Goal: Task Accomplishment & Management: Manage account settings

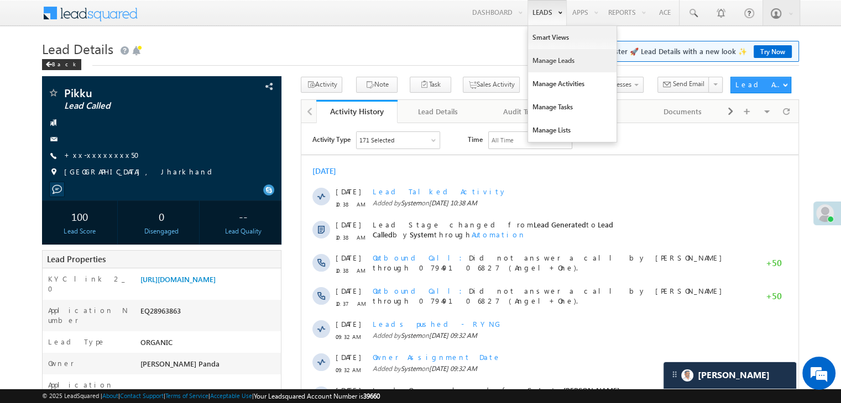
click at [550, 61] on link "Manage Leads" at bounding box center [572, 60] width 88 height 23
click at [550, 60] on link "Manage Leads" at bounding box center [572, 60] width 88 height 23
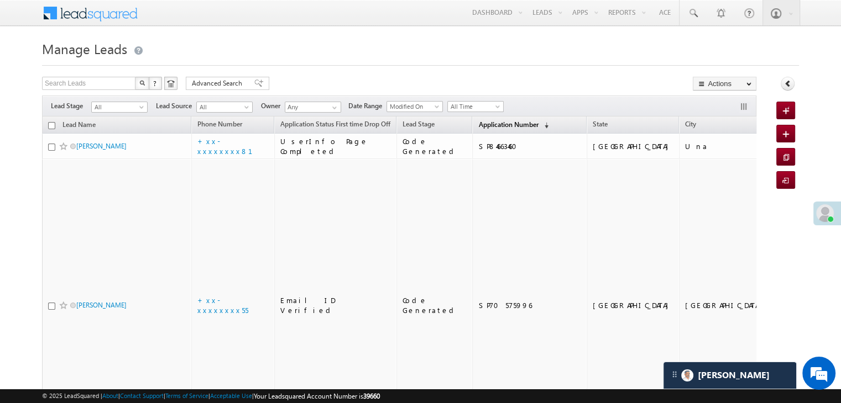
click at [485, 122] on span "Application Number" at bounding box center [508, 124] width 60 height 8
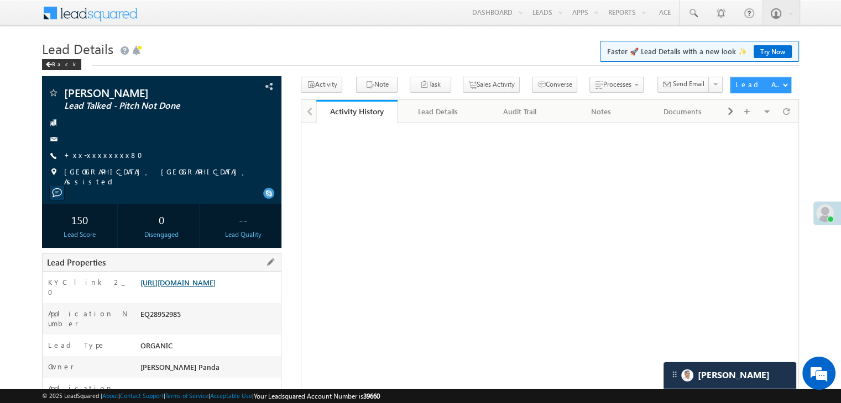
click at [209, 287] on link "[URL][DOMAIN_NAME]" at bounding box center [177, 282] width 75 height 9
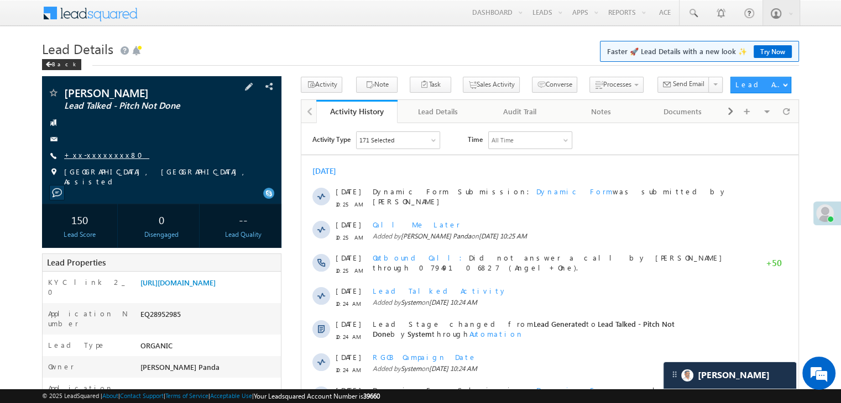
click at [101, 154] on link "+xx-xxxxxxxx80" at bounding box center [106, 154] width 85 height 9
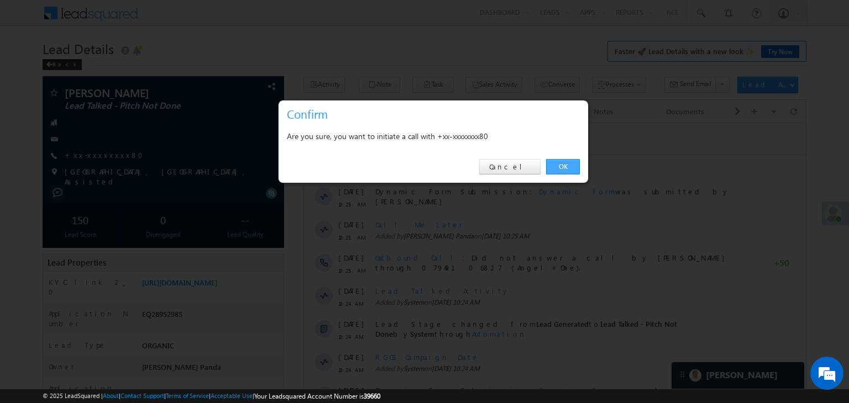
click at [574, 165] on link "OK" at bounding box center [563, 166] width 34 height 15
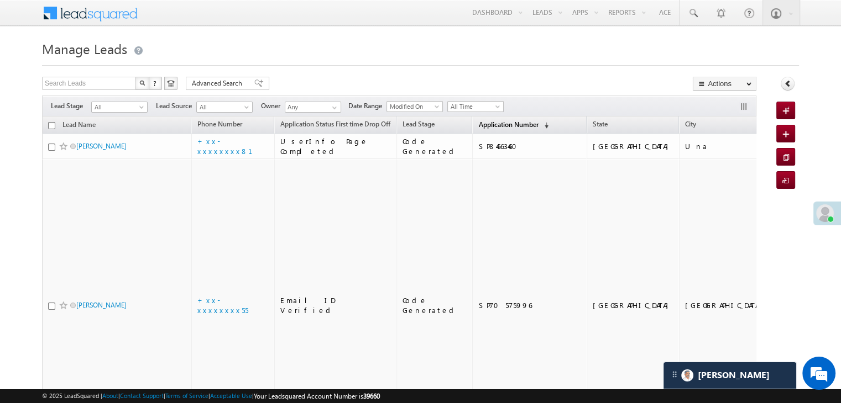
click at [485, 125] on span "Application Number" at bounding box center [508, 124] width 60 height 8
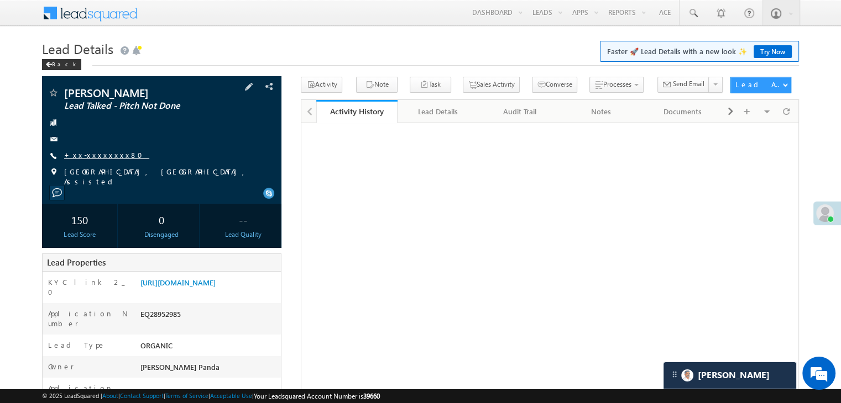
click at [97, 154] on link "+xx-xxxxxxxx80" at bounding box center [106, 154] width 85 height 9
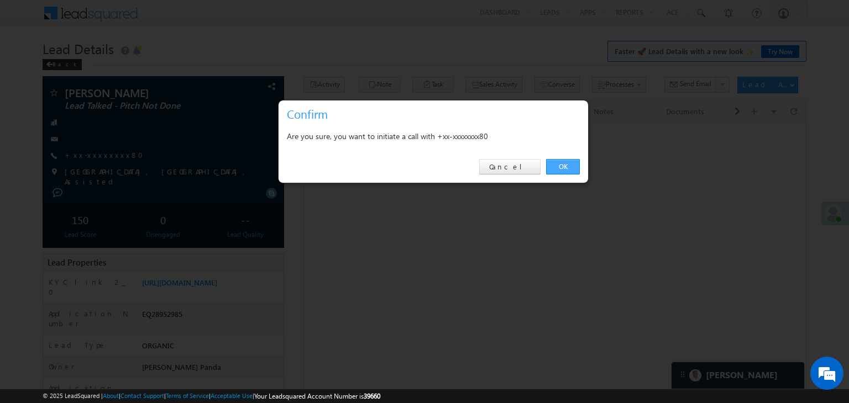
click at [569, 169] on link "OK" at bounding box center [563, 166] width 34 height 15
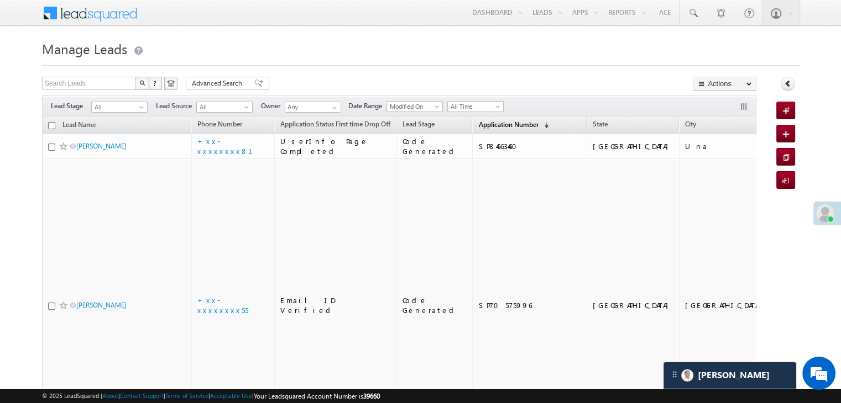
click at [473, 119] on link "Application Number (sorted descending)" at bounding box center [513, 125] width 81 height 14
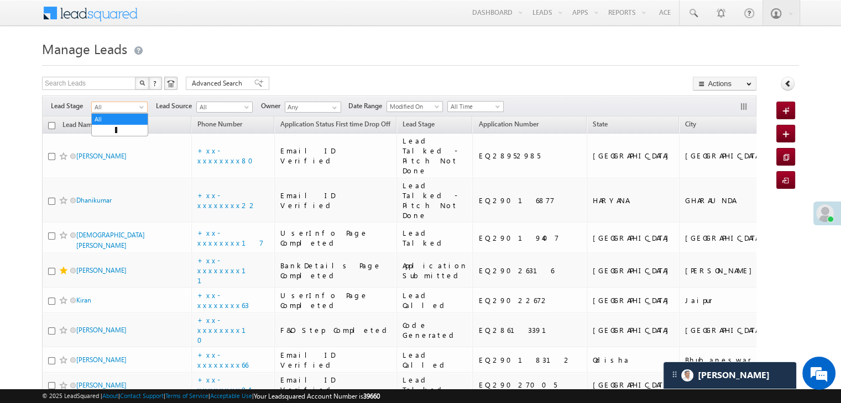
click at [143, 110] on span at bounding box center [142, 109] width 9 height 9
click at [126, 135] on link "Lead Generated" at bounding box center [120, 130] width 56 height 10
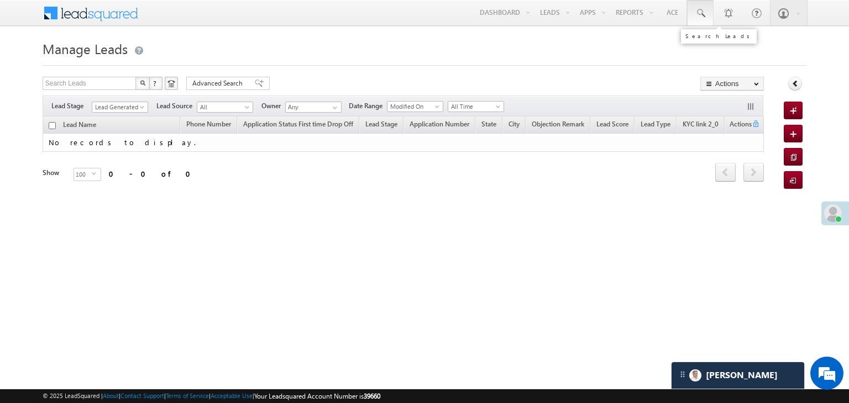
click at [700, 9] on span at bounding box center [700, 13] width 11 height 11
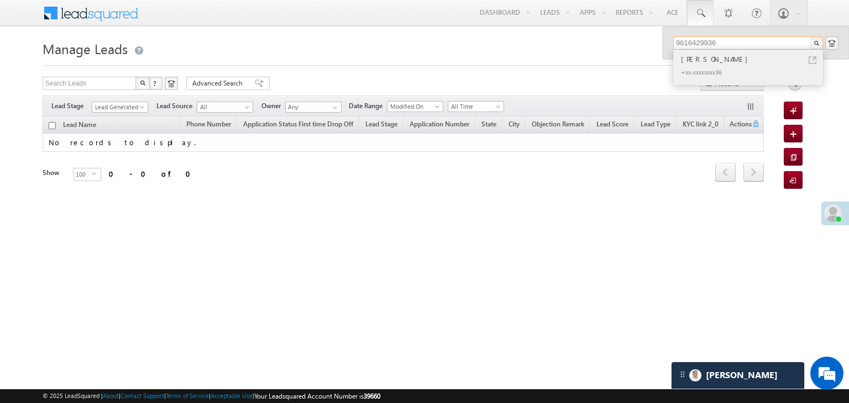
type input "9616429936"
click at [705, 60] on div "[PERSON_NAME]" at bounding box center [753, 59] width 148 height 12
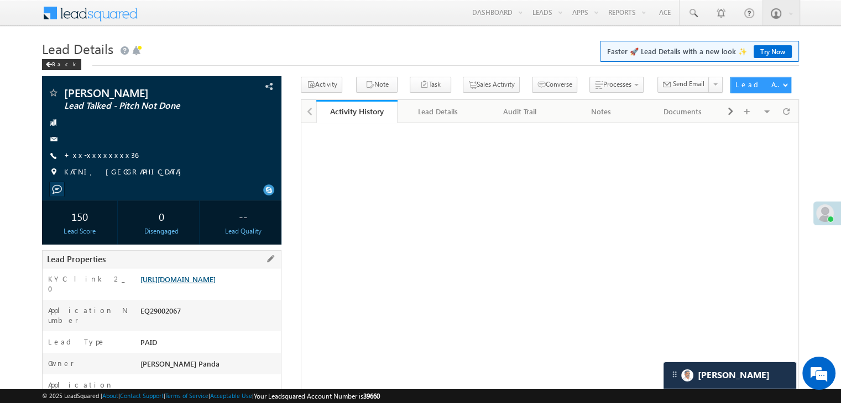
click at [216, 284] on link "[URL][DOMAIN_NAME]" at bounding box center [177, 279] width 75 height 9
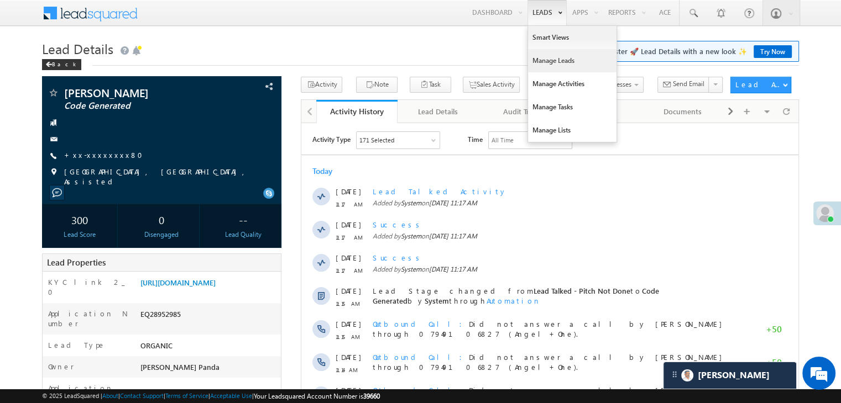
click at [548, 62] on link "Manage Leads" at bounding box center [572, 60] width 88 height 23
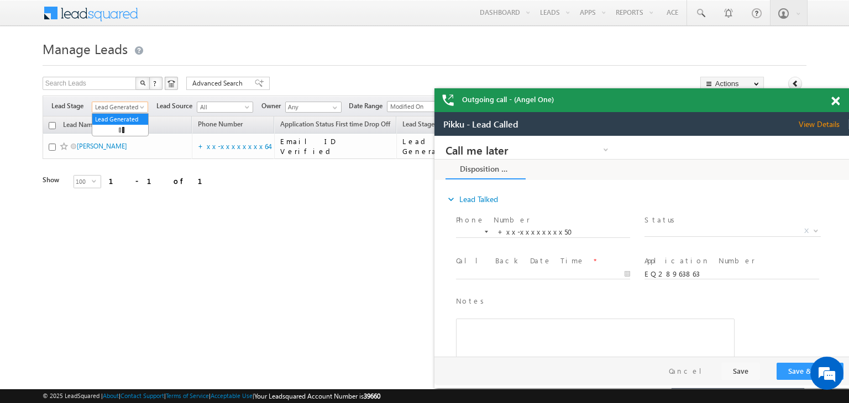
click at [139, 107] on span at bounding box center [143, 109] width 9 height 9
click at [123, 117] on link "All" at bounding box center [120, 119] width 56 height 10
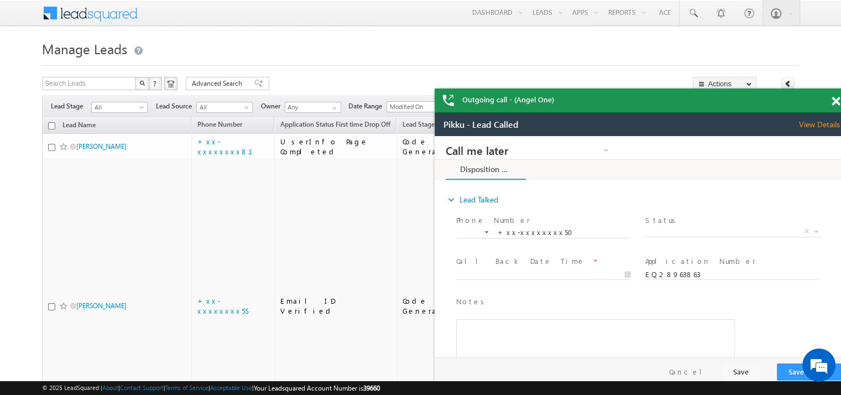
click at [834, 101] on span at bounding box center [835, 101] width 8 height 9
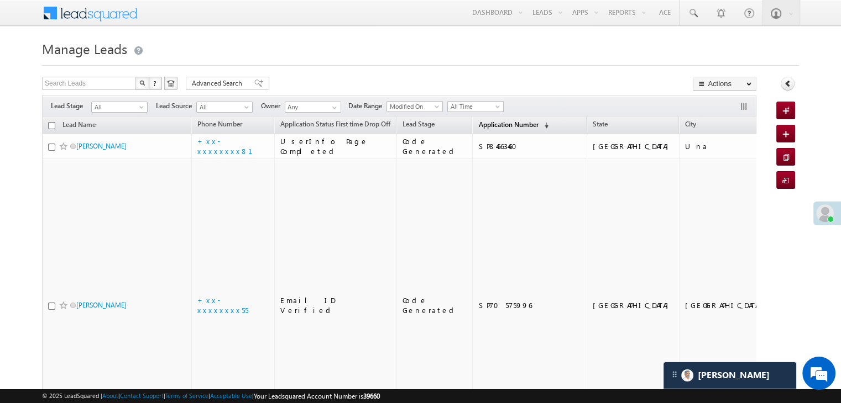
click at [478, 125] on span "Application Number" at bounding box center [508, 124] width 60 height 8
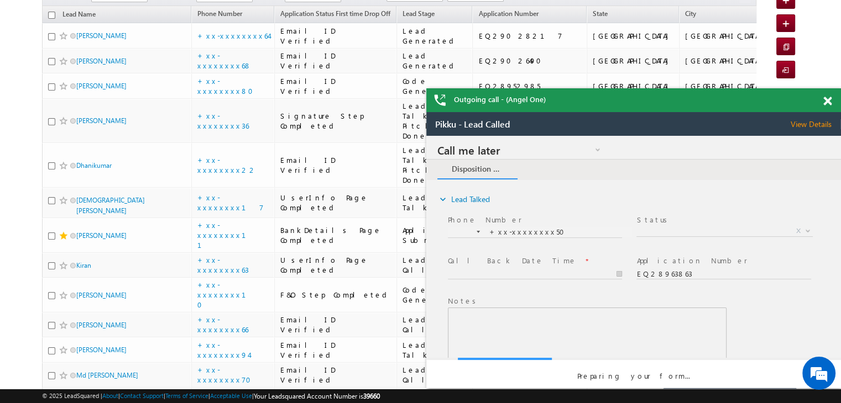
click at [825, 101] on span at bounding box center [827, 101] width 8 height 9
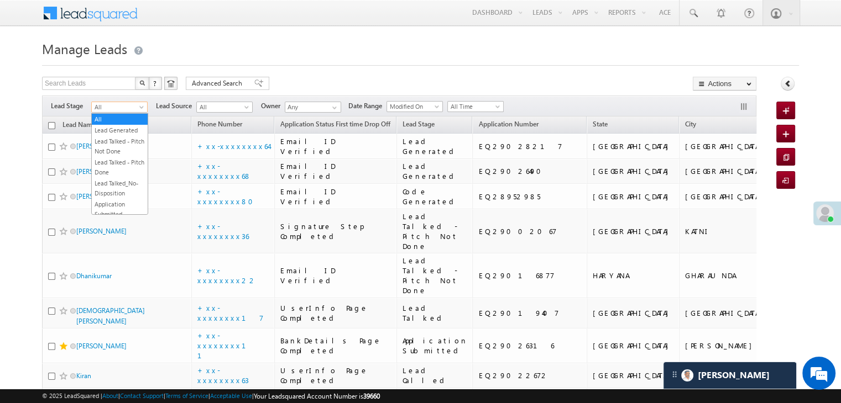
click at [139, 107] on span at bounding box center [142, 109] width 9 height 9
click at [130, 131] on link "Lead Generated" at bounding box center [120, 130] width 56 height 10
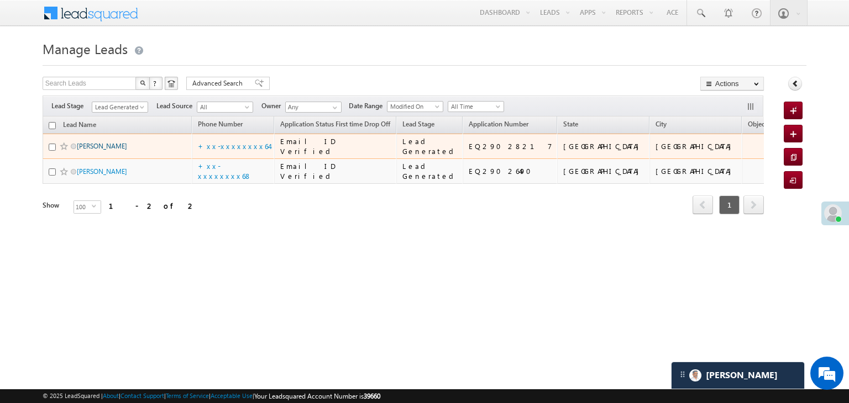
click at [104, 150] on link "Sakil hossain" at bounding box center [102, 146] width 50 height 8
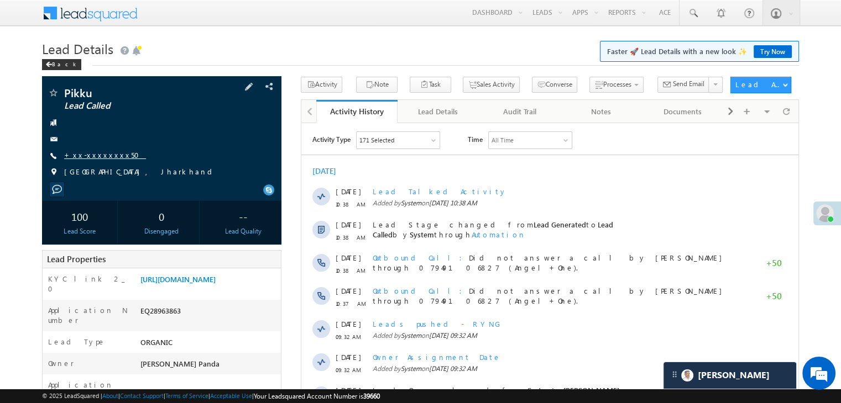
click at [109, 159] on link "+xx-xxxxxxxx50" at bounding box center [105, 154] width 82 height 9
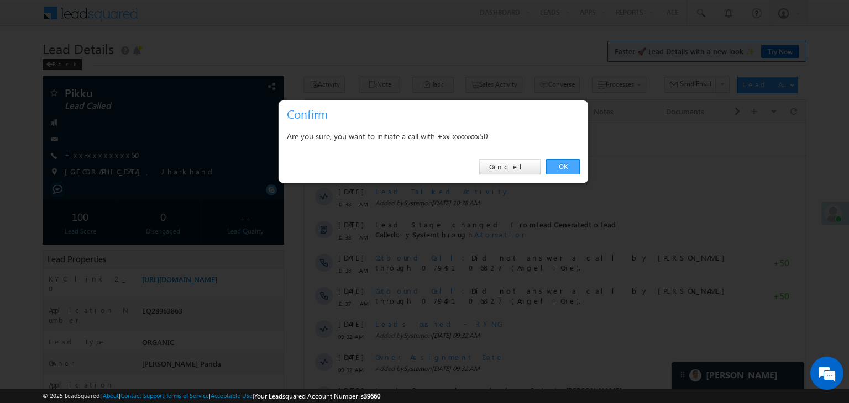
click at [566, 166] on link "OK" at bounding box center [563, 166] width 34 height 15
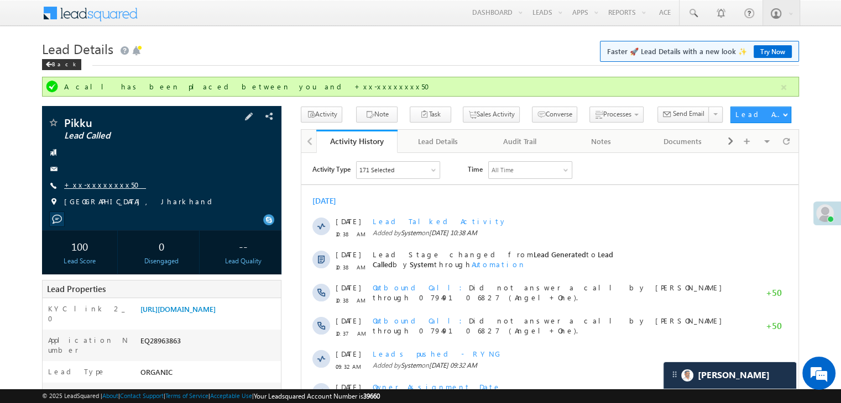
click at [94, 188] on link "+xx-xxxxxxxx50" at bounding box center [105, 184] width 82 height 9
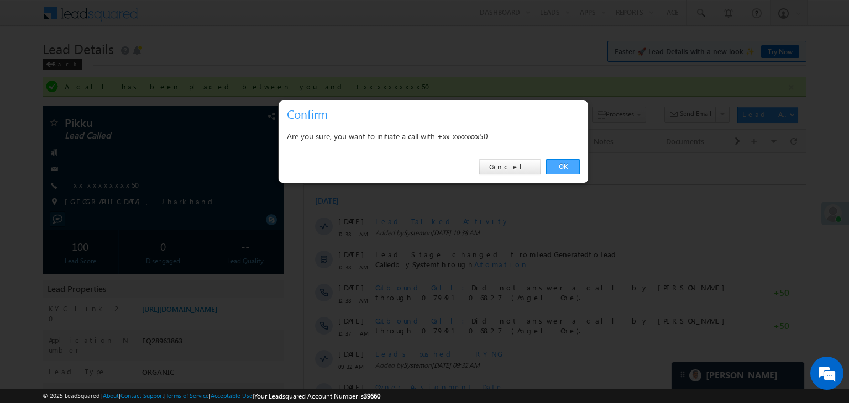
click at [561, 166] on link "OK" at bounding box center [563, 166] width 34 height 15
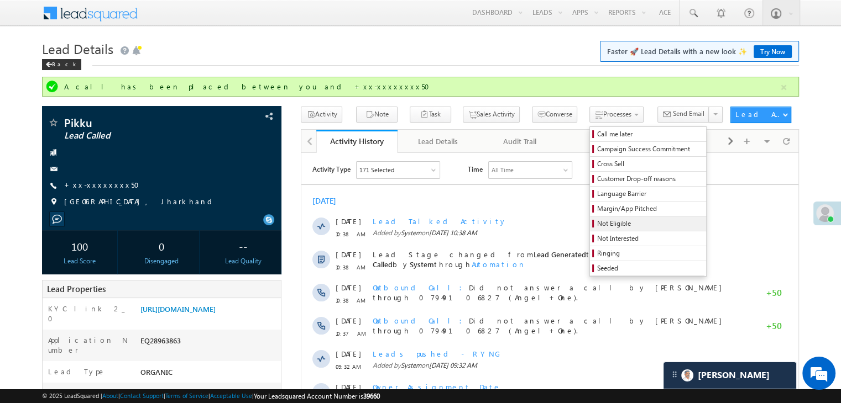
click at [597, 226] on span "Not Eligible" at bounding box center [649, 224] width 105 height 10
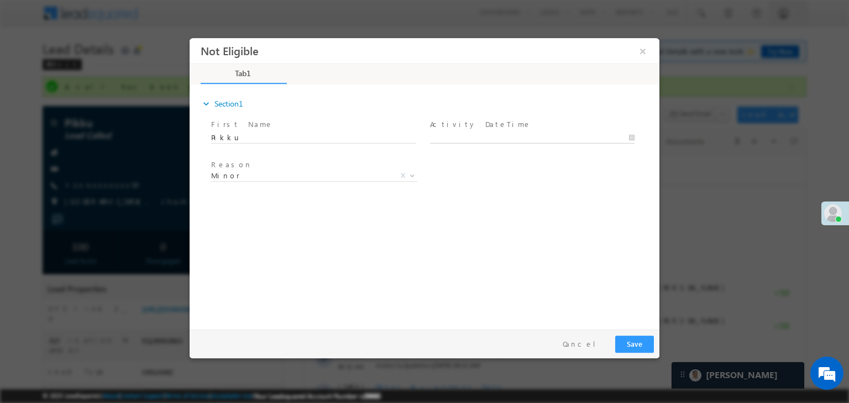
type input "09/16/25 11:21 AM"
click at [533, 136] on input "09/16/25 11:21 AM" at bounding box center [532, 138] width 204 height 11
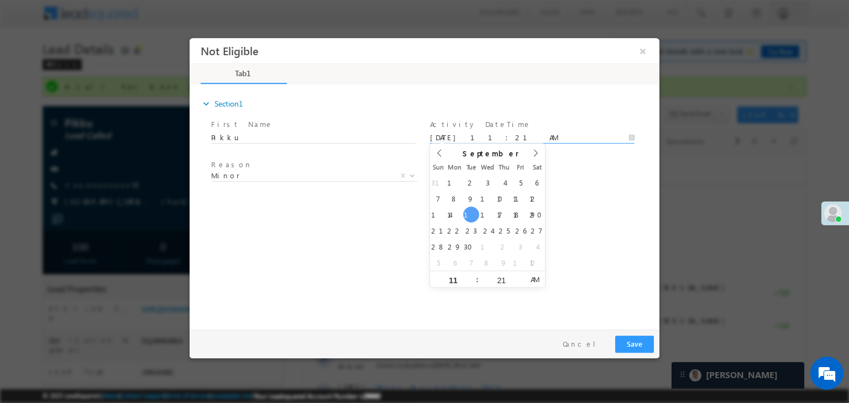
click at [607, 189] on div "Reason * Minor Existing Client Out of India DRA - FDS Termination DRA - Already…" at bounding box center [434, 178] width 450 height 41
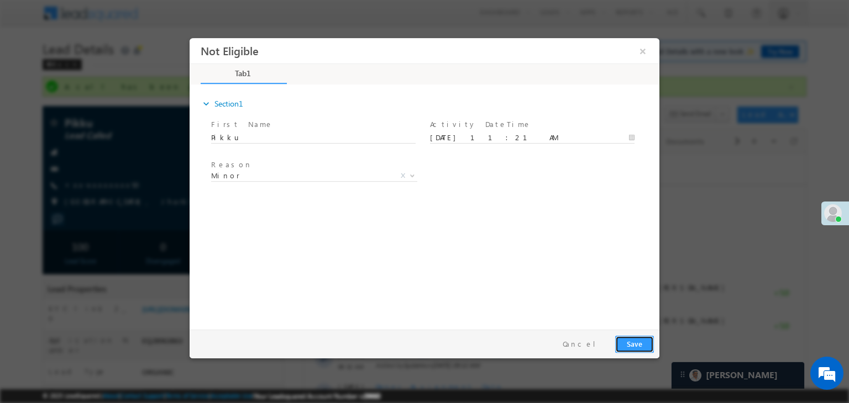
click at [631, 348] on button "Save" at bounding box center [634, 344] width 39 height 17
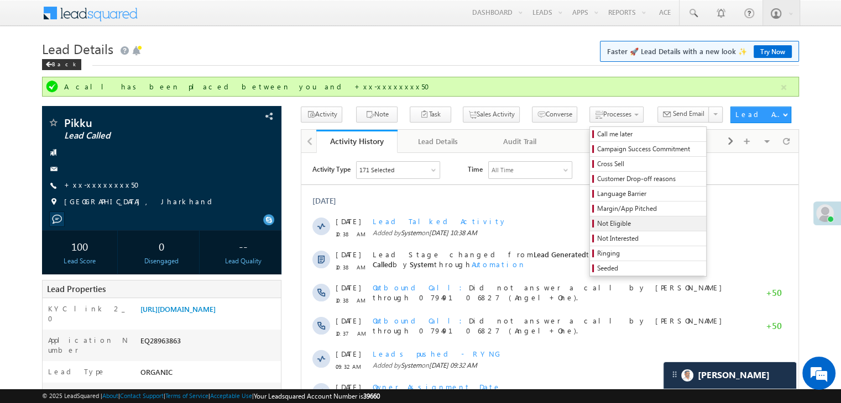
click at [597, 225] on span "Not Eligible" at bounding box center [649, 224] width 105 height 10
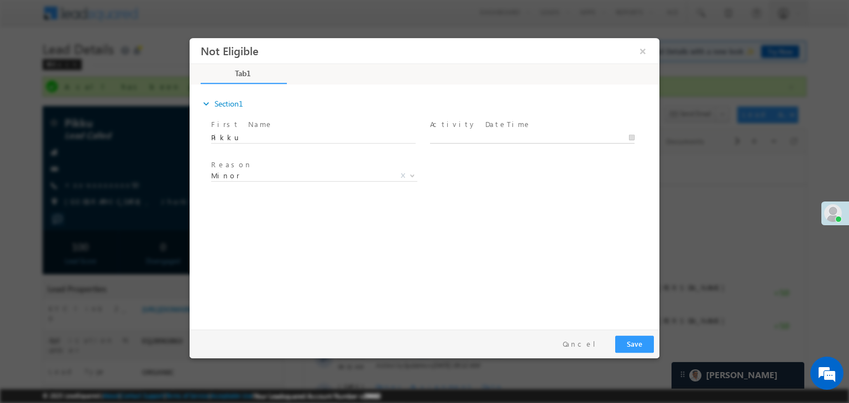
type input "09/16/25 11:25 AM"
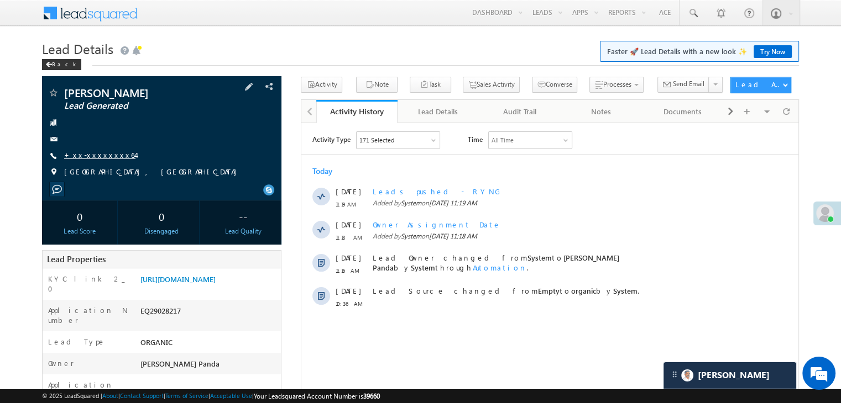
click at [96, 155] on link "+xx-xxxxxxxx64" at bounding box center [99, 154] width 71 height 9
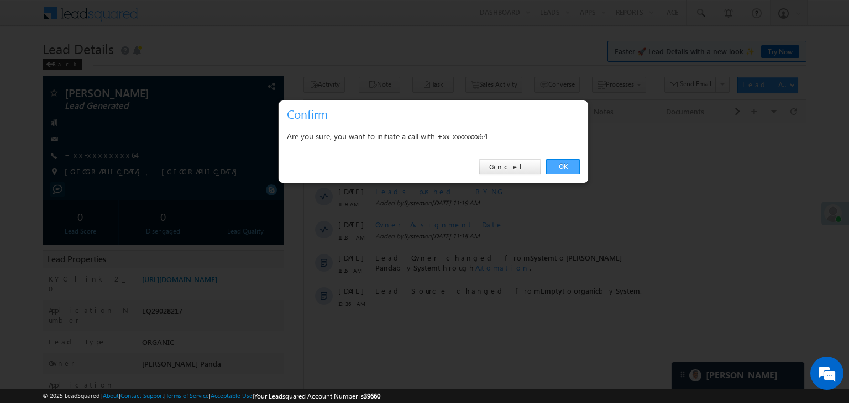
click at [561, 164] on link "OK" at bounding box center [563, 166] width 34 height 15
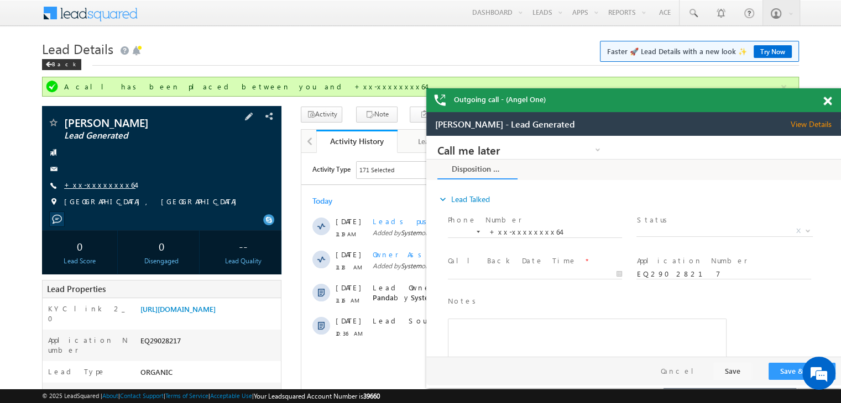
click at [102, 185] on link "+xx-xxxxxxxx64" at bounding box center [99, 184] width 71 height 9
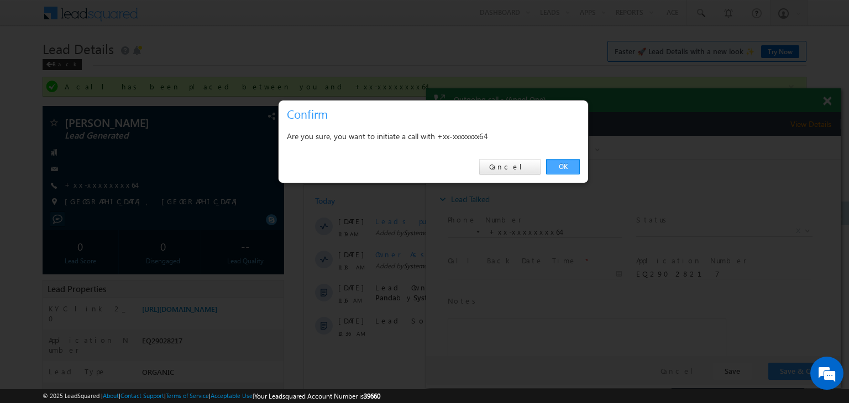
click at [570, 166] on link "OK" at bounding box center [563, 166] width 34 height 15
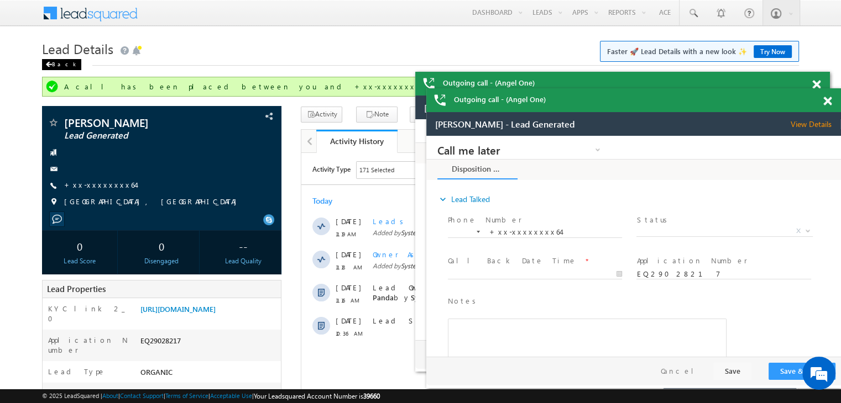
click at [50, 66] on span at bounding box center [48, 65] width 7 height 6
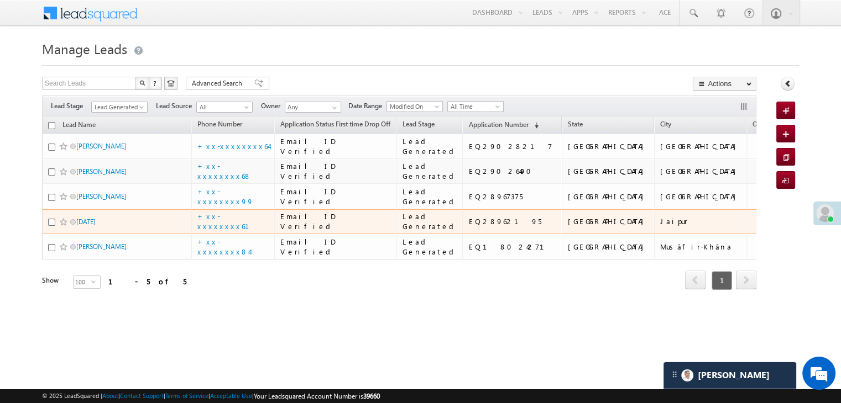
scroll to position [148, 0]
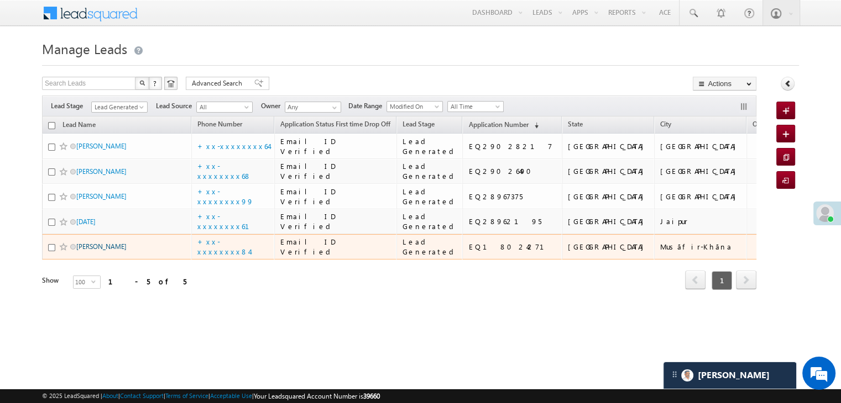
click at [90, 251] on link "[PERSON_NAME]" at bounding box center [101, 247] width 50 height 8
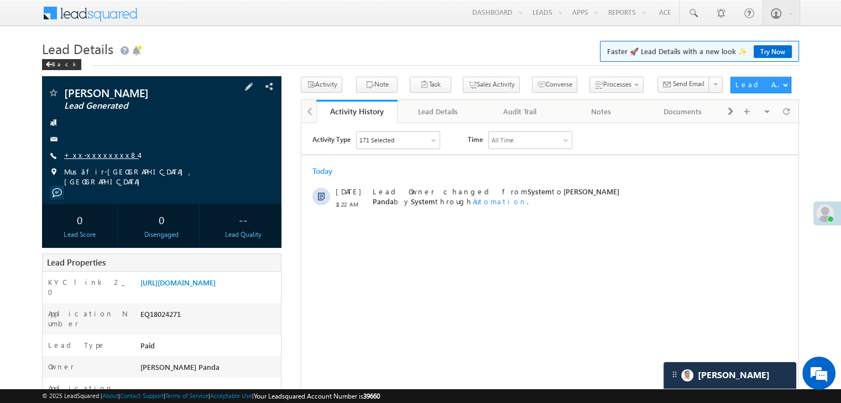
click at [92, 159] on link "+xx-xxxxxxxx84" at bounding box center [101, 154] width 75 height 9
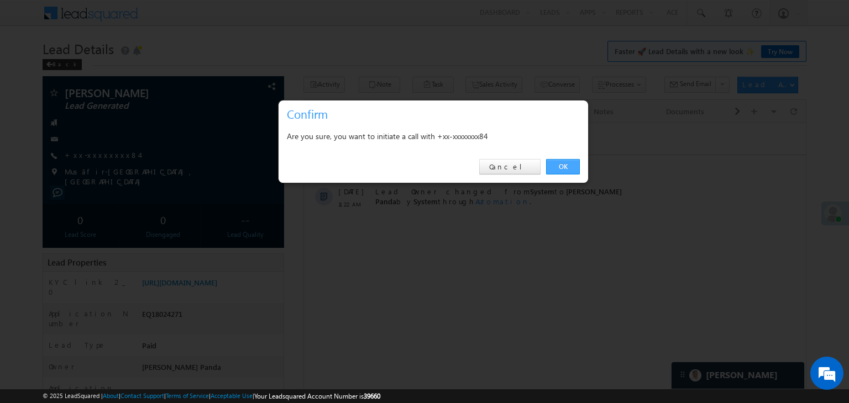
click at [561, 169] on link "OK" at bounding box center [563, 166] width 34 height 15
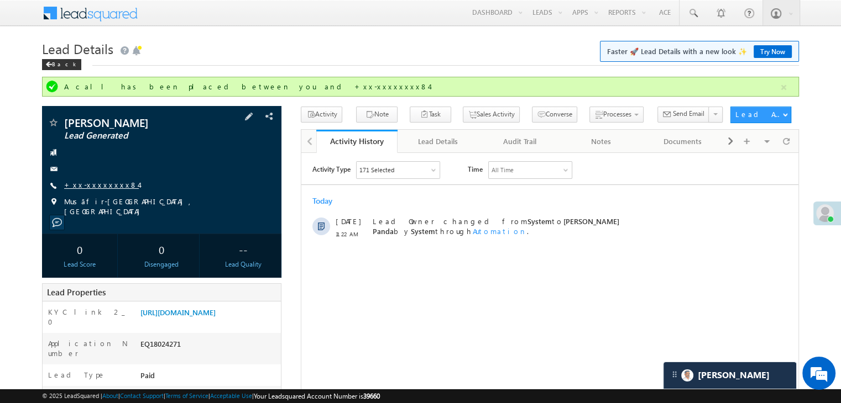
click at [98, 188] on link "+xx-xxxxxxxx84" at bounding box center [101, 184] width 75 height 9
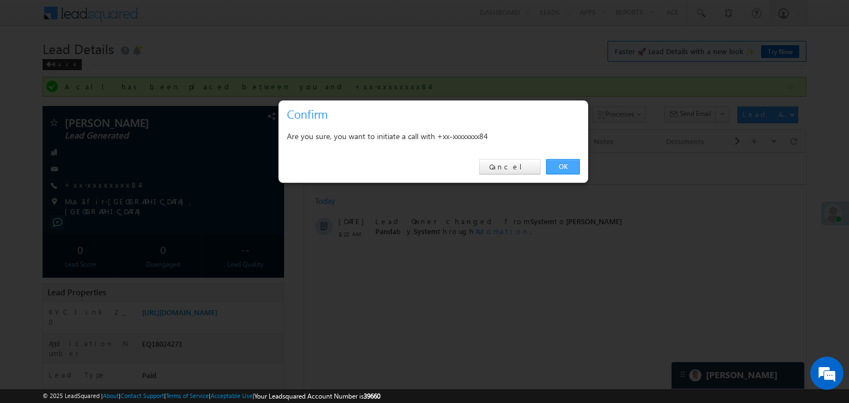
click at [566, 167] on link "OK" at bounding box center [563, 166] width 34 height 15
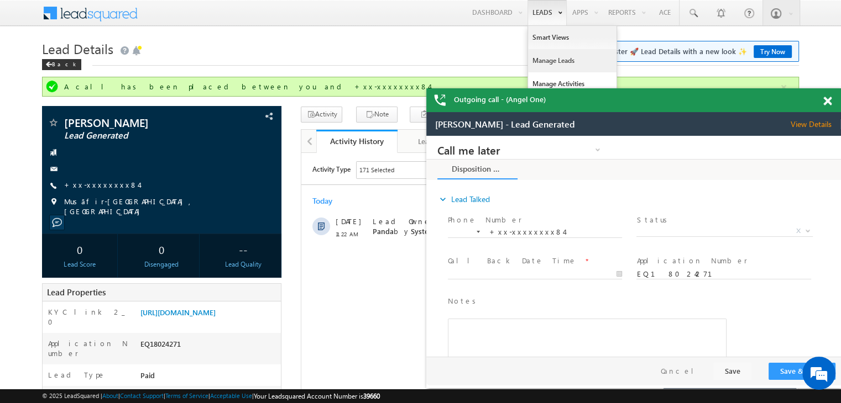
click at [545, 64] on link "Manage Leads" at bounding box center [572, 60] width 88 height 23
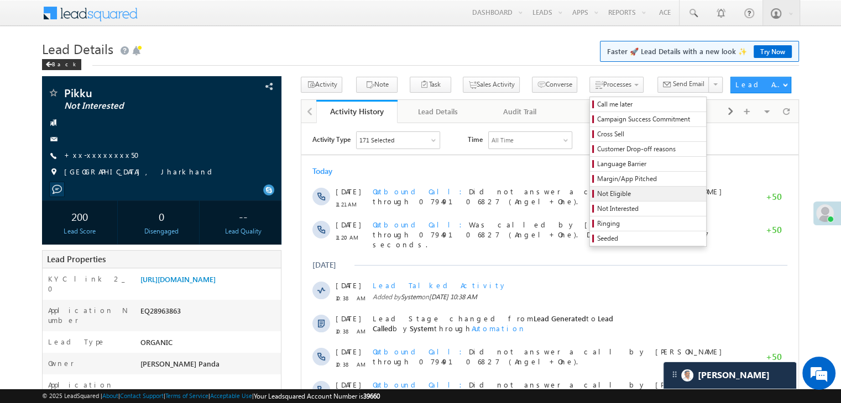
click at [597, 198] on span "Not Eligible" at bounding box center [649, 194] width 105 height 10
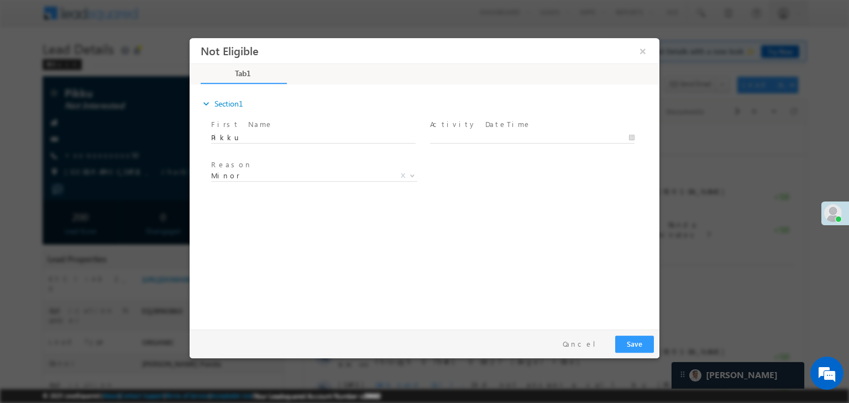
click at [507, 132] on span at bounding box center [537, 138] width 214 height 12
type input "09/16/25 11:25 AM"
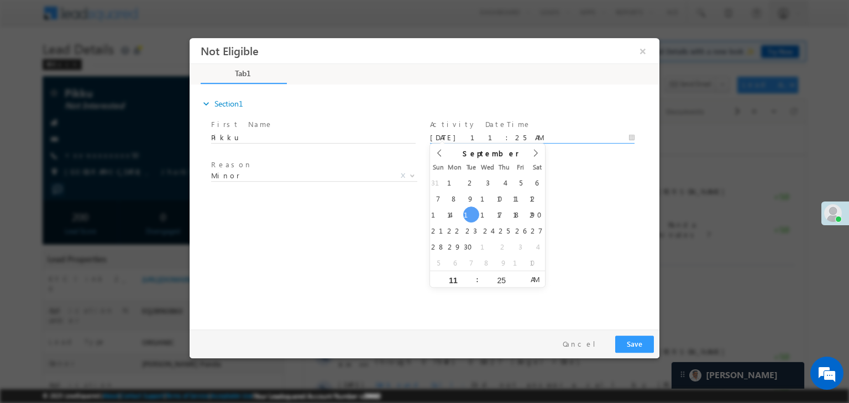
click at [515, 135] on input "09/16/25 11:25 AM" at bounding box center [532, 138] width 204 height 11
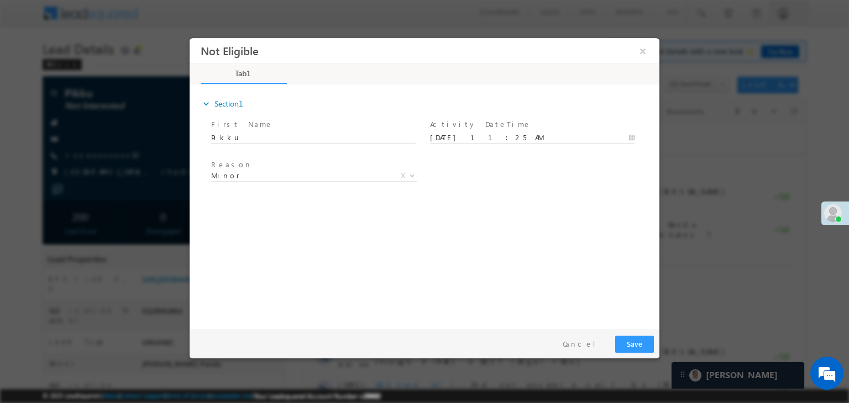
click at [603, 205] on div "expand_more Section1 First Name *" at bounding box center [427, 205] width 464 height 239
click at [630, 347] on button "Save" at bounding box center [634, 344] width 39 height 17
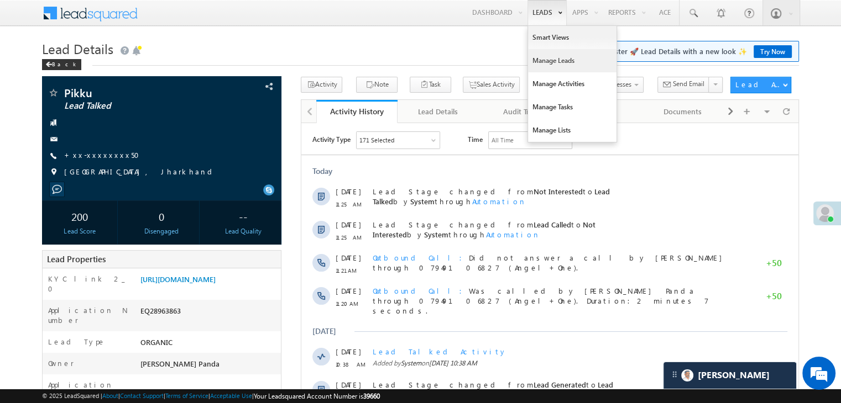
click at [550, 60] on link "Manage Leads" at bounding box center [572, 60] width 88 height 23
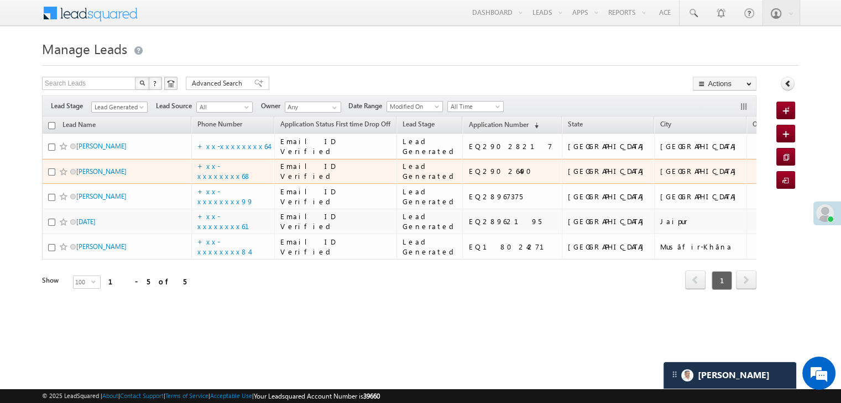
scroll to position [148, 0]
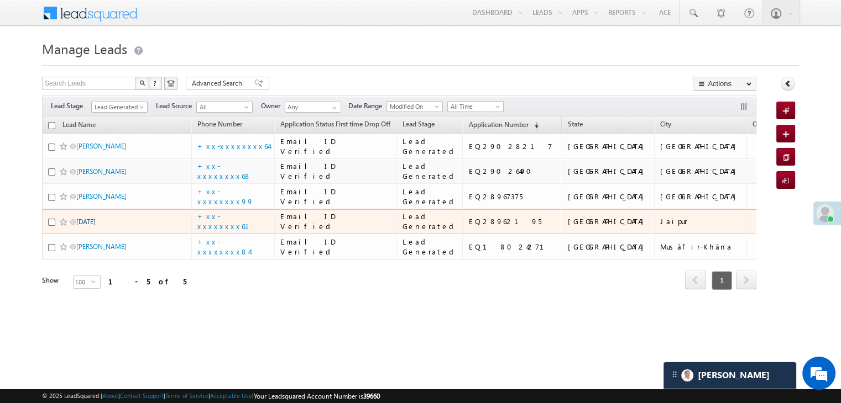
click at [83, 218] on link "[DATE]" at bounding box center [85, 222] width 19 height 8
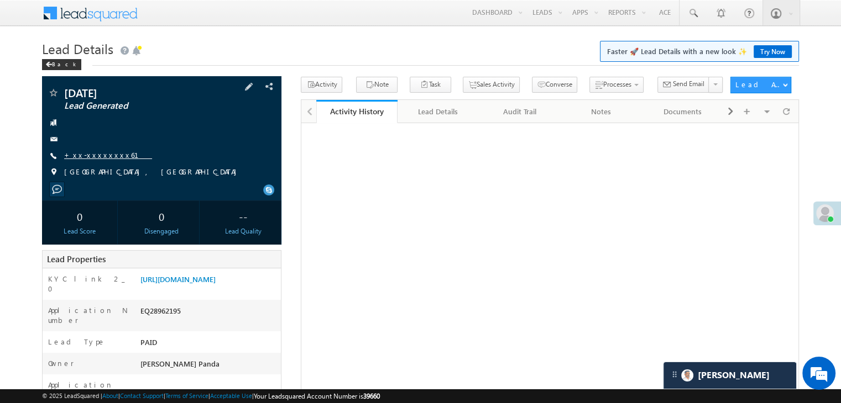
click at [97, 158] on link "+xx-xxxxxxxx61" at bounding box center [108, 154] width 88 height 9
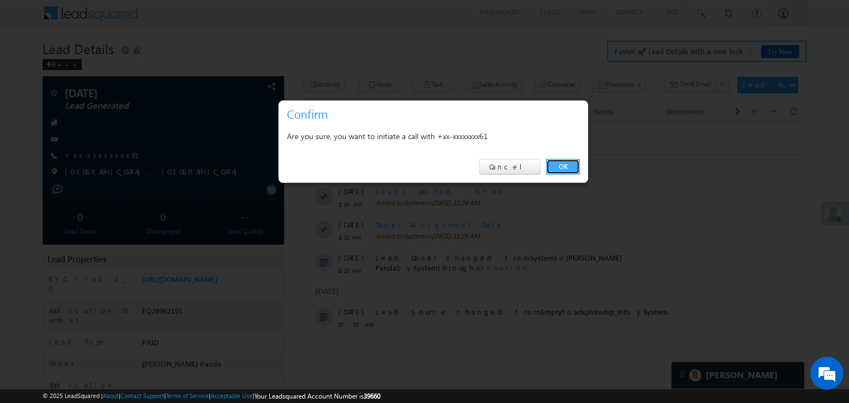
click at [565, 164] on link "OK" at bounding box center [563, 166] width 34 height 15
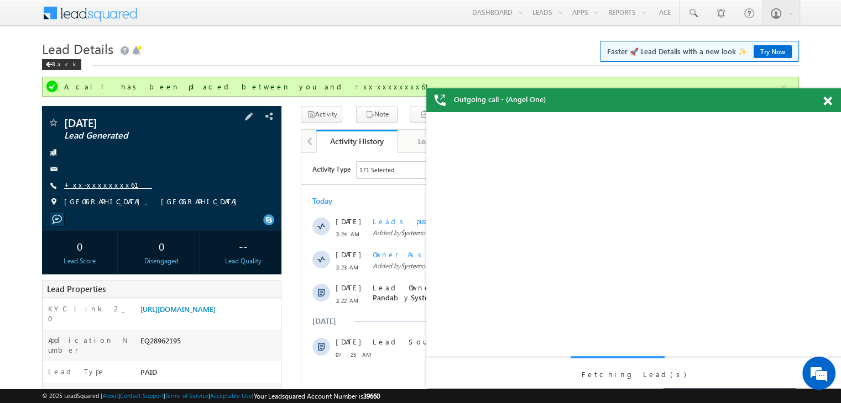
click at [93, 185] on link "+xx-xxxxxxxx61" at bounding box center [108, 184] width 88 height 9
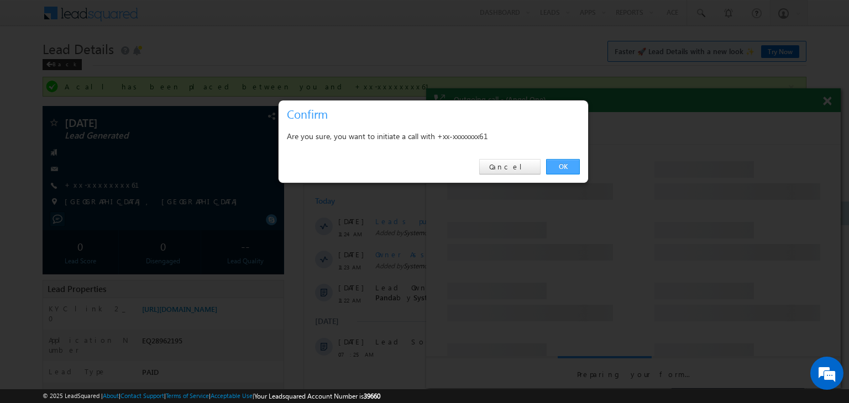
click at [566, 168] on link "OK" at bounding box center [563, 166] width 34 height 15
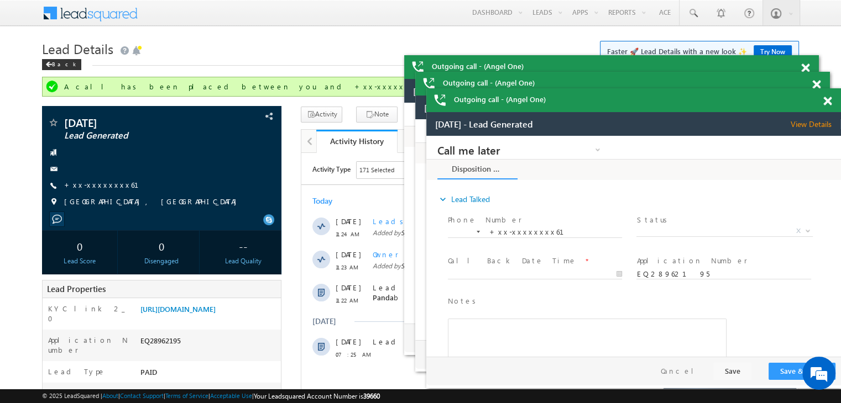
click at [808, 70] on span at bounding box center [805, 68] width 8 height 9
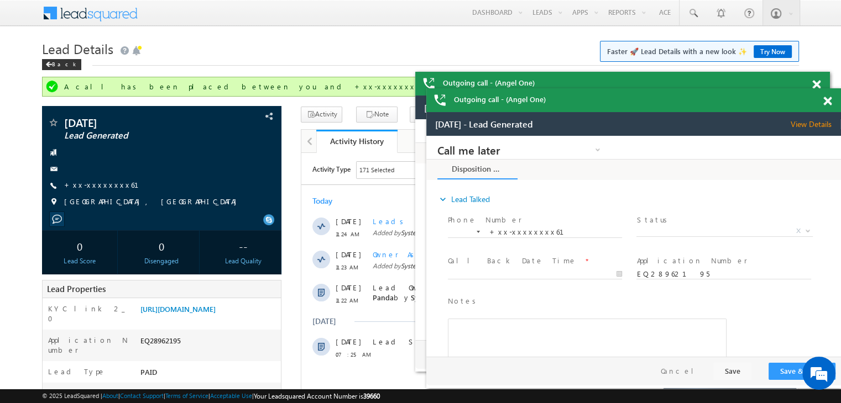
click at [816, 85] on span at bounding box center [816, 84] width 8 height 9
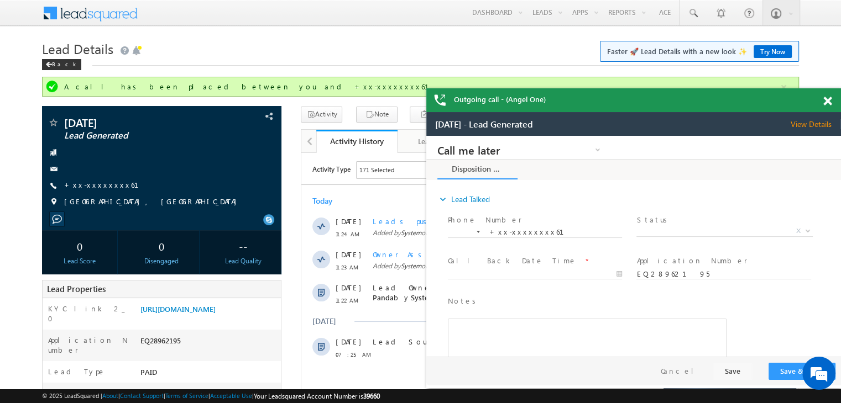
click at [827, 104] on span at bounding box center [827, 101] width 8 height 9
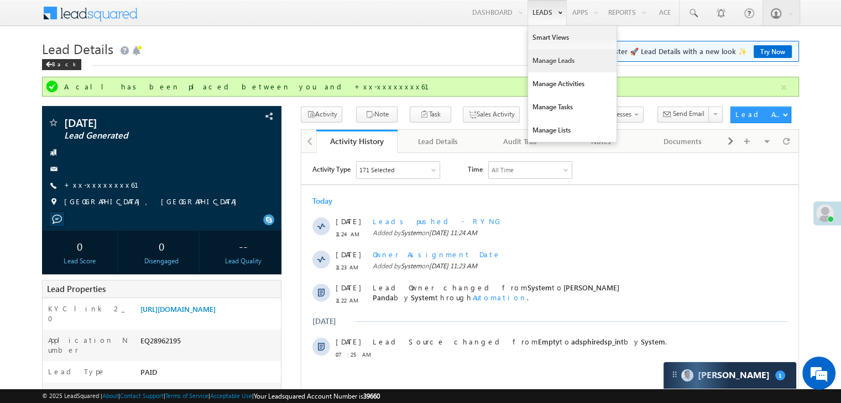
click at [545, 62] on link "Manage Leads" at bounding box center [572, 60] width 88 height 23
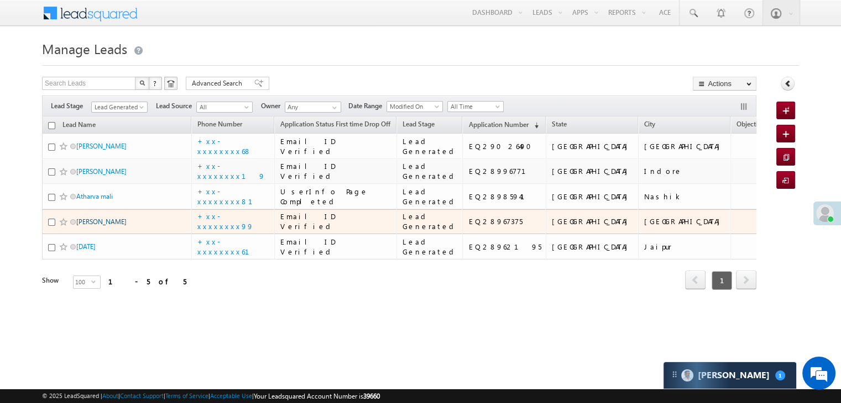
click at [93, 226] on link "[PERSON_NAME]" at bounding box center [101, 222] width 50 height 8
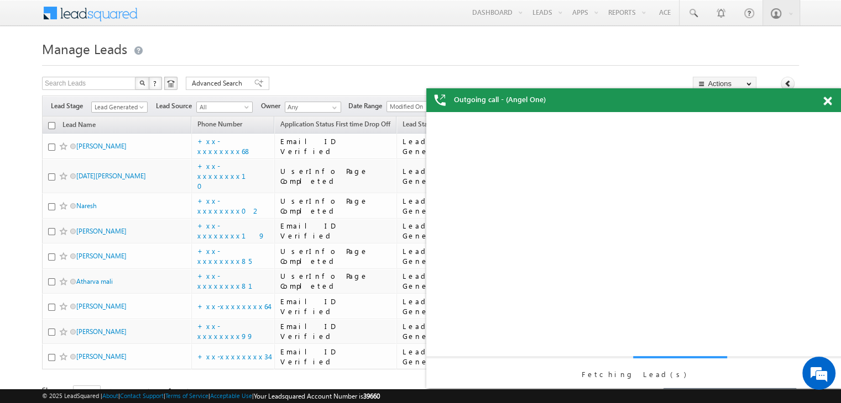
click at [826, 102] on span at bounding box center [827, 101] width 8 height 9
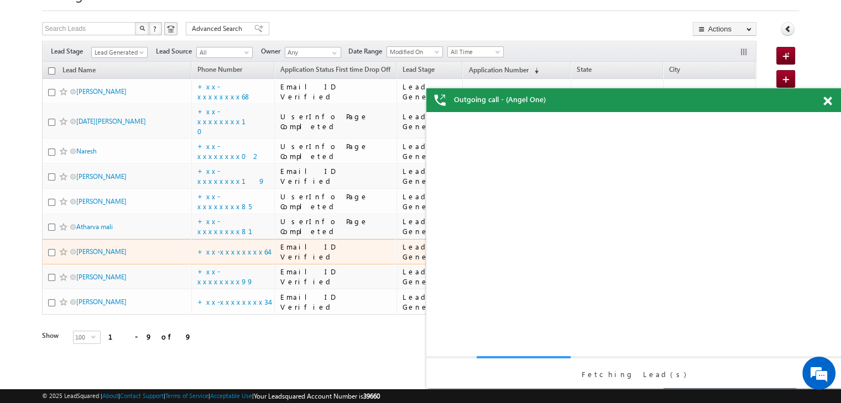
scroll to position [405, 0]
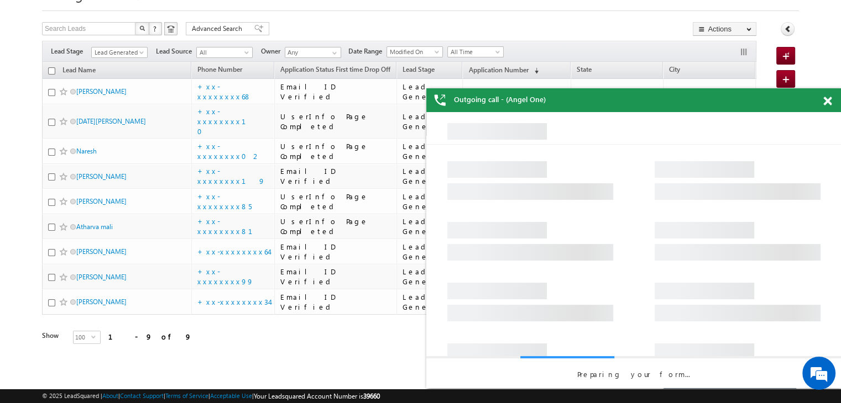
click at [830, 99] on span at bounding box center [827, 101] width 8 height 9
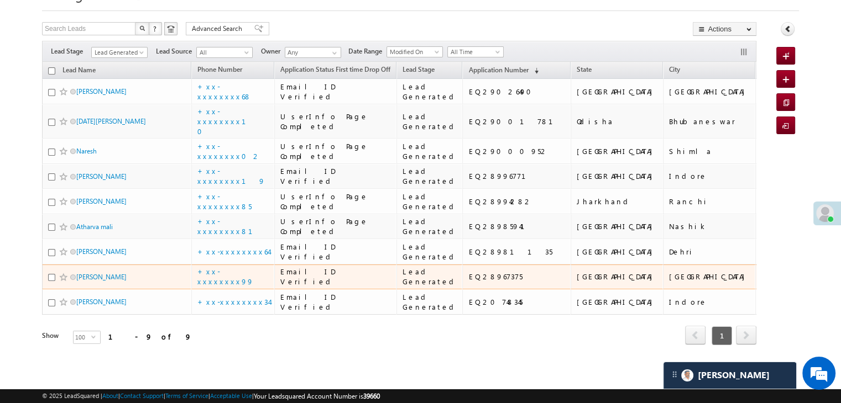
scroll to position [73, 0]
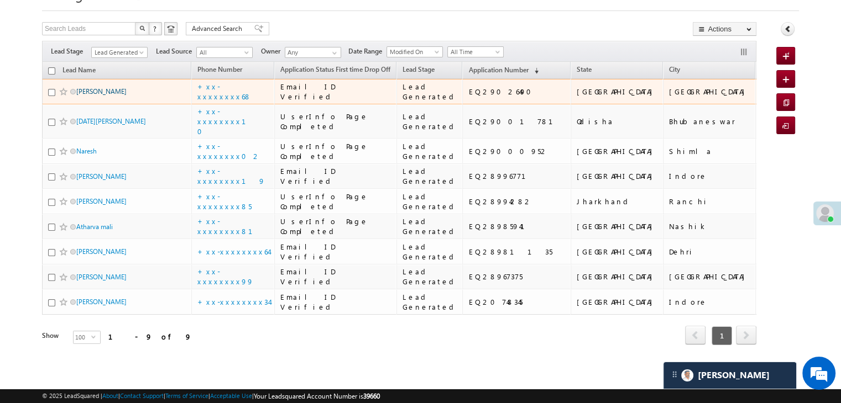
click at [91, 92] on link "[PERSON_NAME]" at bounding box center [101, 91] width 50 height 8
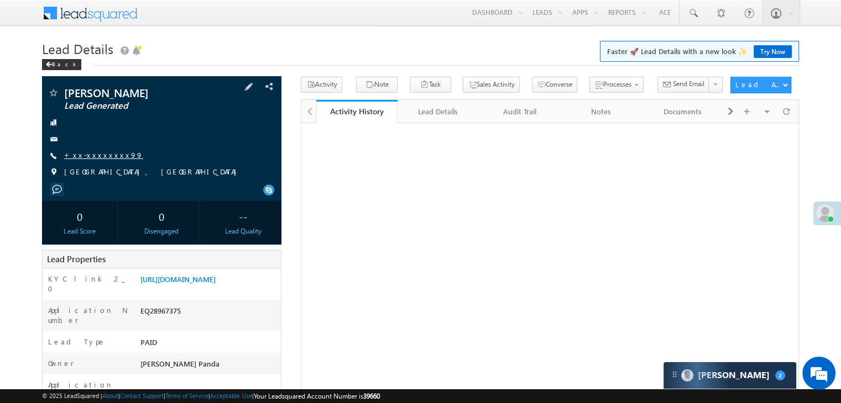
click at [102, 156] on link "+xx-xxxxxxxx99" at bounding box center [103, 154] width 79 height 9
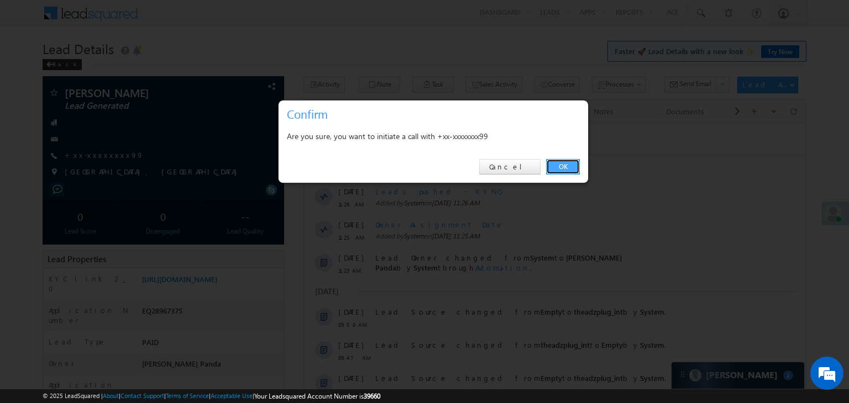
drag, startPoint x: 561, startPoint y: 162, endPoint x: 260, endPoint y: 38, distance: 325.1
click at [561, 162] on link "OK" at bounding box center [563, 166] width 34 height 15
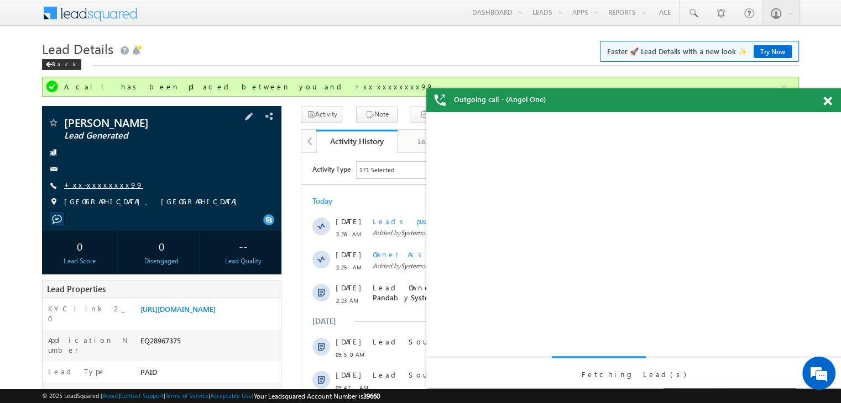
click at [95, 187] on link "+xx-xxxxxxxx99" at bounding box center [103, 184] width 79 height 9
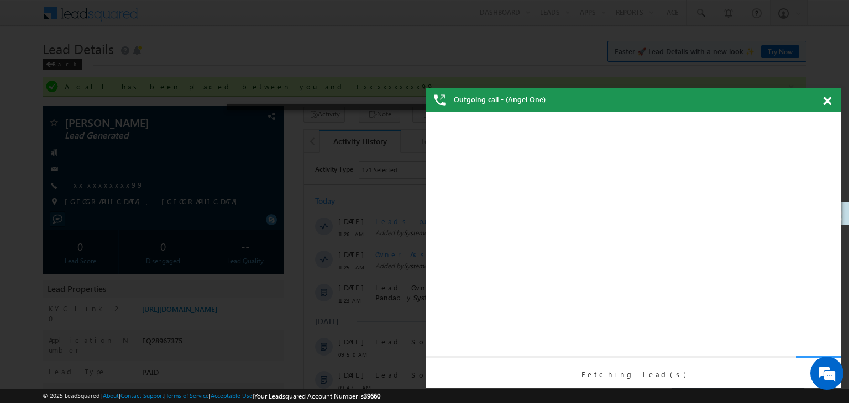
click at [826, 102] on span at bounding box center [827, 101] width 8 height 9
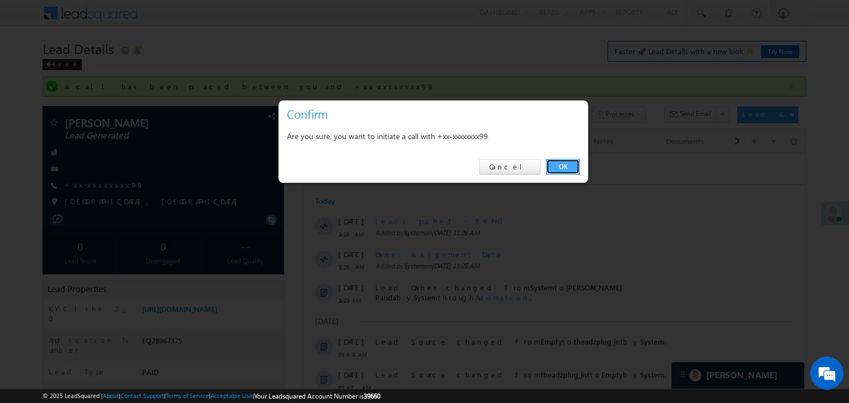
drag, startPoint x: 555, startPoint y: 165, endPoint x: 254, endPoint y: 3, distance: 341.7
click at [555, 165] on link "OK" at bounding box center [563, 166] width 34 height 15
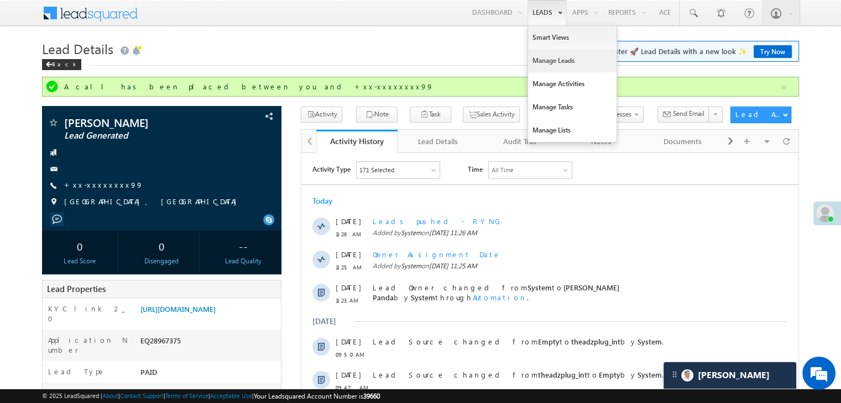
click at [550, 59] on link "Manage Leads" at bounding box center [572, 60] width 88 height 23
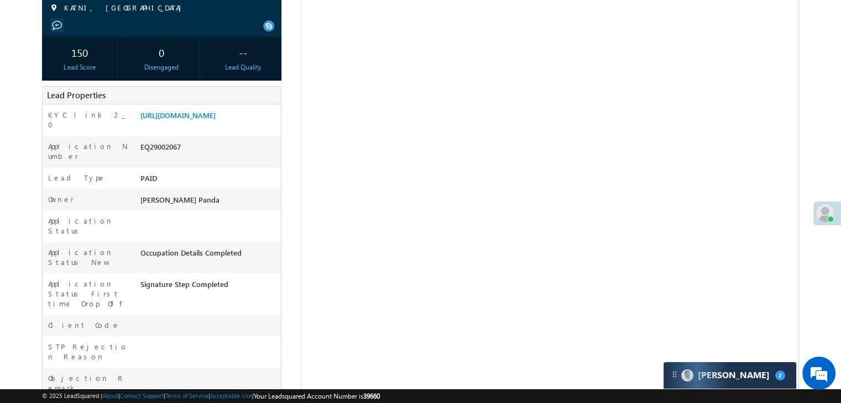
scroll to position [166, 0]
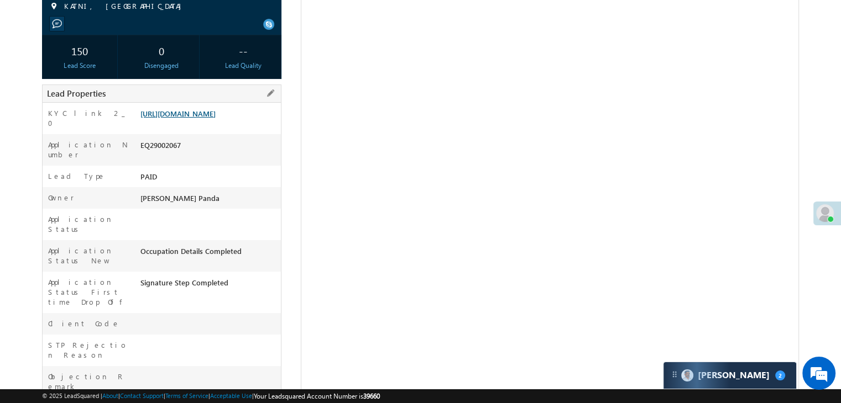
click at [212, 118] on link "[URL][DOMAIN_NAME]" at bounding box center [177, 113] width 75 height 9
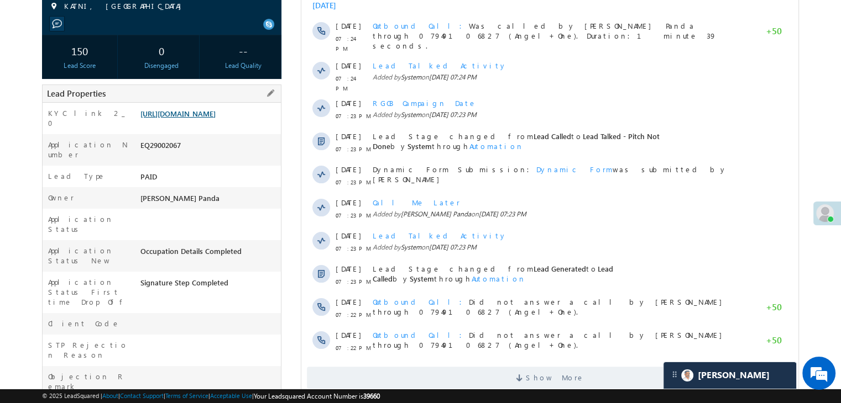
click at [214, 118] on link "https://angelbroking1-pk3em7sa.customui-test.leadsquared.com?leadId=0ac10995-ef…" at bounding box center [177, 113] width 75 height 9
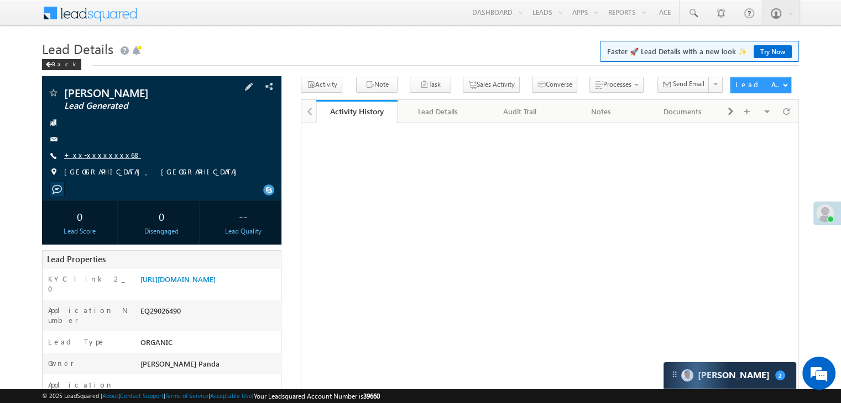
click at [98, 151] on link "+xx-xxxxxxxx68" at bounding box center [102, 154] width 77 height 9
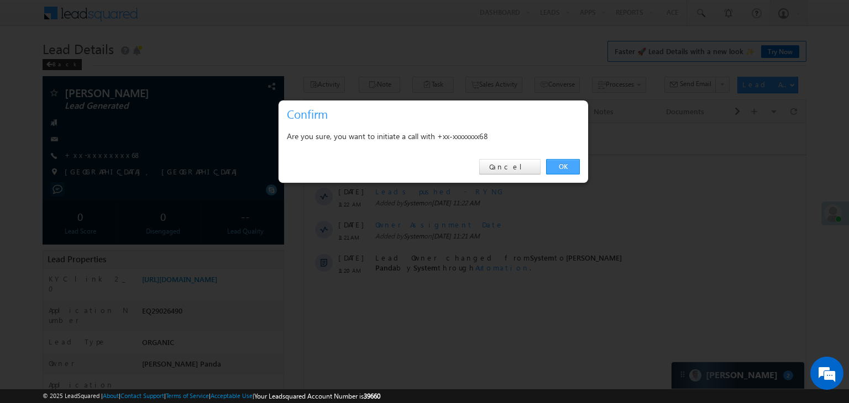
click at [570, 165] on link "OK" at bounding box center [563, 166] width 34 height 15
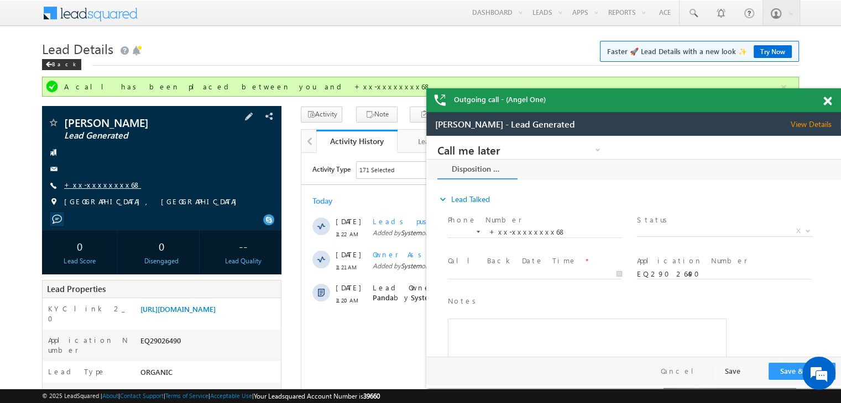
click at [93, 184] on link "+xx-xxxxxxxx68" at bounding box center [102, 184] width 77 height 9
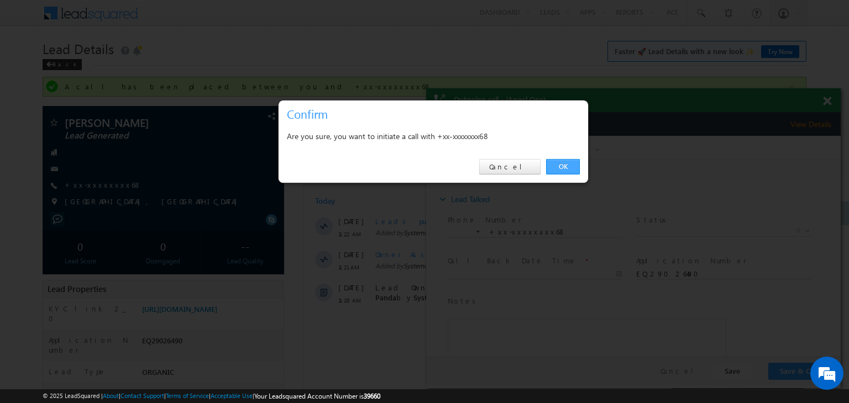
click at [561, 165] on link "OK" at bounding box center [563, 166] width 34 height 15
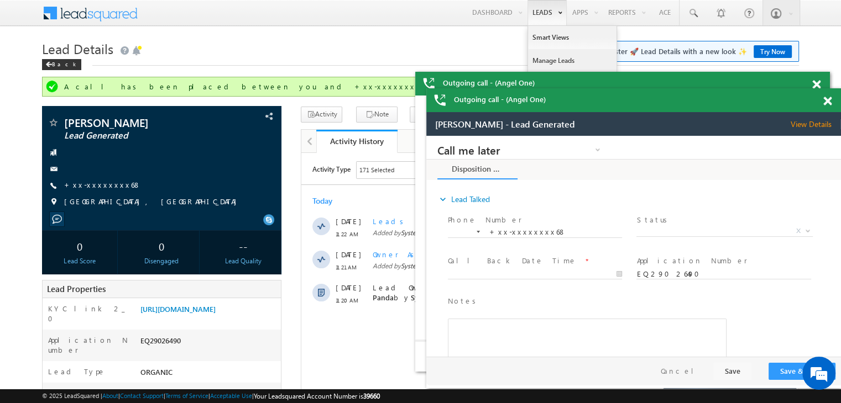
click at [539, 59] on link "Manage Leads" at bounding box center [572, 60] width 88 height 23
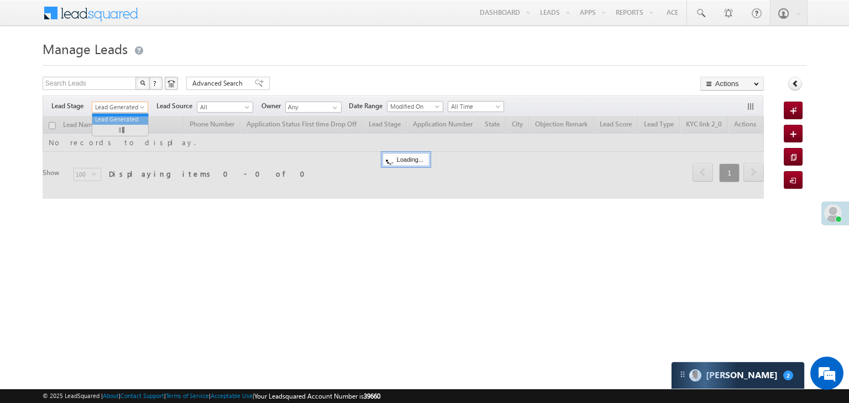
click at [138, 106] on span "Lead Generated" at bounding box center [118, 107] width 53 height 10
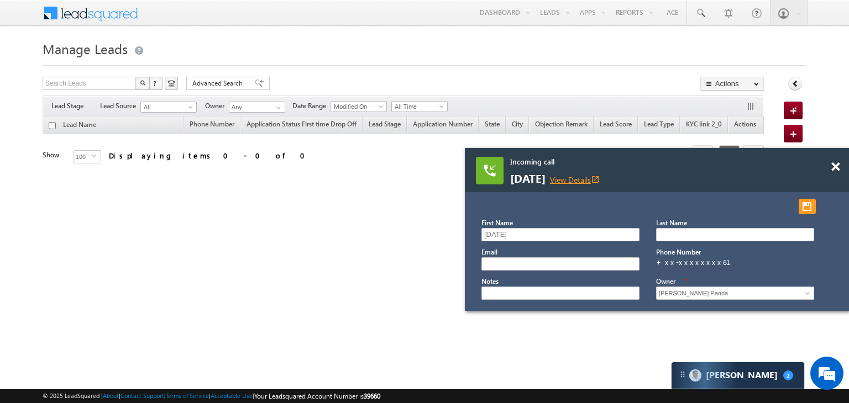
click at [574, 180] on link "View Details open_in_new" at bounding box center [575, 180] width 50 height 11
click at [834, 167] on span at bounding box center [835, 166] width 8 height 9
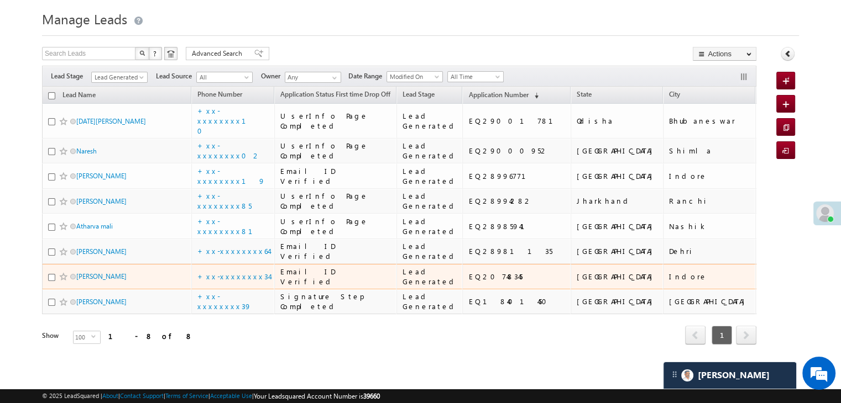
scroll to position [111, 0]
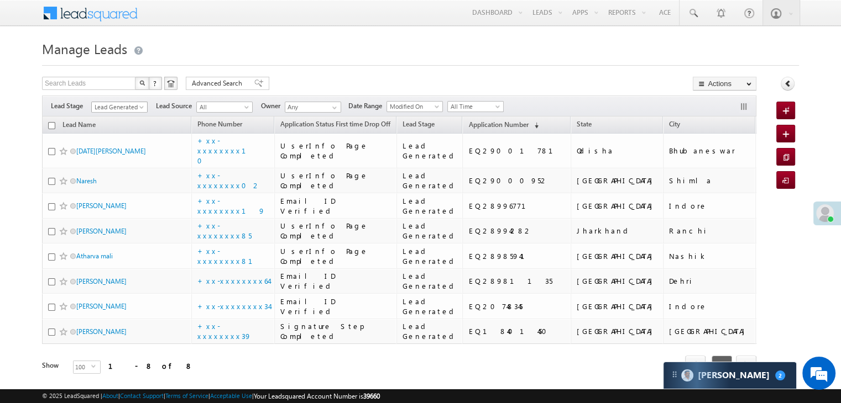
click at [144, 110] on span at bounding box center [142, 109] width 9 height 9
click at [132, 117] on link "All" at bounding box center [120, 119] width 56 height 10
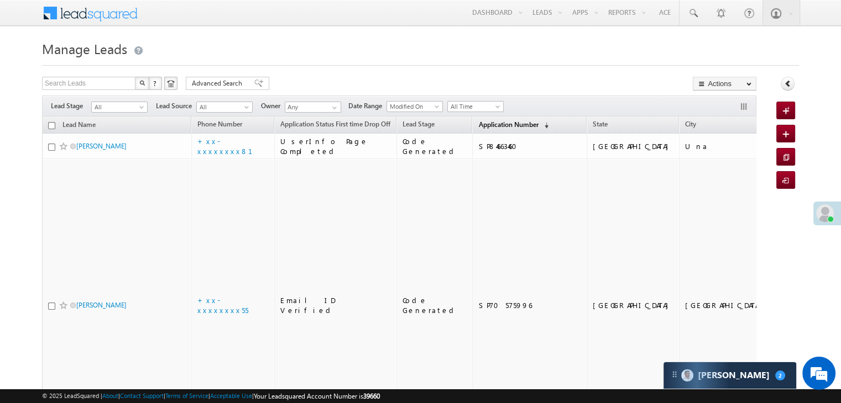
click at [487, 128] on span "Application Number" at bounding box center [508, 124] width 60 height 8
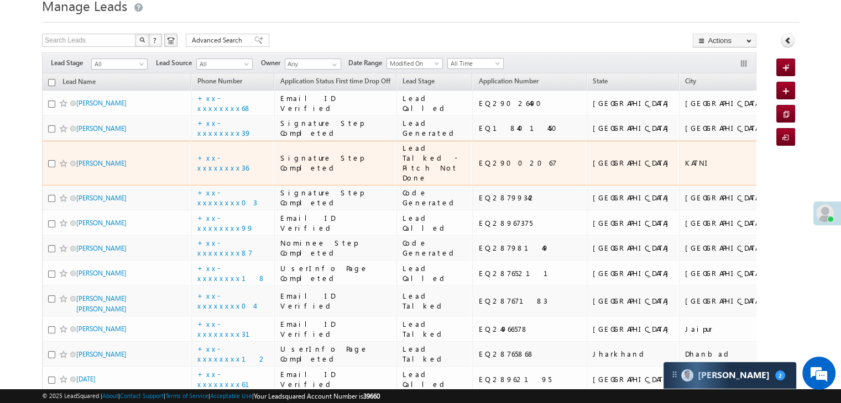
scroll to position [55, 0]
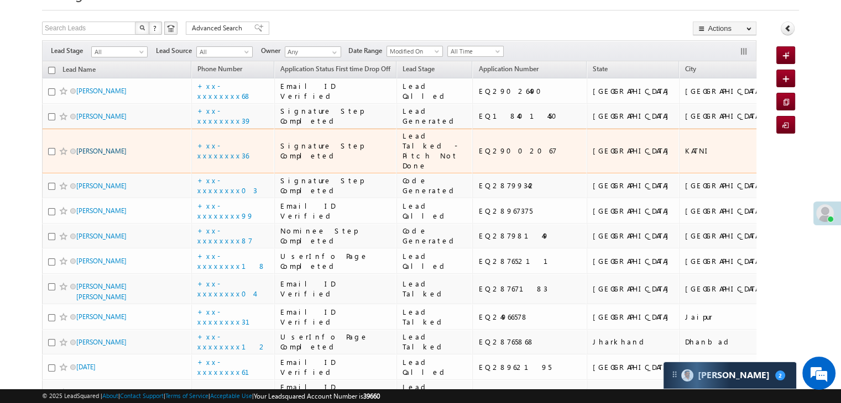
click at [111, 155] on link "[PERSON_NAME]" at bounding box center [101, 151] width 50 height 8
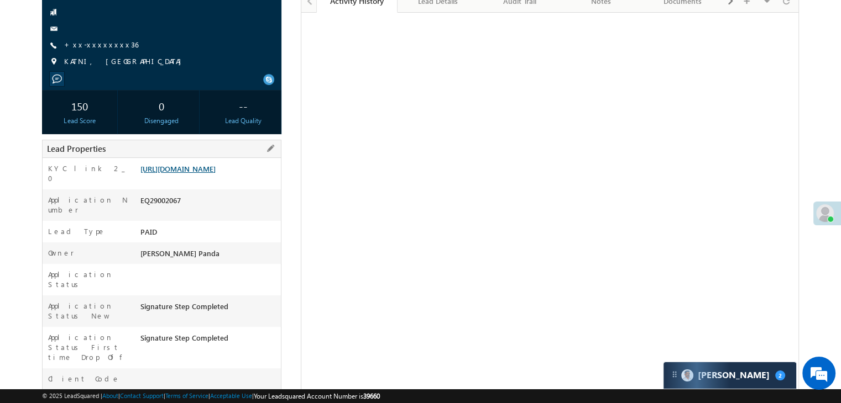
click at [212, 174] on link "https://angelbroking1-pk3em7sa.customui-test.leadsquared.com?leadId=0ac10995-ef…" at bounding box center [177, 168] width 75 height 9
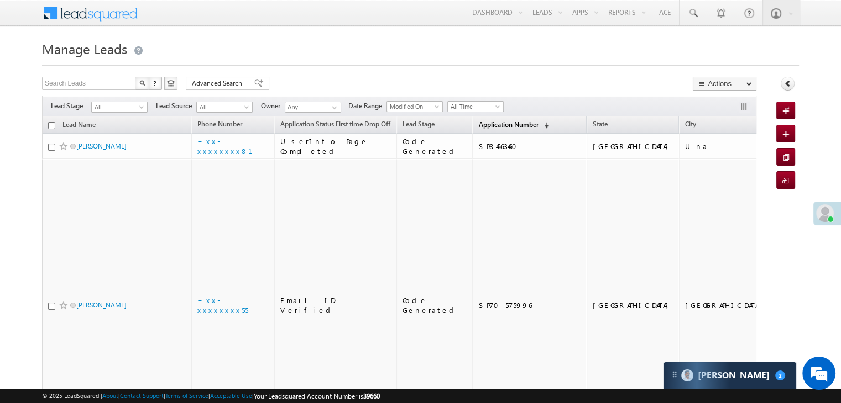
click at [483, 122] on span "Application Number" at bounding box center [508, 124] width 60 height 8
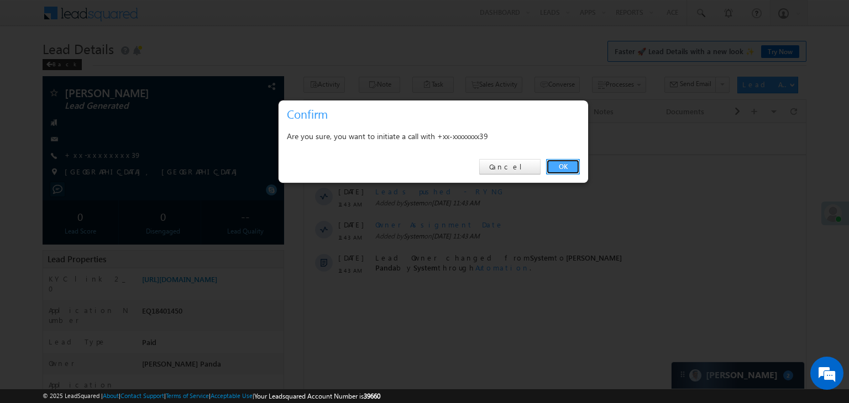
click at [566, 164] on link "OK" at bounding box center [563, 166] width 34 height 15
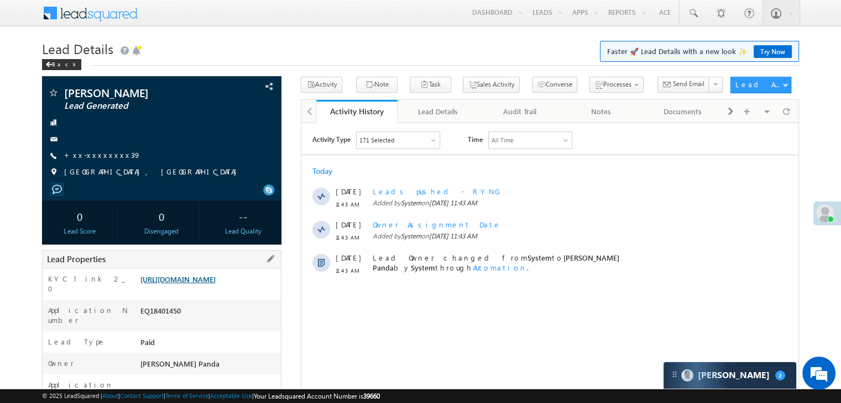
click at [211, 284] on link "https://angelbroking1-pk3em7sa.customui-test.leadsquared.com?leadId=e2abfaad-de…" at bounding box center [177, 279] width 75 height 9
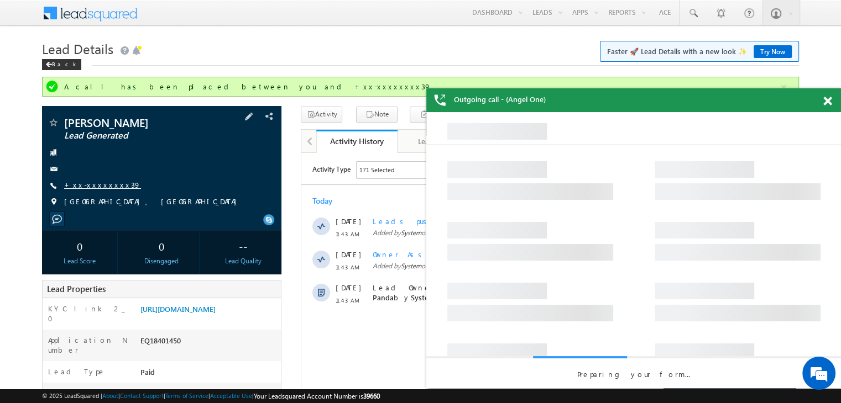
click at [92, 184] on link "+xx-xxxxxxxx39" at bounding box center [102, 184] width 77 height 9
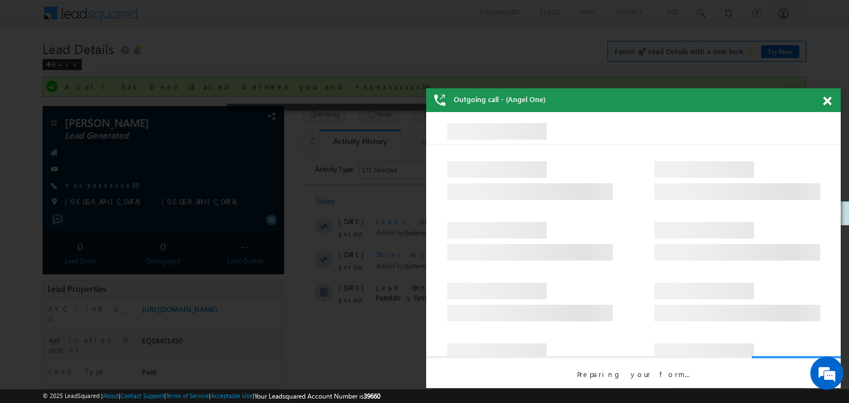
click at [825, 101] on span at bounding box center [827, 101] width 8 height 9
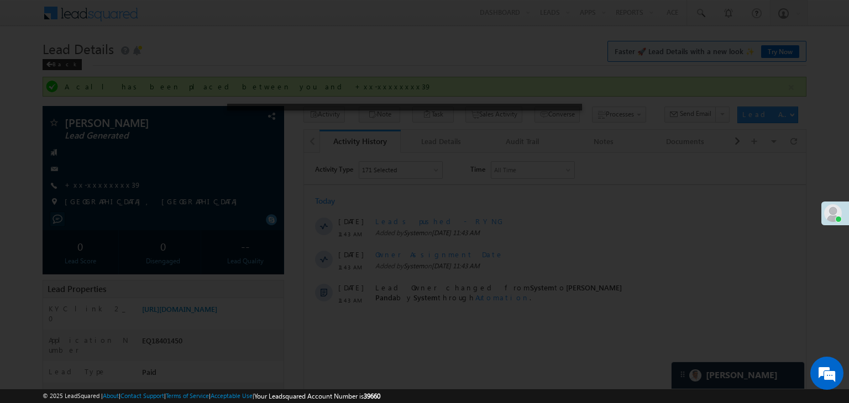
click at [100, 182] on div at bounding box center [424, 201] width 849 height 403
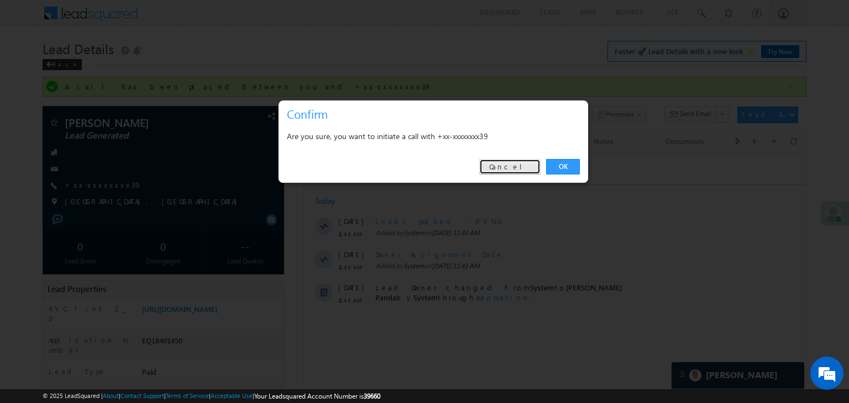
click at [519, 169] on link "Cancel" at bounding box center [509, 166] width 61 height 15
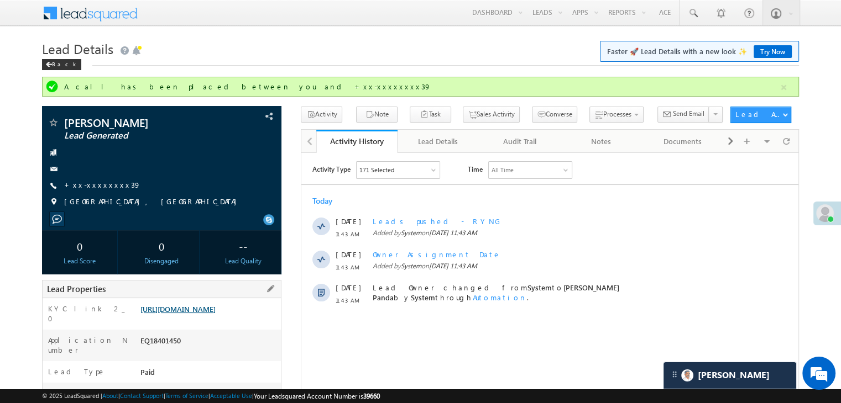
click at [208, 314] on link "https://angelbroking1-pk3em7sa.customui-test.leadsquared.com?leadId=e2abfaad-de…" at bounding box center [177, 309] width 75 height 9
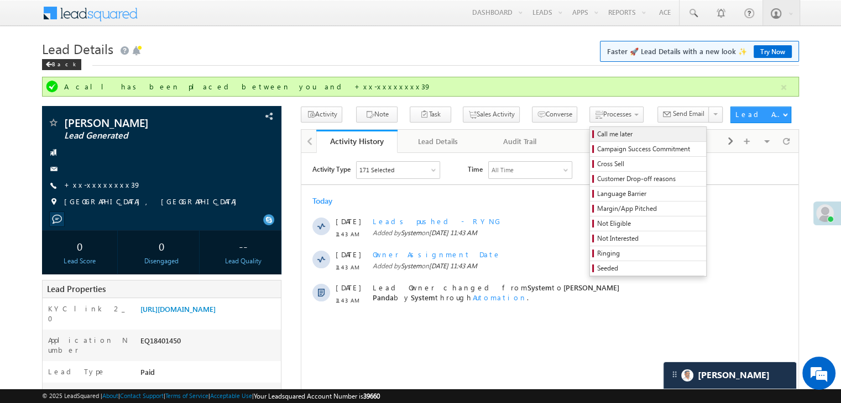
click at [597, 133] on span "Call me later" at bounding box center [649, 134] width 105 height 10
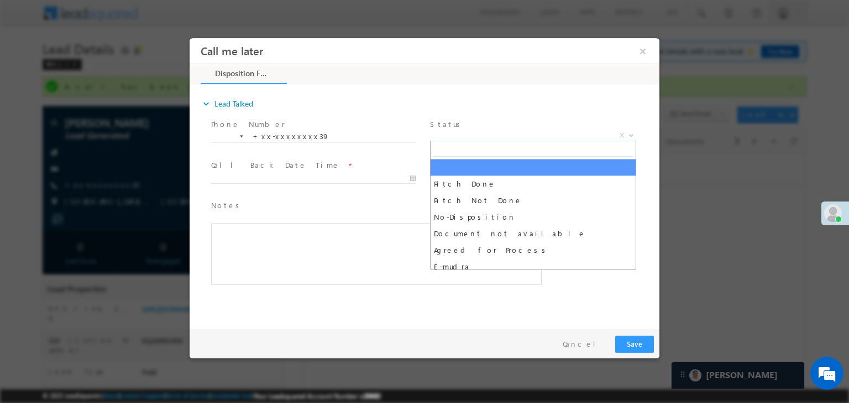
click at [522, 137] on span "X" at bounding box center [533, 135] width 206 height 11
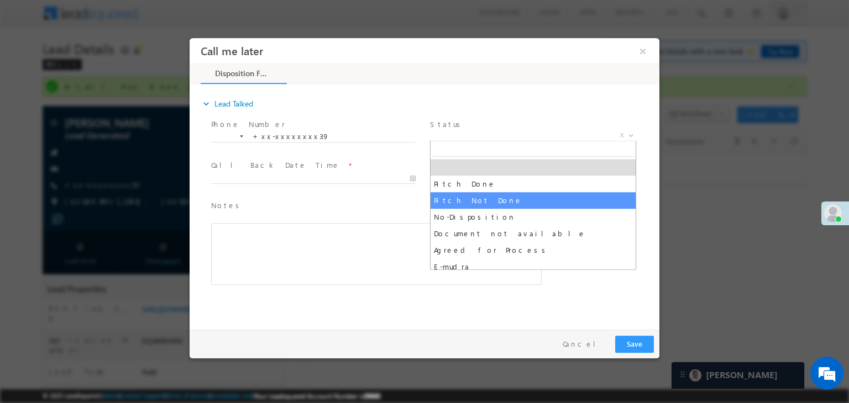
select select "Pitch Not Done"
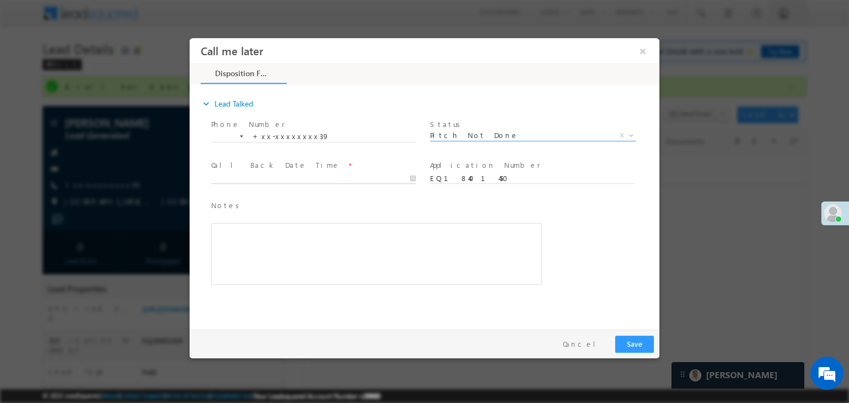
type input "09/16/25 11:59 AM"
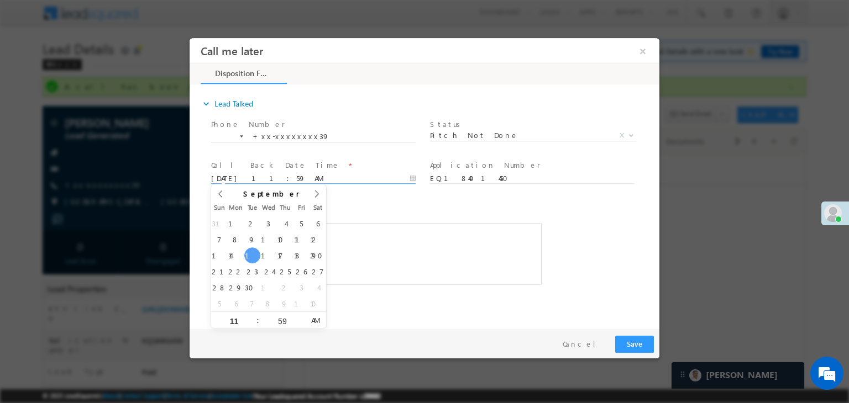
click at [337, 175] on input "09/16/25 11:59 AM" at bounding box center [313, 179] width 204 height 11
click at [635, 289] on div "Notes * Editor toolbars Basic Styles Bold Italic Underline Paragraph Insert/Rem…" at bounding box center [434, 248] width 450 height 101
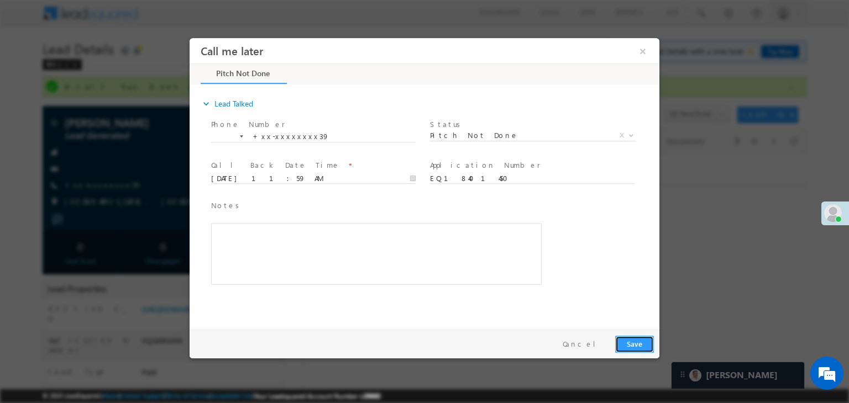
click at [642, 343] on button "Save" at bounding box center [634, 344] width 39 height 17
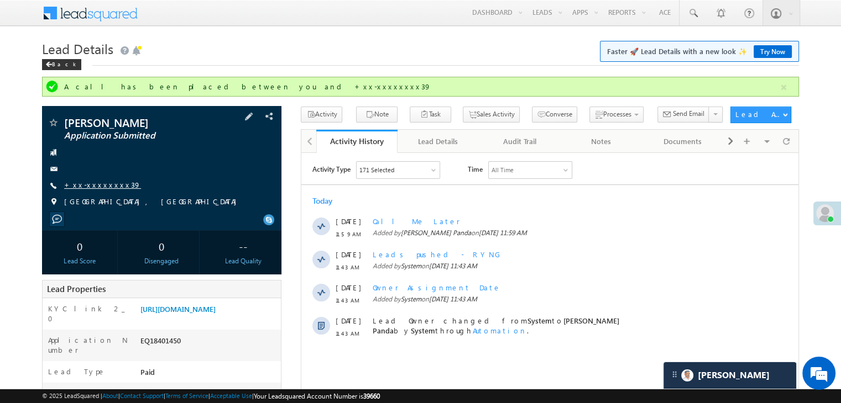
click at [97, 184] on link "+xx-xxxxxxxx39" at bounding box center [102, 184] width 77 height 9
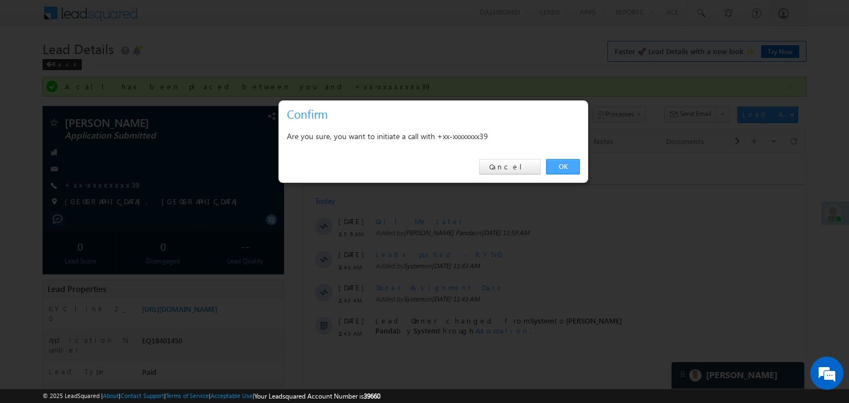
click at [561, 169] on link "OK" at bounding box center [563, 166] width 34 height 15
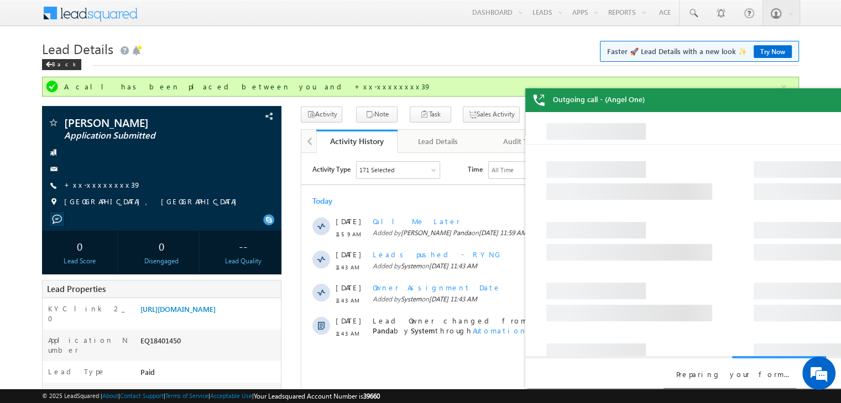
click at [829, 101] on div "Outgoing call - (Angel One)" at bounding box center [732, 100] width 414 height 24
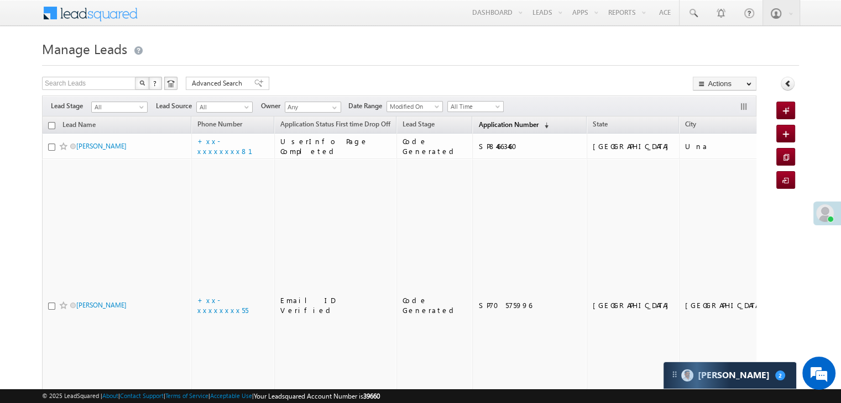
click at [478, 124] on span "Application Number" at bounding box center [508, 124] width 60 height 8
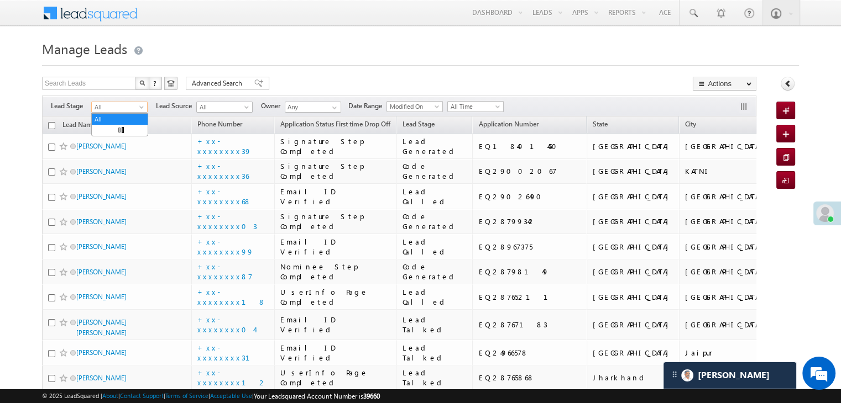
click at [139, 106] on span at bounding box center [142, 109] width 9 height 9
click at [98, 135] on link "Lead Generated" at bounding box center [120, 130] width 56 height 10
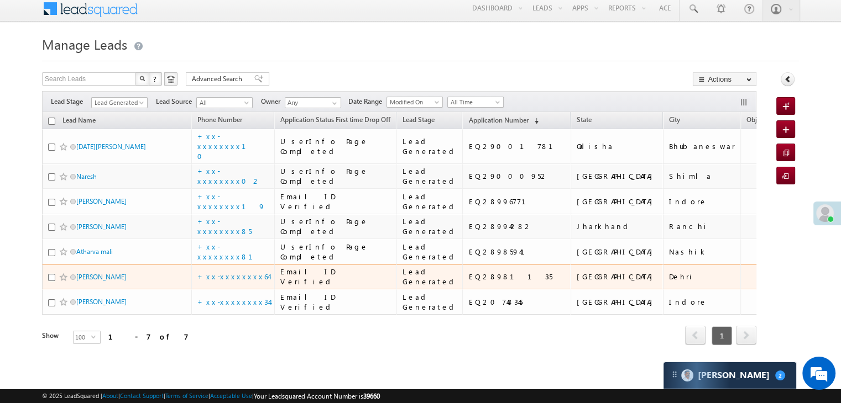
scroll to position [110, 0]
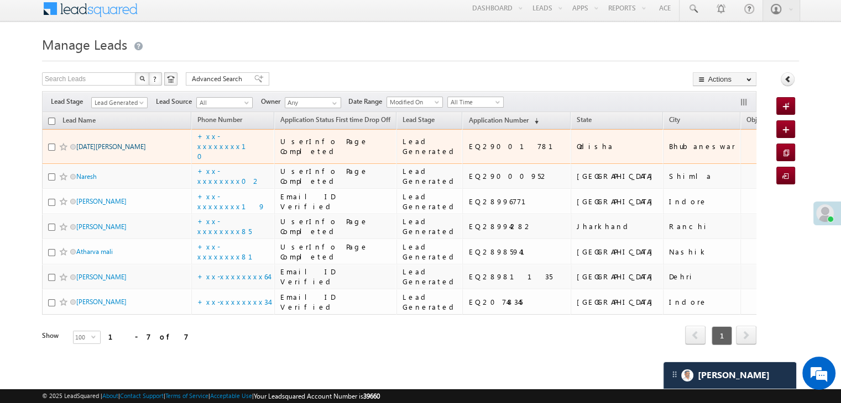
click at [93, 143] on link "[DATE][PERSON_NAME]" at bounding box center [111, 147] width 70 height 8
click at [96, 143] on link "[DATE][PERSON_NAME]" at bounding box center [111, 147] width 70 height 8
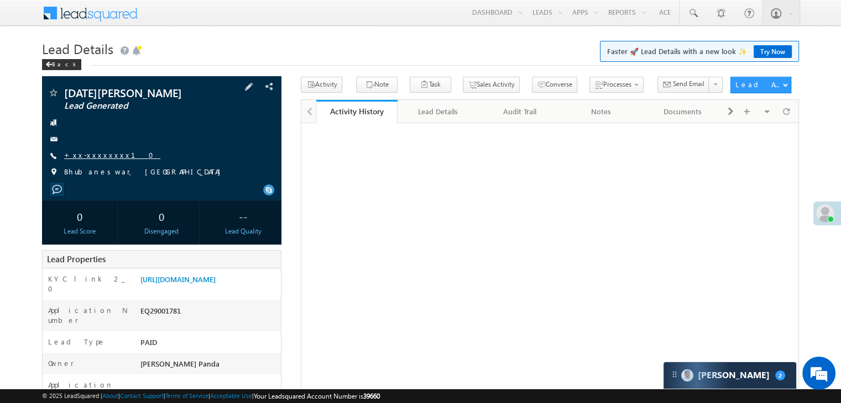
click at [97, 156] on link "+xx-xxxxxxxx10" at bounding box center [112, 154] width 96 height 9
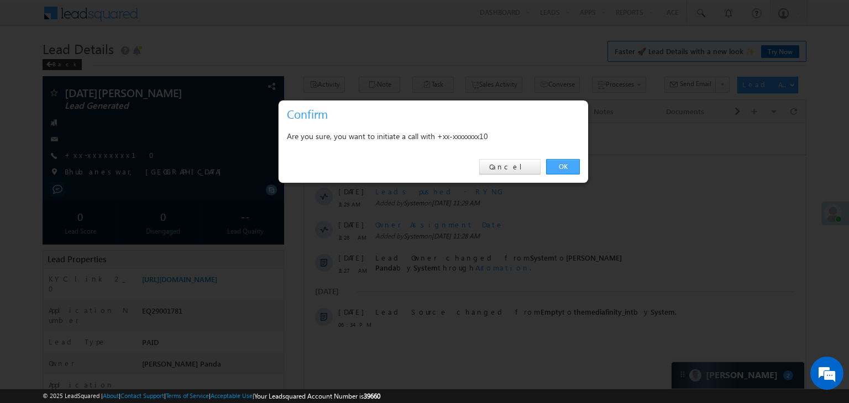
click at [570, 166] on link "OK" at bounding box center [563, 166] width 34 height 15
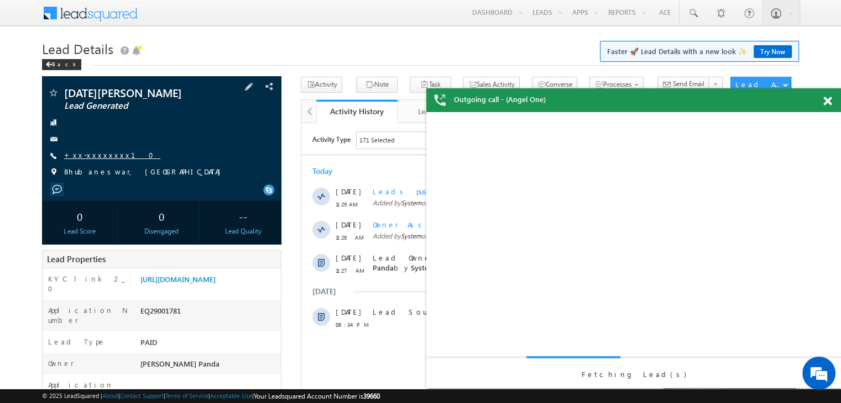
click at [88, 156] on link "+xx-xxxxxxxx10" at bounding box center [112, 154] width 96 height 9
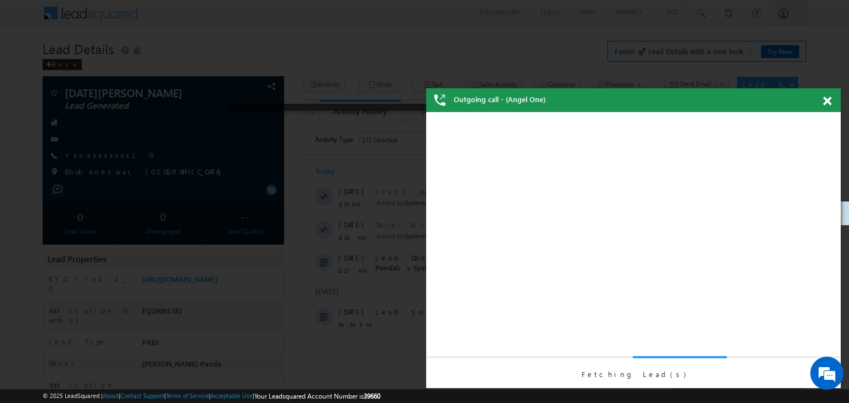
click at [826, 100] on span at bounding box center [827, 101] width 8 height 9
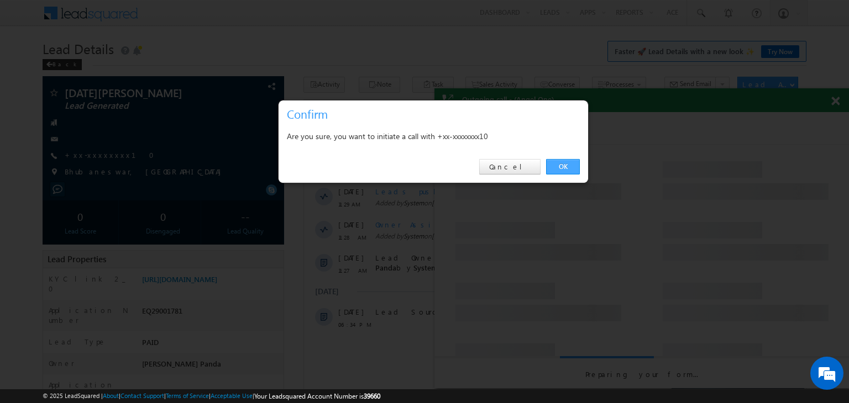
click at [561, 167] on link "OK" at bounding box center [563, 166] width 34 height 15
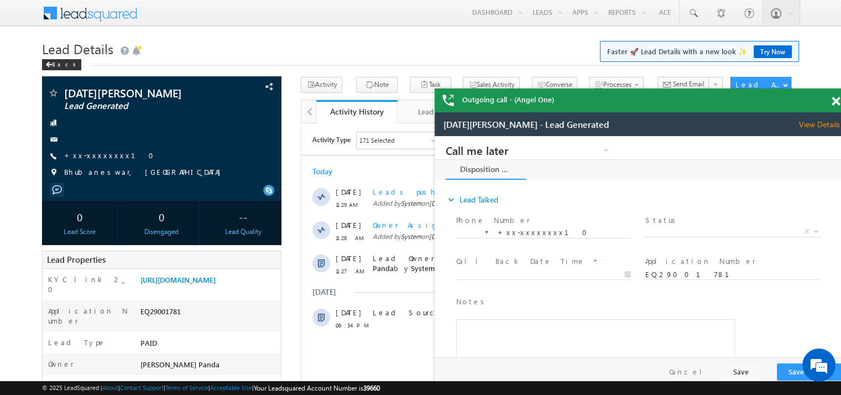
click at [837, 100] on span at bounding box center [835, 101] width 8 height 9
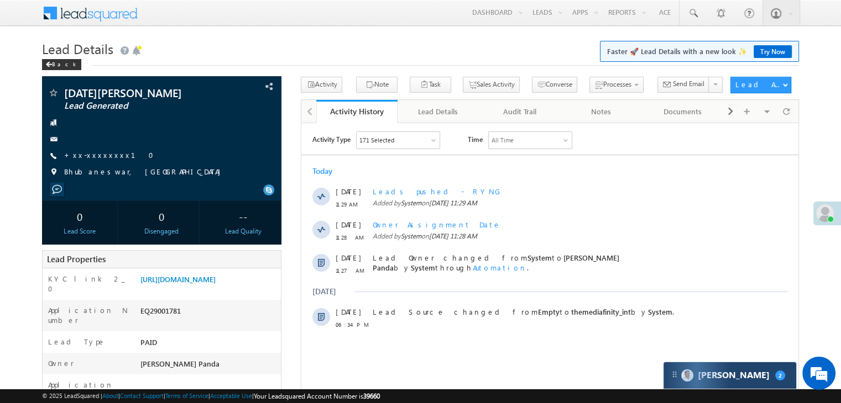
click at [753, 379] on div "Carter 2" at bounding box center [729, 376] width 133 height 27
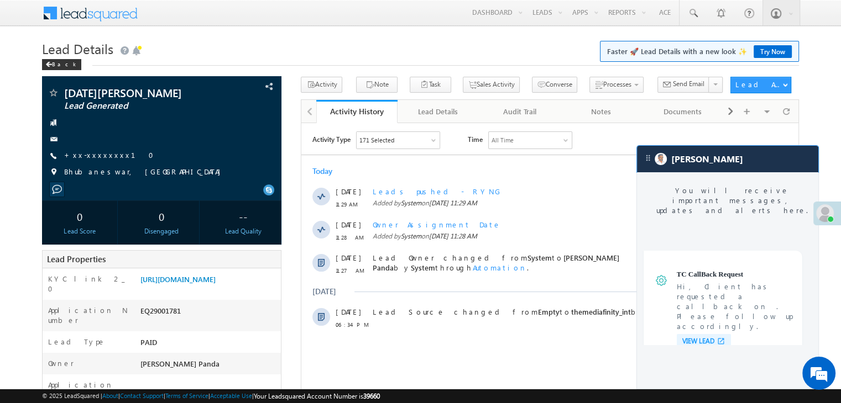
scroll to position [4422, 0]
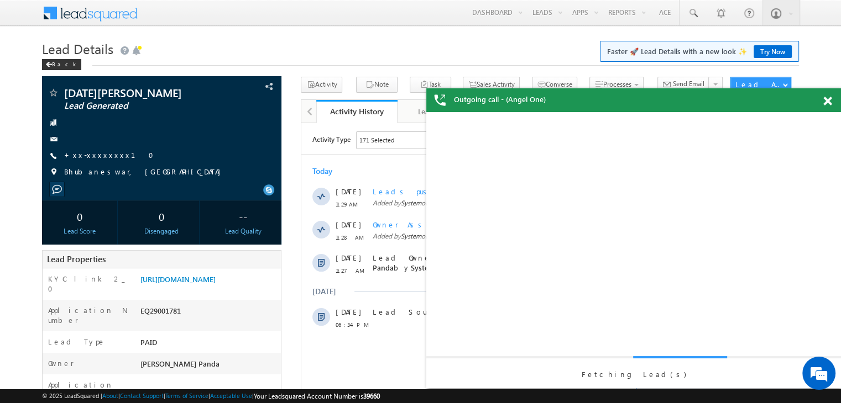
scroll to position [0, 0]
click at [748, 157] on div "Fetching Lead(s)" at bounding box center [633, 250] width 414 height 276
click at [826, 102] on span at bounding box center [827, 101] width 8 height 9
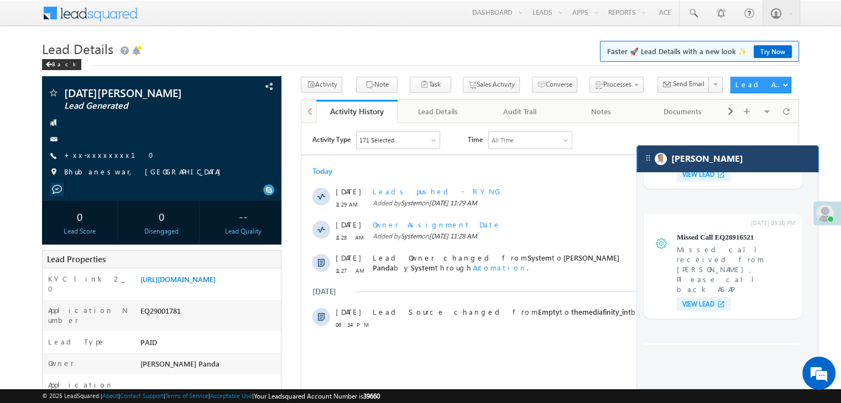
click at [759, 155] on div "[PERSON_NAME]" at bounding box center [727, 159] width 181 height 27
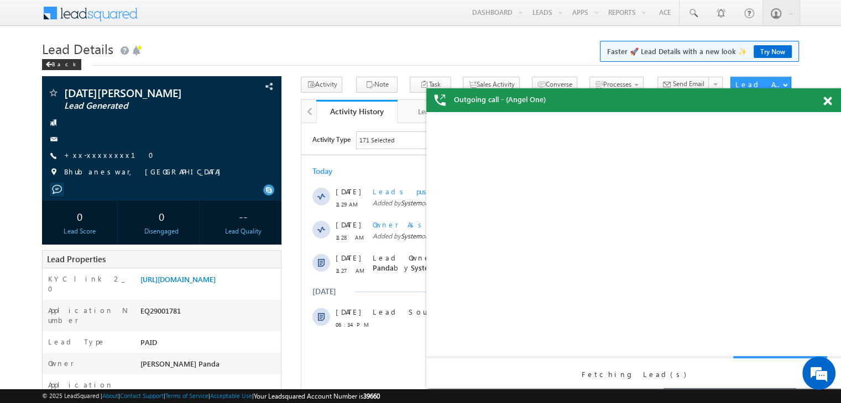
click at [823, 102] on span at bounding box center [827, 101] width 8 height 9
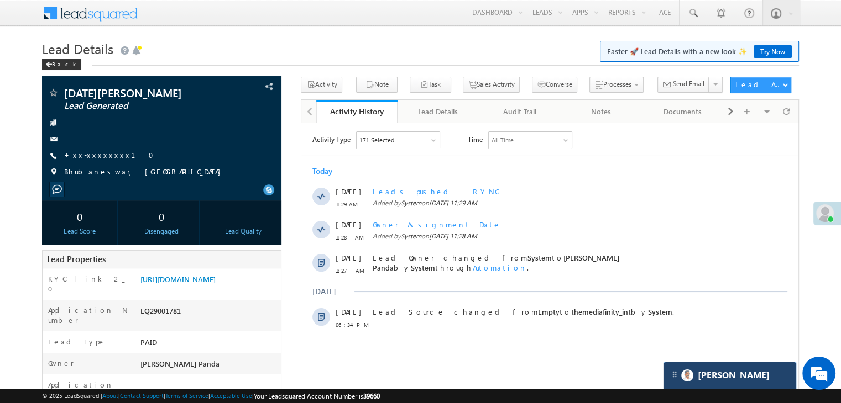
click at [734, 377] on div "[PERSON_NAME]" at bounding box center [729, 376] width 133 height 27
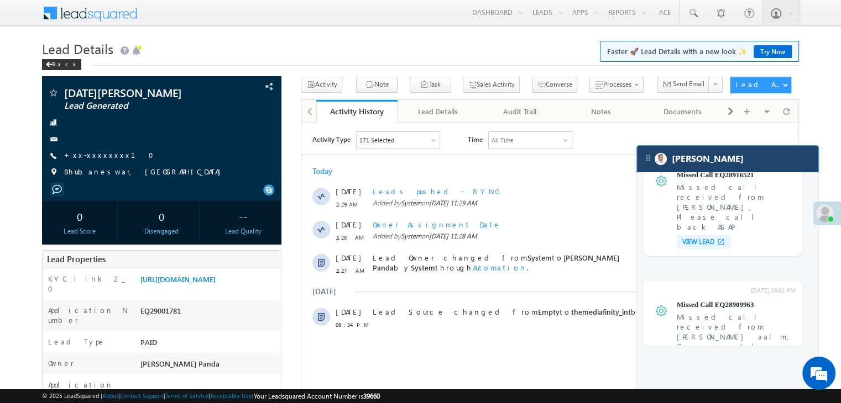
scroll to position [4422, 0]
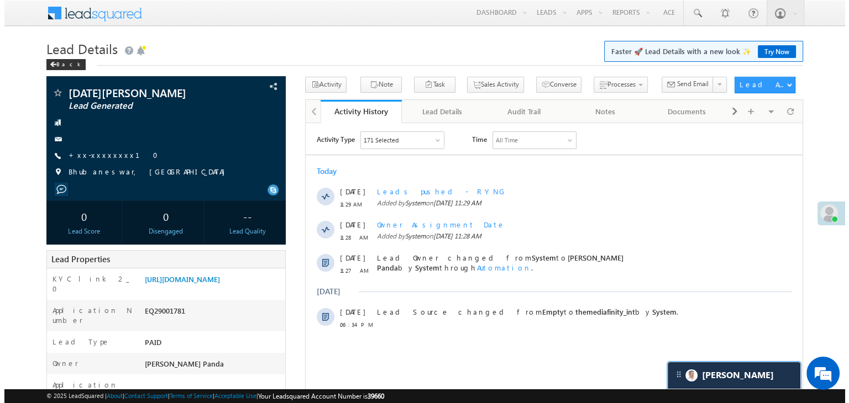
scroll to position [4485, 0]
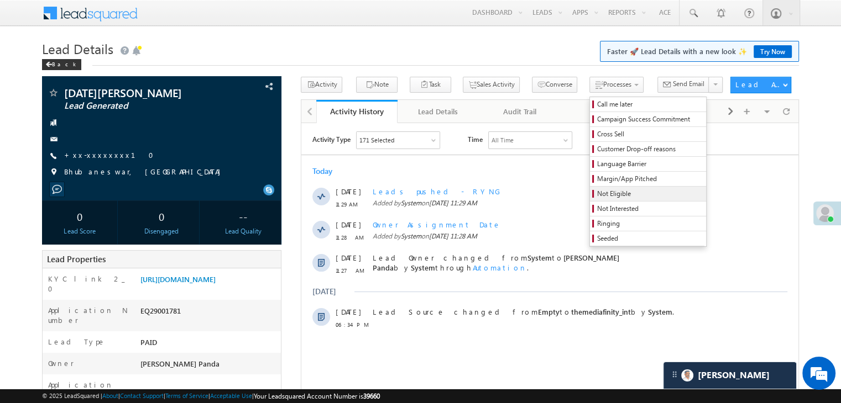
click at [599, 193] on span "Not Eligible" at bounding box center [649, 194] width 105 height 10
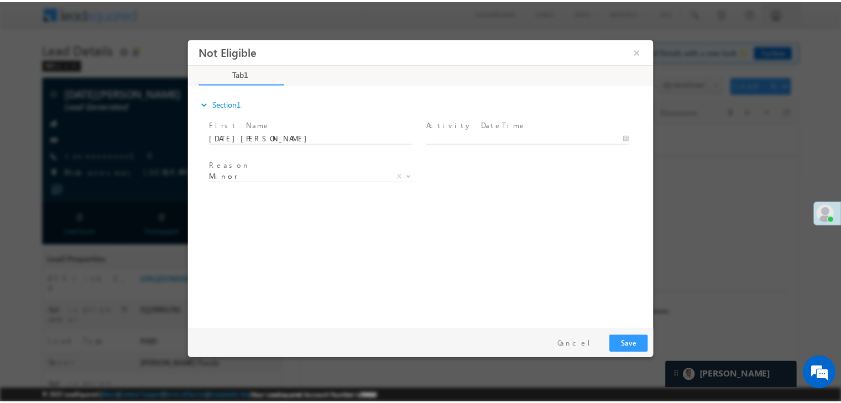
scroll to position [0, 0]
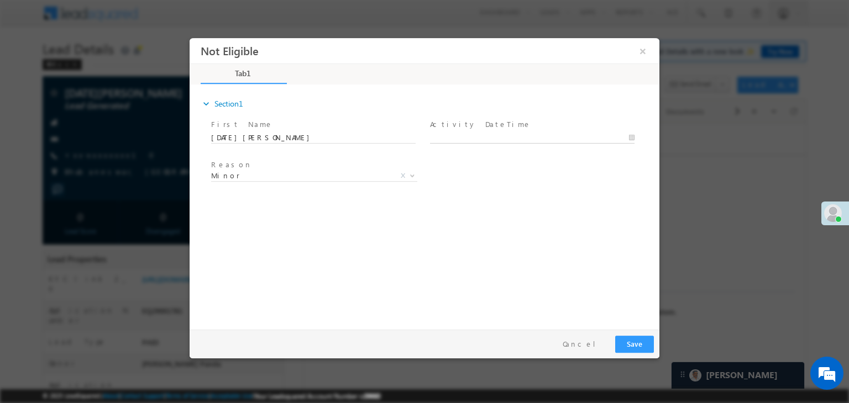
type input "09/16/25 12:08 PM"
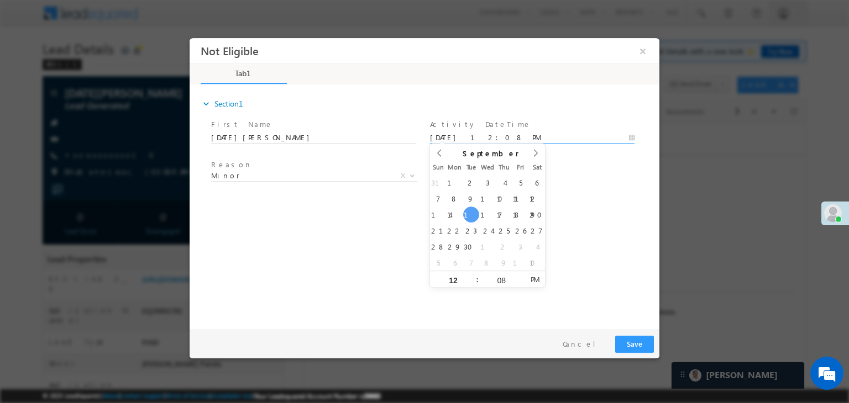
click at [511, 138] on input "09/16/25 12:08 PM" at bounding box center [532, 138] width 204 height 11
click at [616, 179] on div "Reason * Minor Existing Client Out of India DRA - FDS Termination DRA - Already…" at bounding box center [434, 178] width 450 height 41
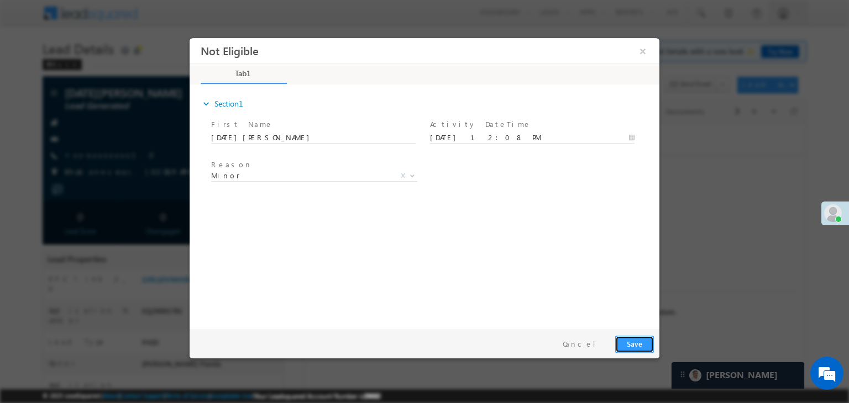
click at [632, 347] on button "Save" at bounding box center [634, 344] width 39 height 17
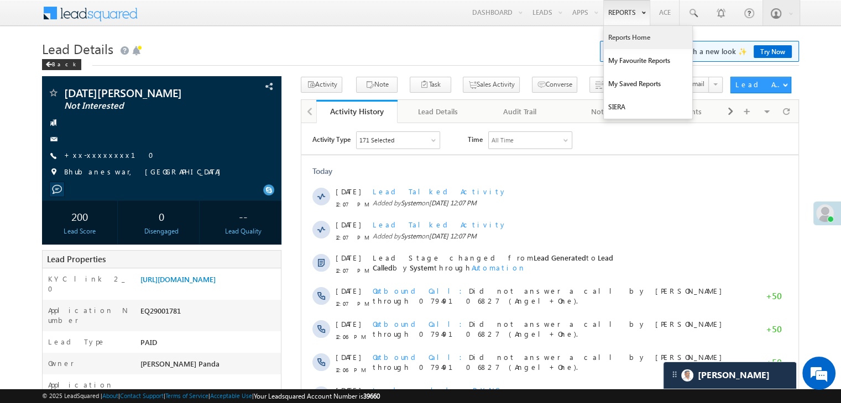
click at [627, 39] on link "Reports Home" at bounding box center [648, 37] width 88 height 23
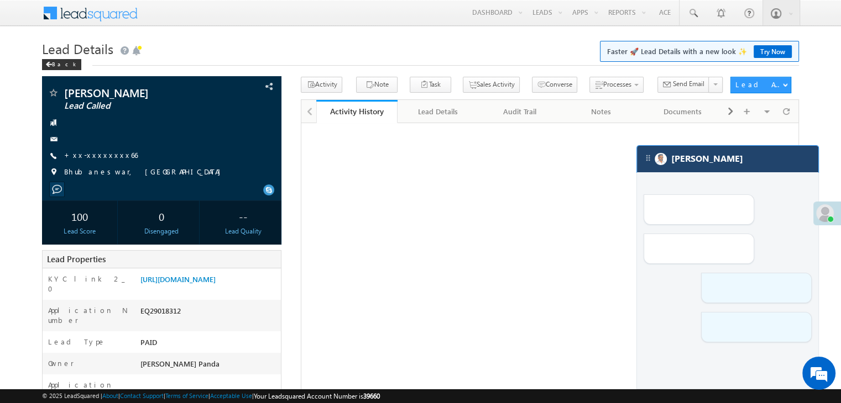
click at [765, 162] on div "[PERSON_NAME]" at bounding box center [727, 159] width 181 height 27
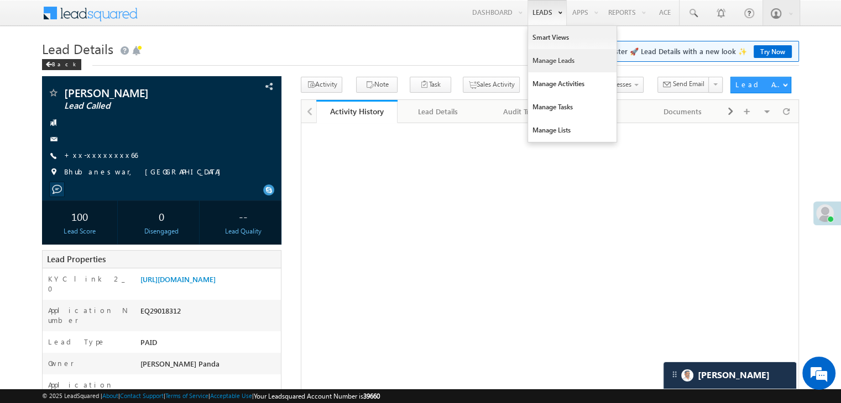
click at [553, 58] on link "Manage Leads" at bounding box center [572, 60] width 88 height 23
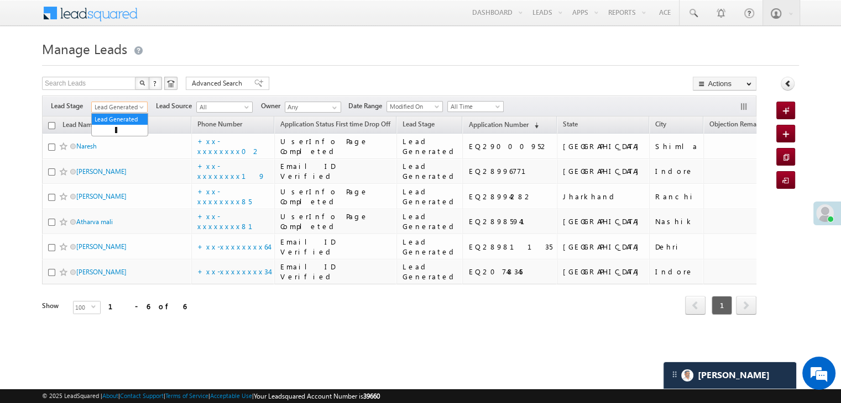
click at [142, 108] on span at bounding box center [142, 109] width 9 height 9
click at [119, 119] on link "All" at bounding box center [120, 119] width 56 height 10
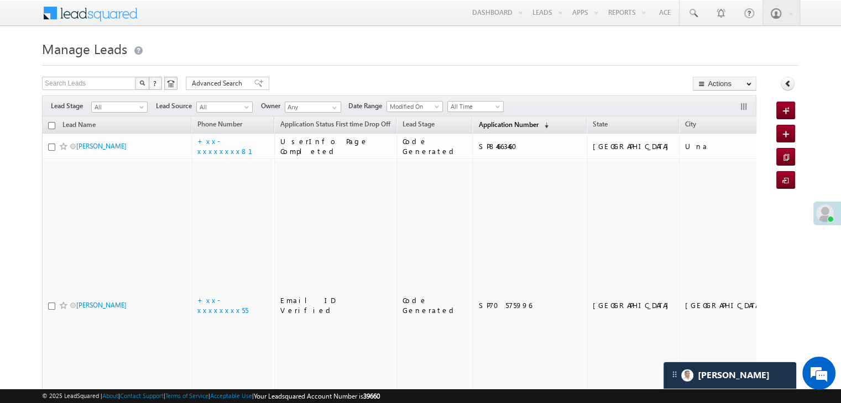
click at [481, 123] on span "Application Number" at bounding box center [508, 124] width 60 height 8
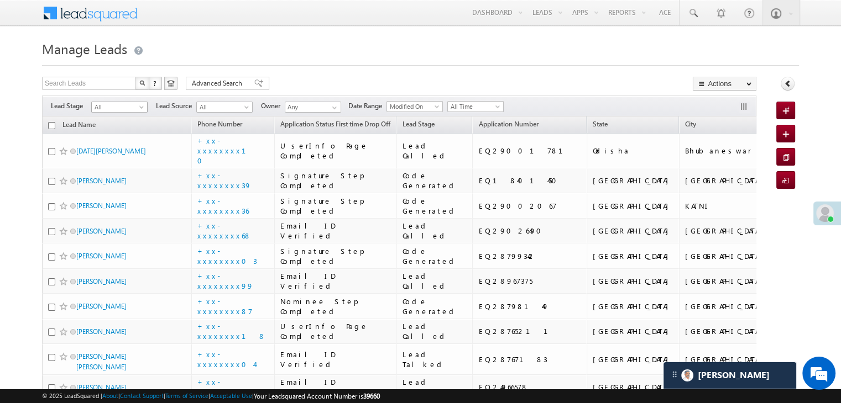
click at [140, 107] on span at bounding box center [142, 109] width 9 height 9
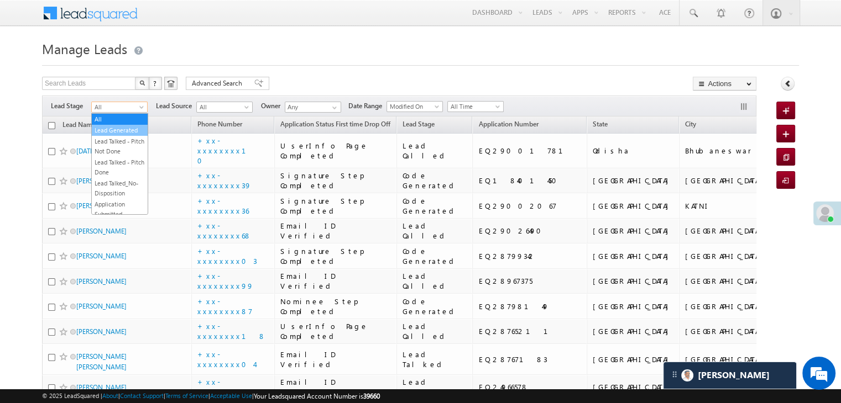
click at [125, 130] on link "Lead Generated" at bounding box center [120, 130] width 56 height 10
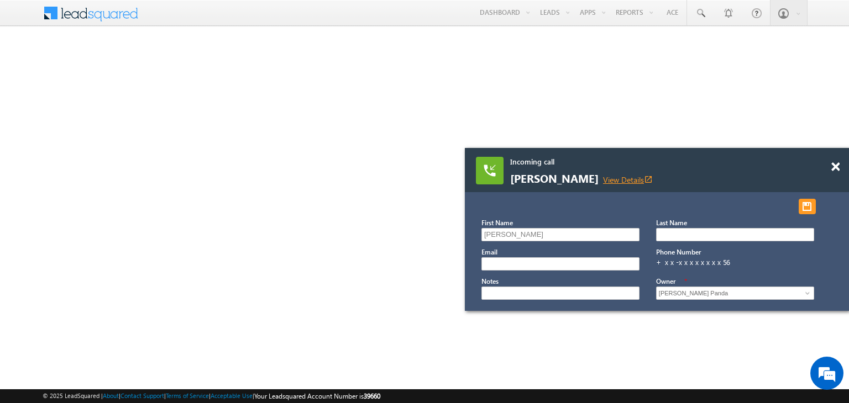
click at [620, 176] on link "View Details open_in_new" at bounding box center [628, 180] width 50 height 11
click at [838, 167] on span at bounding box center [835, 166] width 8 height 9
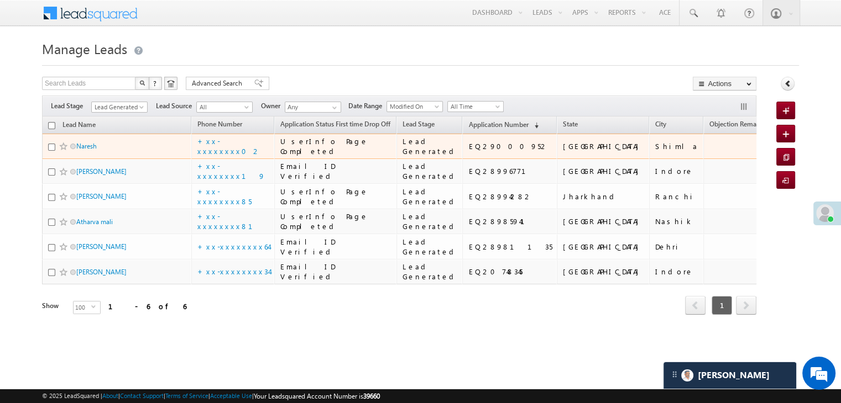
scroll to position [212, 0]
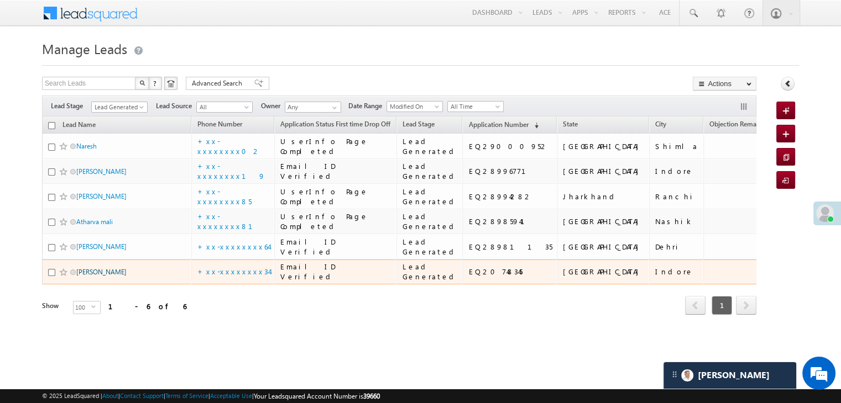
click at [91, 274] on link "[PERSON_NAME]" at bounding box center [101, 272] width 50 height 8
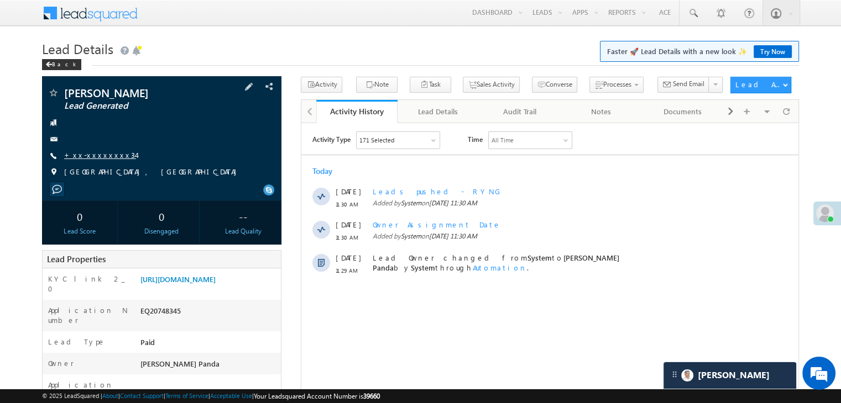
click at [103, 156] on link "+xx-xxxxxxxx34" at bounding box center [100, 154] width 72 height 9
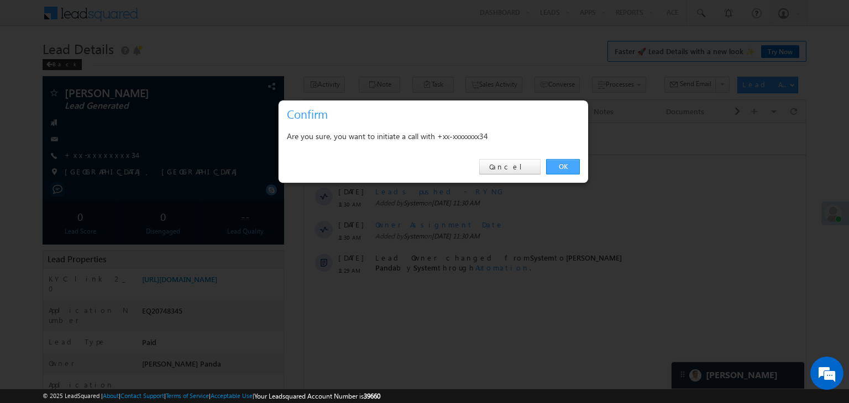
click at [559, 164] on link "OK" at bounding box center [563, 166] width 34 height 15
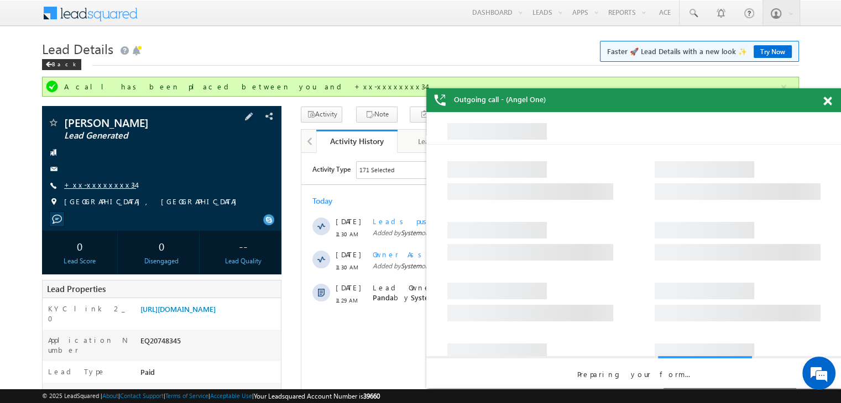
click at [95, 187] on link "+xx-xxxxxxxx34" at bounding box center [100, 184] width 72 height 9
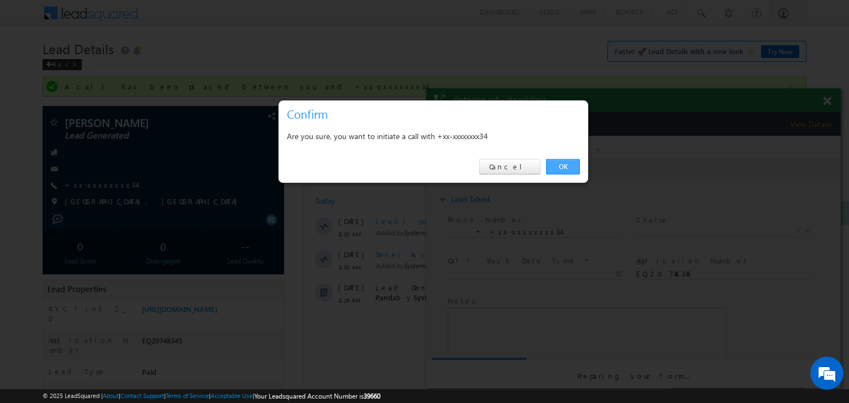
click at [566, 162] on link "OK" at bounding box center [563, 166] width 34 height 15
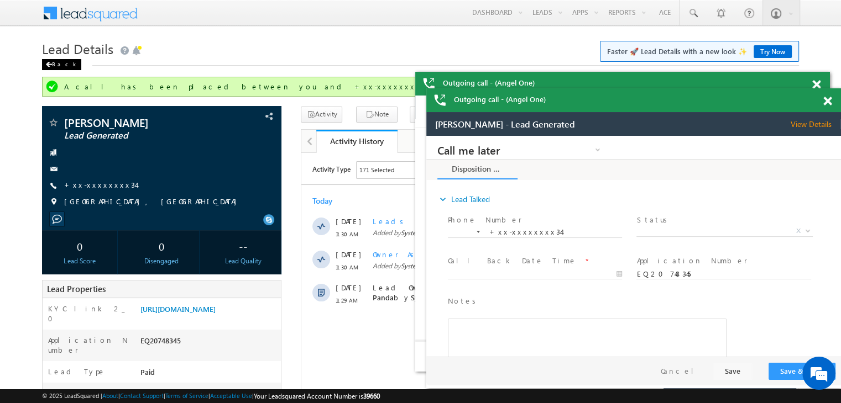
click at [51, 63] on span at bounding box center [48, 65] width 7 height 6
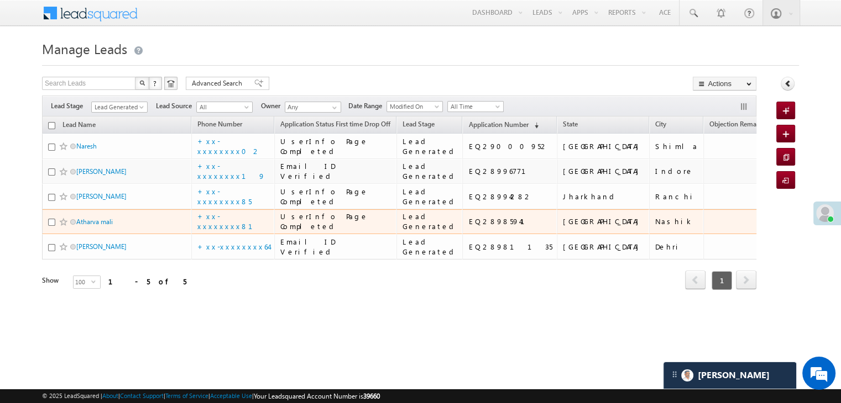
scroll to position [148, 0]
click at [91, 218] on link "Atharva mali" at bounding box center [94, 222] width 36 height 8
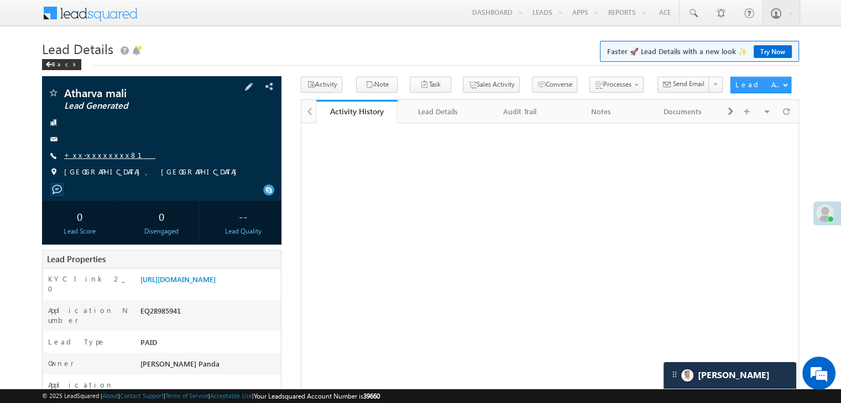
click at [98, 155] on link "+xx-xxxxxxxx81" at bounding box center [109, 154] width 91 height 9
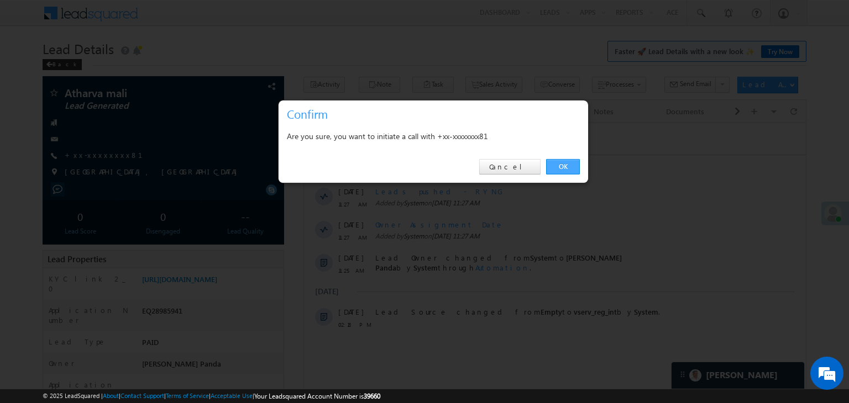
click at [566, 167] on link "OK" at bounding box center [563, 166] width 34 height 15
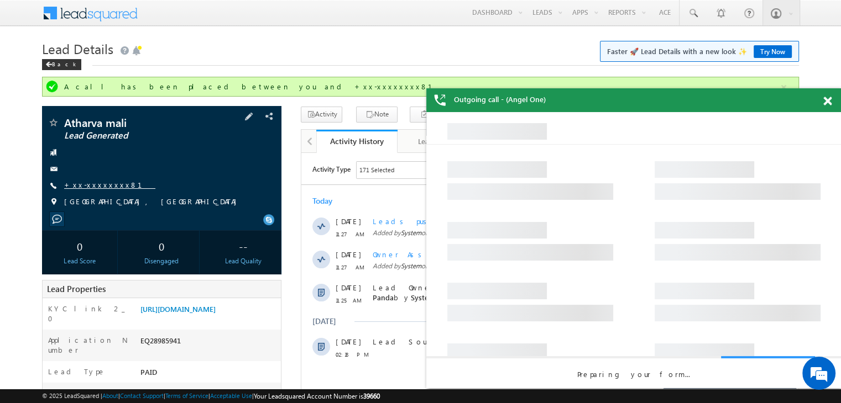
click at [85, 187] on link "+xx-xxxxxxxx81" at bounding box center [109, 184] width 91 height 9
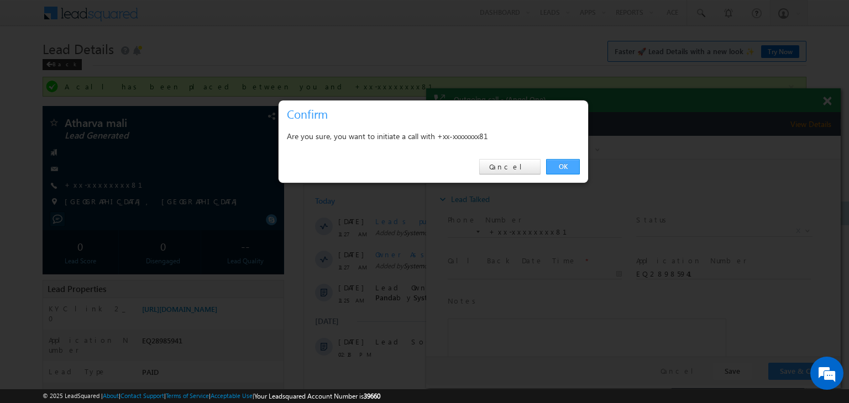
click at [561, 167] on link "OK" at bounding box center [563, 166] width 34 height 15
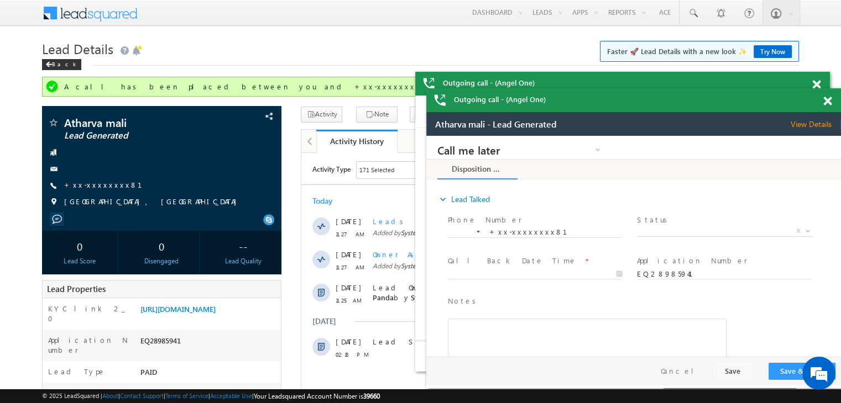
click at [829, 103] on span at bounding box center [827, 101] width 8 height 9
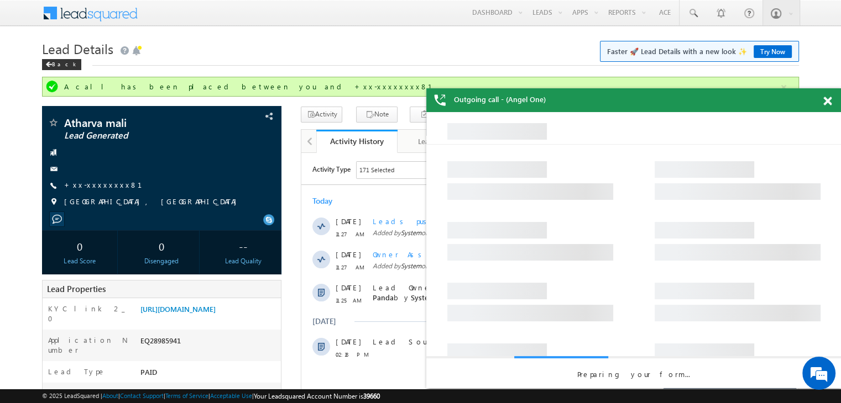
click at [828, 103] on span at bounding box center [827, 101] width 8 height 9
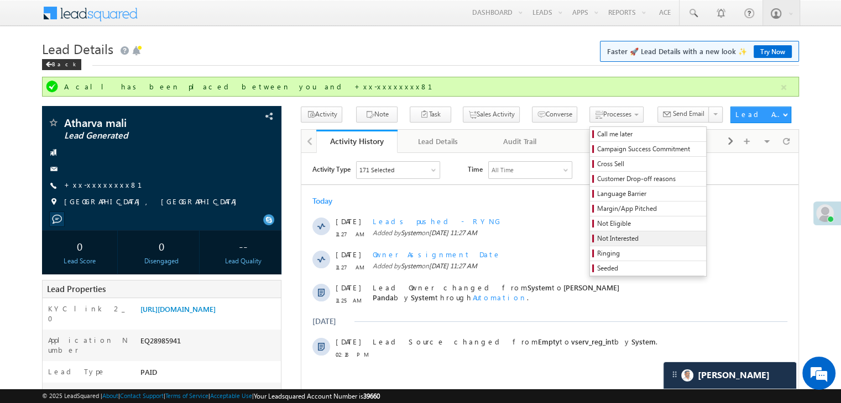
click at [597, 240] on span "Not Interested" at bounding box center [649, 239] width 105 height 10
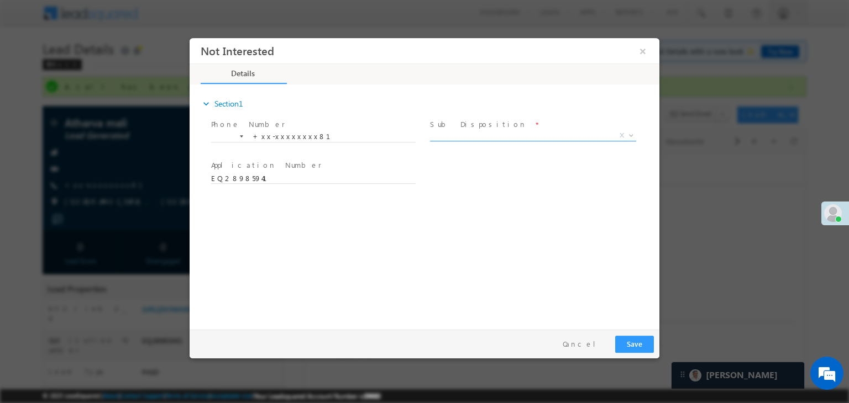
click at [523, 137] on span "X" at bounding box center [533, 135] width 206 height 11
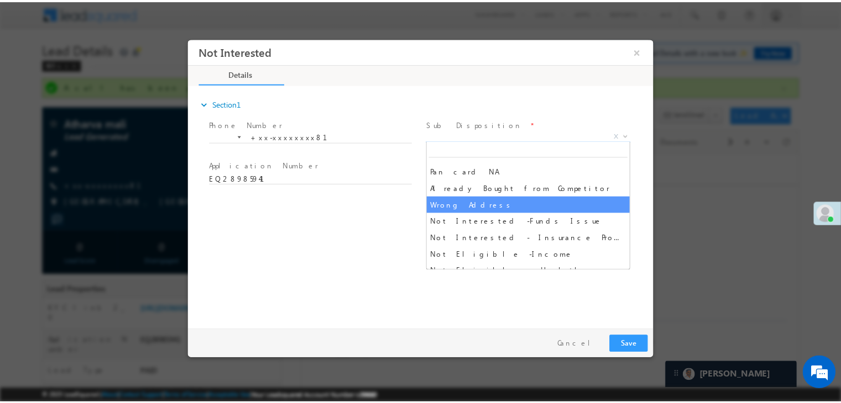
scroll to position [166, 0]
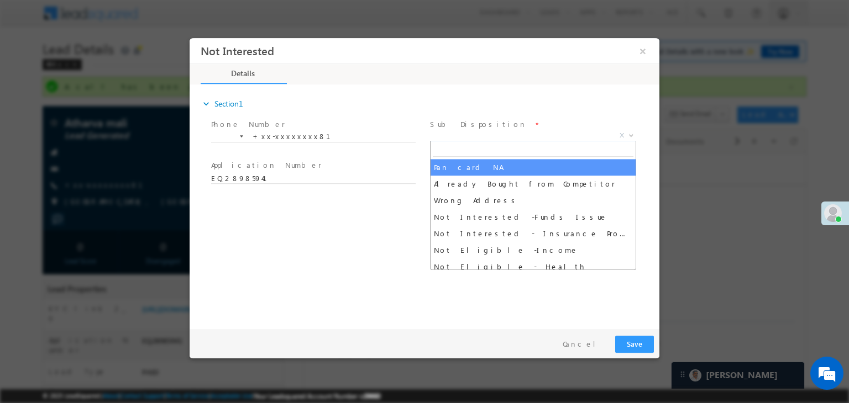
select select "Pan card NA"
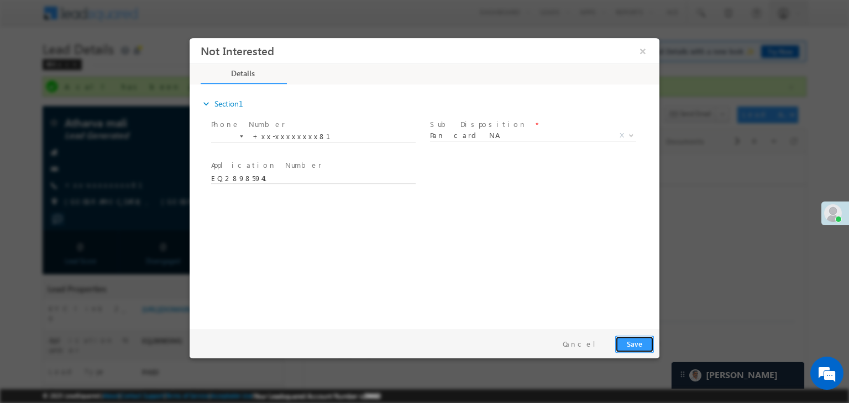
click at [643, 340] on button "Save" at bounding box center [634, 344] width 39 height 17
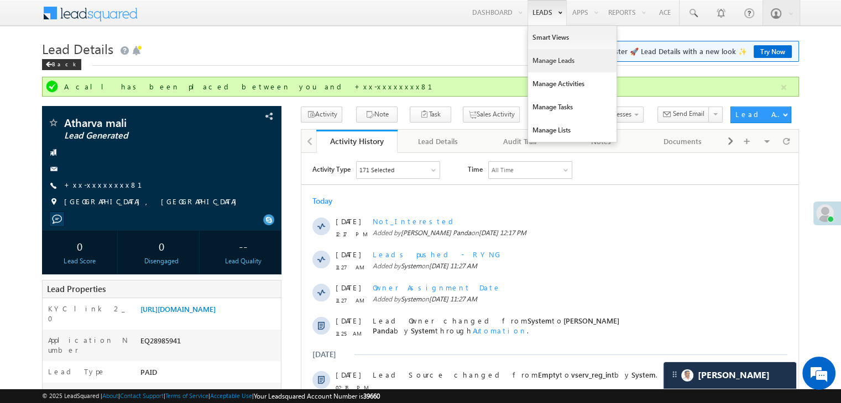
click at [537, 58] on link "Manage Leads" at bounding box center [572, 60] width 88 height 23
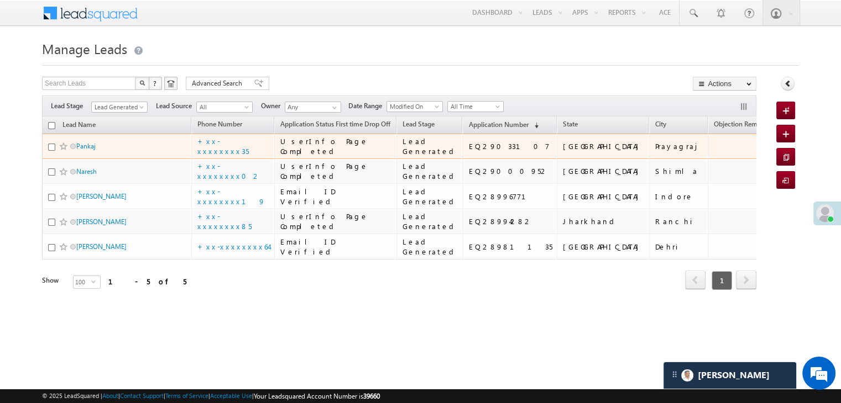
scroll to position [148, 0]
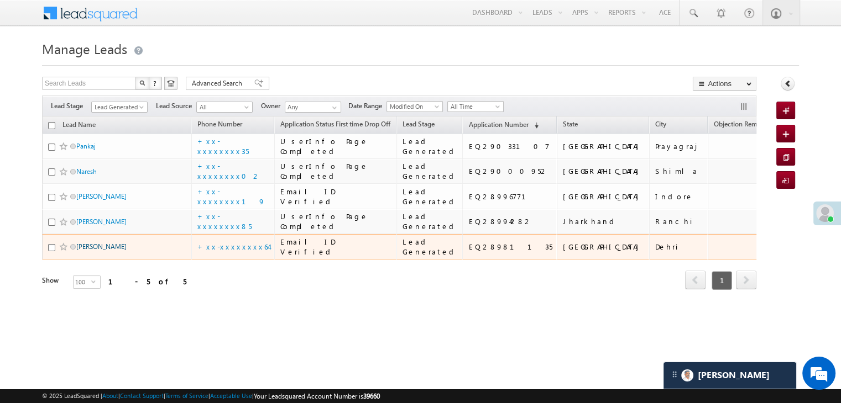
click at [98, 251] on link "Ravi Singh" at bounding box center [101, 247] width 50 height 8
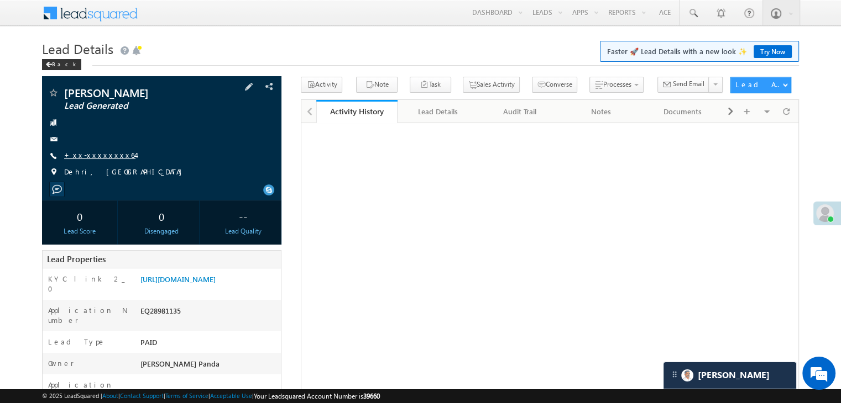
click at [102, 158] on link "+xx-xxxxxxxx64" at bounding box center [99, 154] width 71 height 9
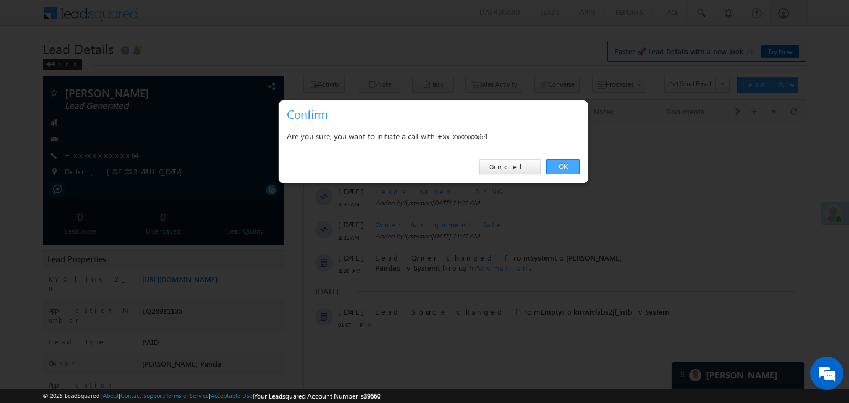
click at [568, 164] on link "OK" at bounding box center [563, 166] width 34 height 15
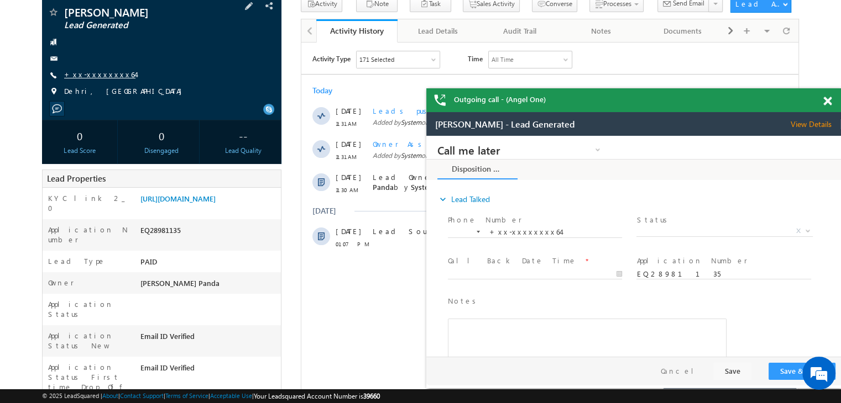
click at [105, 75] on link "+xx-xxxxxxxx64" at bounding box center [99, 74] width 71 height 9
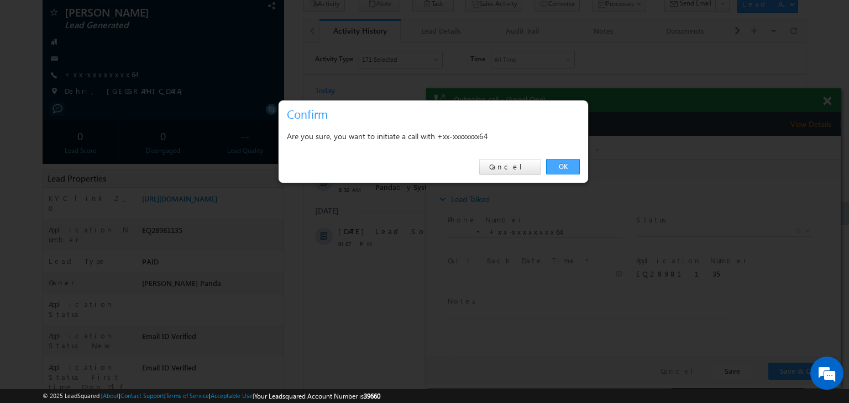
click at [563, 164] on link "OK" at bounding box center [563, 166] width 34 height 15
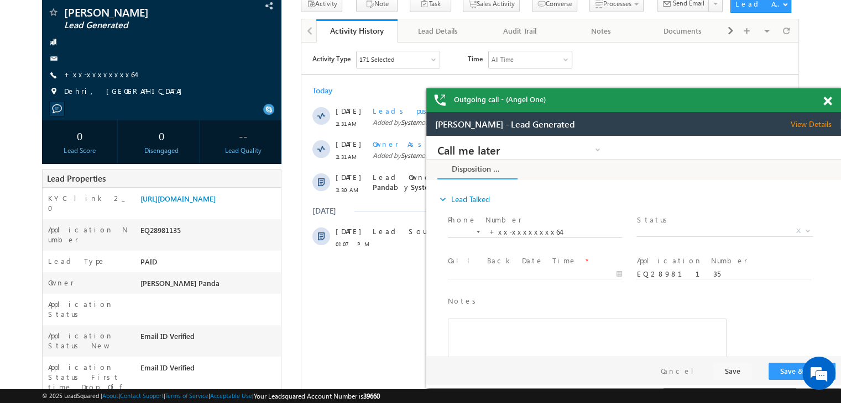
click at [827, 103] on span at bounding box center [827, 101] width 8 height 9
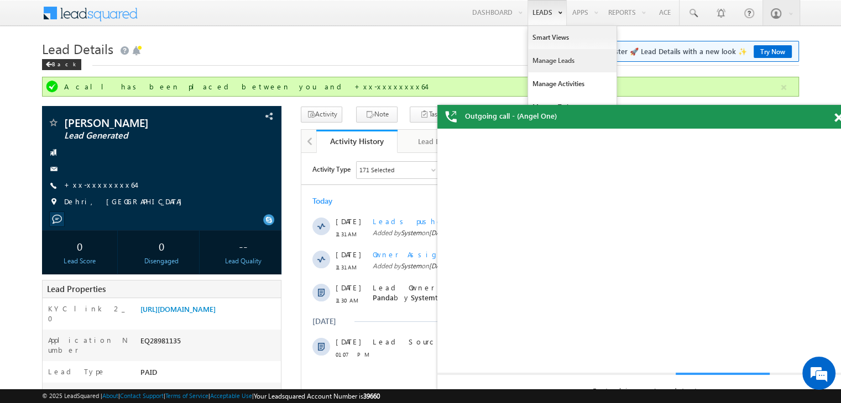
click at [559, 55] on link "Manage Leads" at bounding box center [572, 60] width 88 height 23
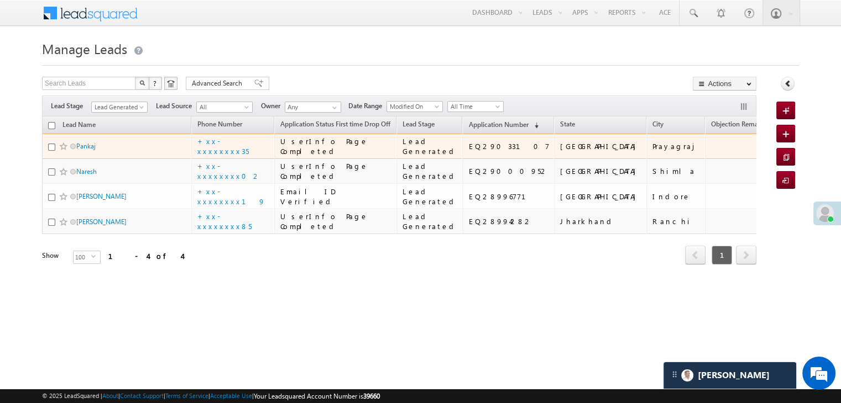
scroll to position [83, 0]
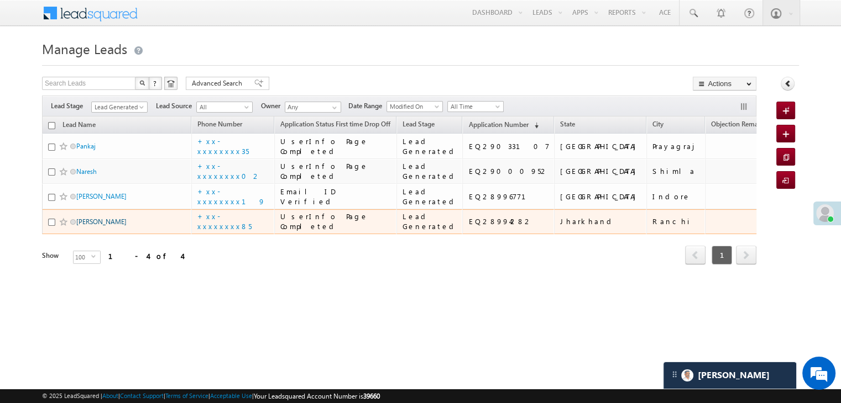
click at [89, 226] on link "Roshan Raj" at bounding box center [101, 222] width 50 height 8
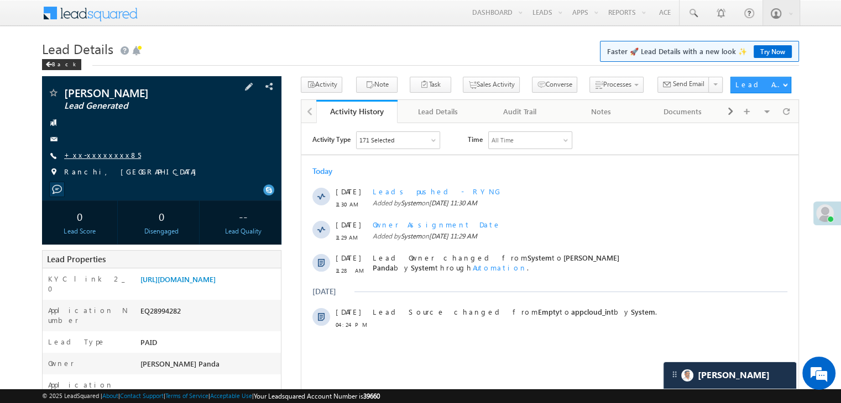
click at [92, 156] on link "+xx-xxxxxxxx85" at bounding box center [102, 154] width 77 height 9
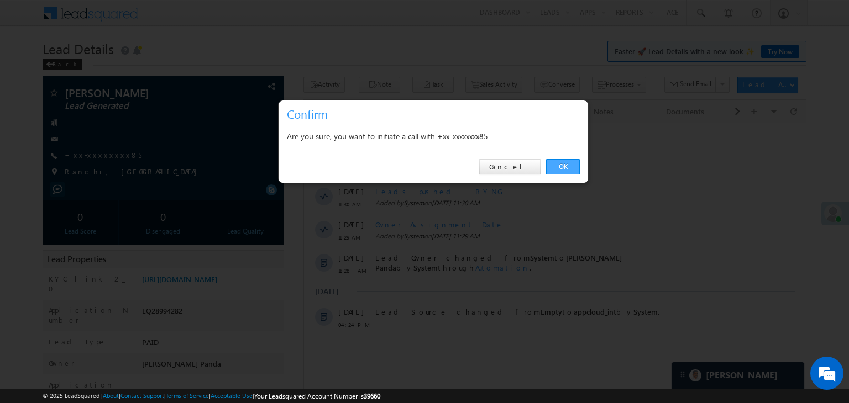
click at [567, 167] on link "OK" at bounding box center [563, 166] width 34 height 15
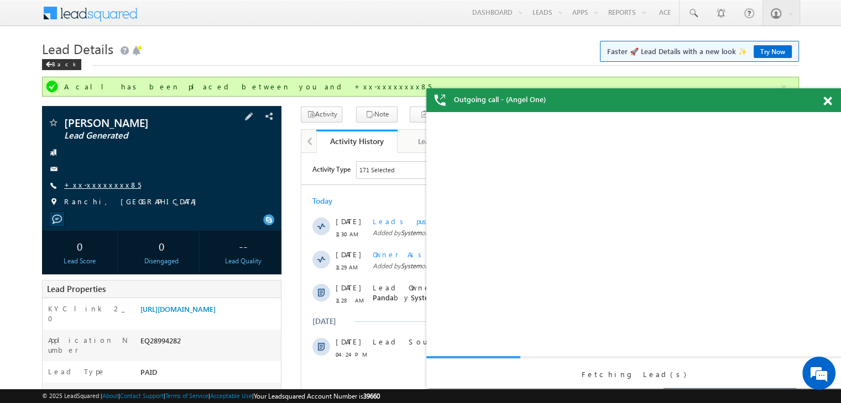
click at [94, 186] on link "+xx-xxxxxxxx85" at bounding box center [102, 184] width 77 height 9
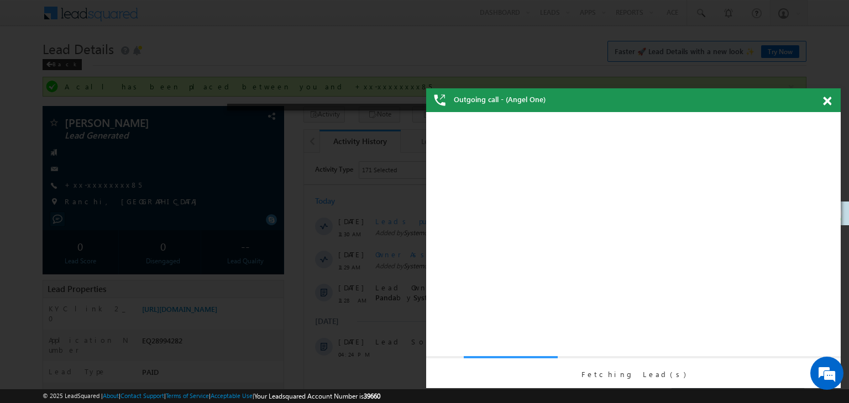
click at [828, 98] on span at bounding box center [827, 101] width 8 height 9
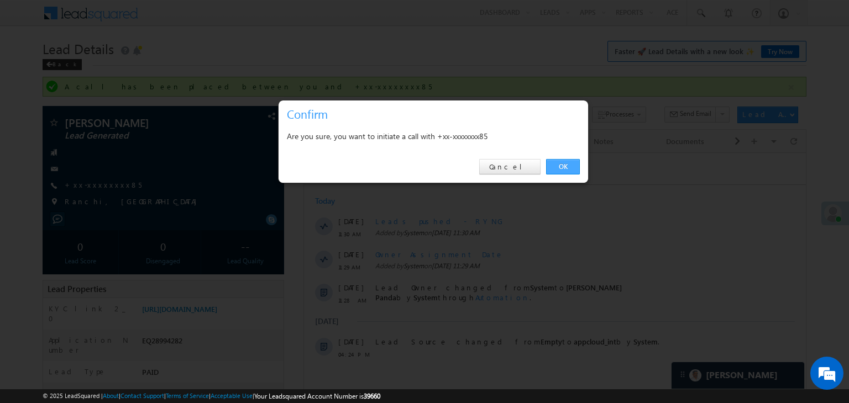
click at [573, 160] on link "OK" at bounding box center [563, 166] width 34 height 15
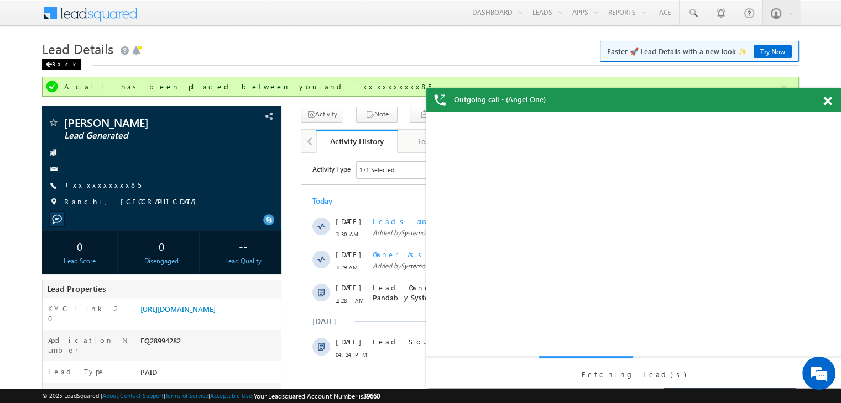
click at [57, 66] on div "Back" at bounding box center [61, 64] width 39 height 11
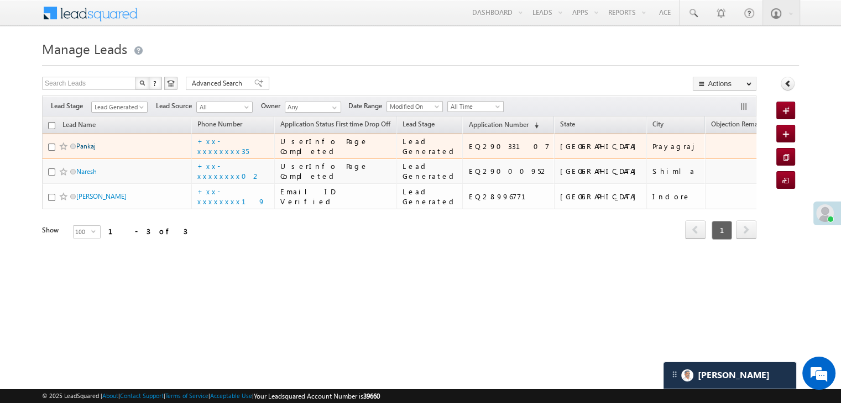
click at [87, 150] on link "Pankaj" at bounding box center [85, 146] width 19 height 8
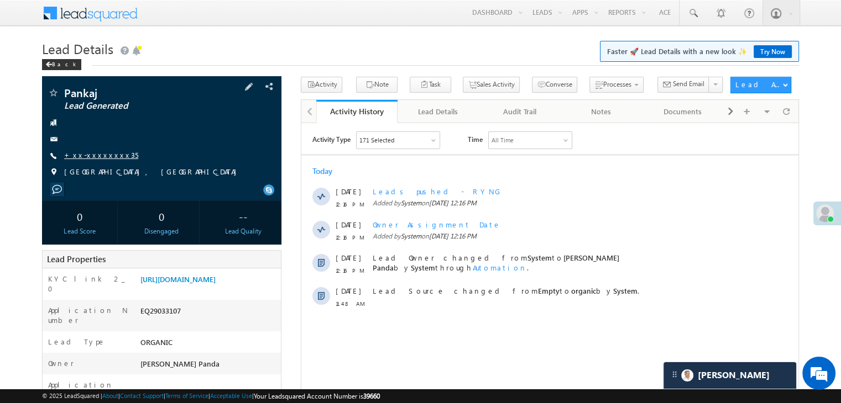
click at [97, 158] on link "+xx-xxxxxxxx35" at bounding box center [101, 154] width 74 height 9
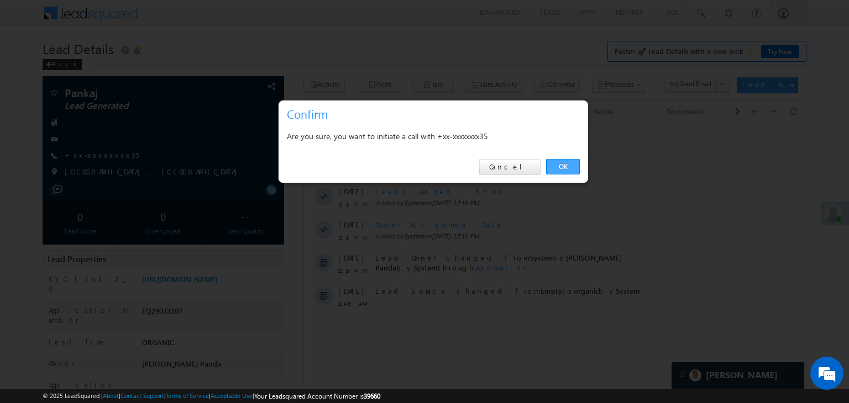
click at [561, 166] on link "OK" at bounding box center [563, 166] width 34 height 15
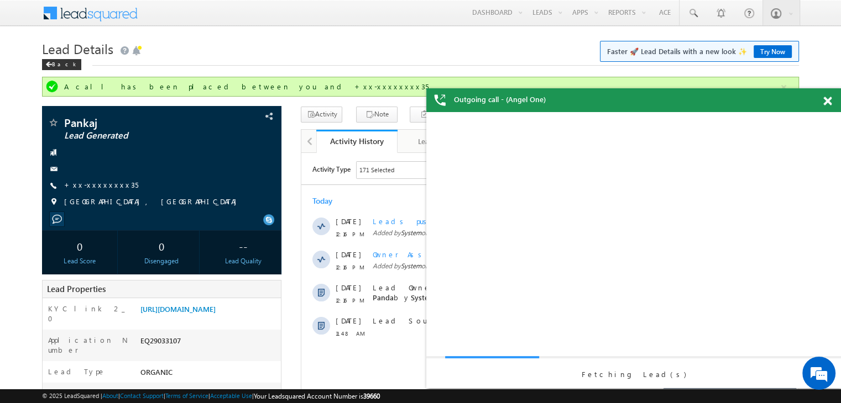
scroll to position [55, 0]
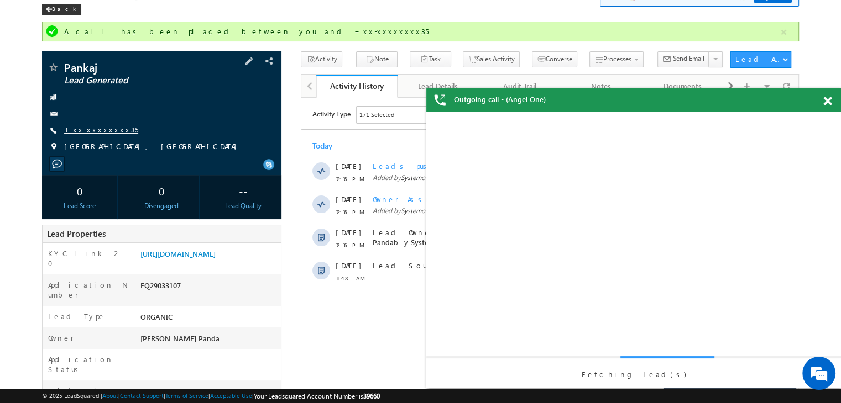
click at [104, 132] on link "+xx-xxxxxxxx35" at bounding box center [101, 129] width 74 height 9
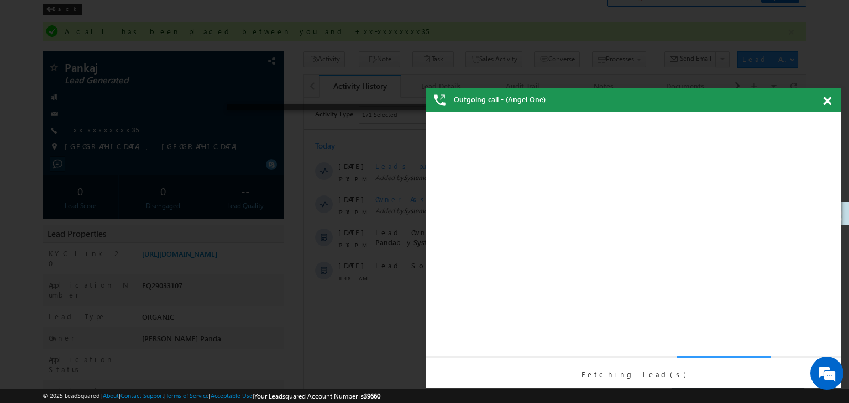
click at [830, 102] on span at bounding box center [827, 101] width 8 height 9
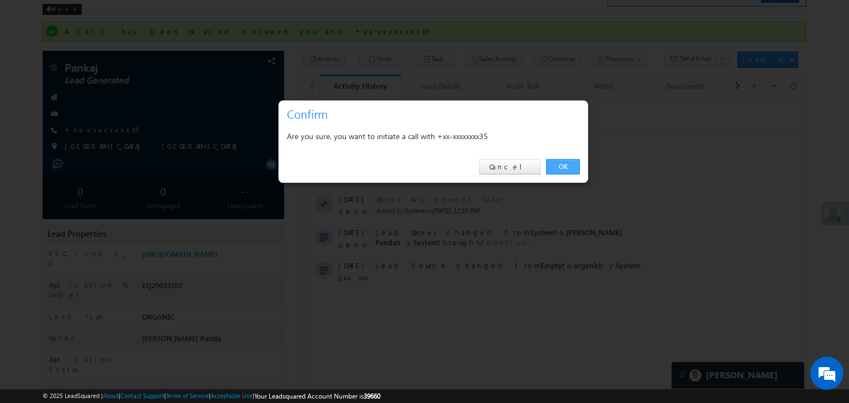
click at [560, 166] on link "OK" at bounding box center [563, 166] width 34 height 15
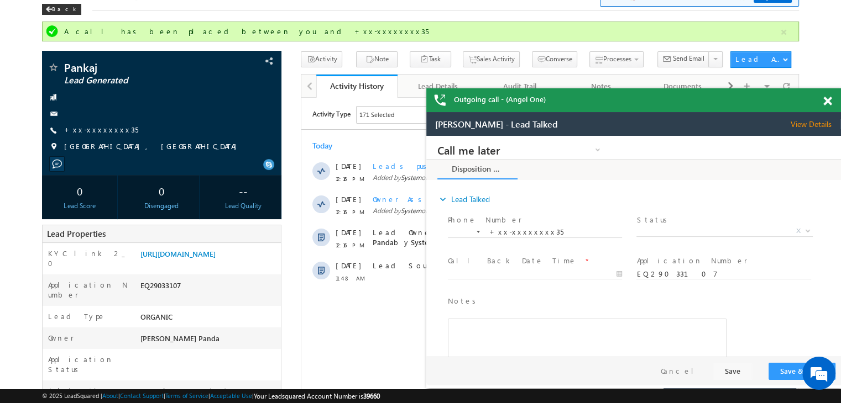
scroll to position [0, 0]
click at [826, 101] on span at bounding box center [827, 101] width 8 height 9
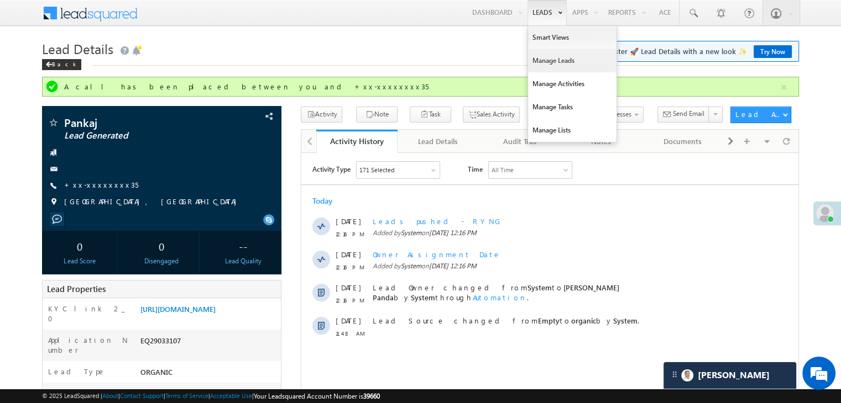
click at [542, 60] on link "Manage Leads" at bounding box center [572, 60] width 88 height 23
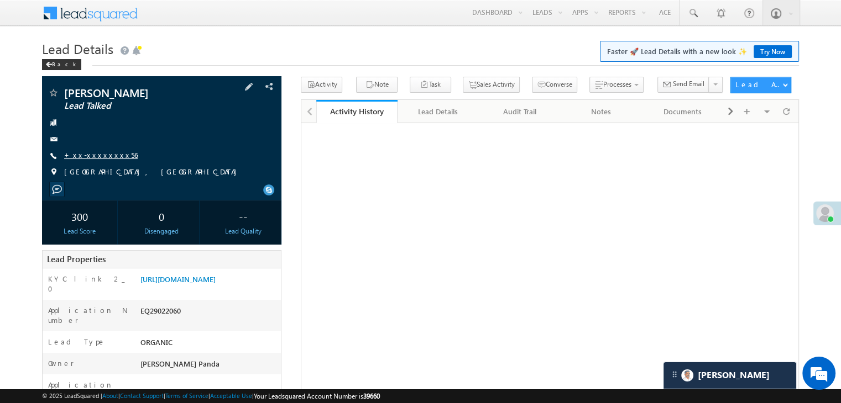
click at [93, 157] on link "+xx-xxxxxxxx56" at bounding box center [101, 154] width 74 height 9
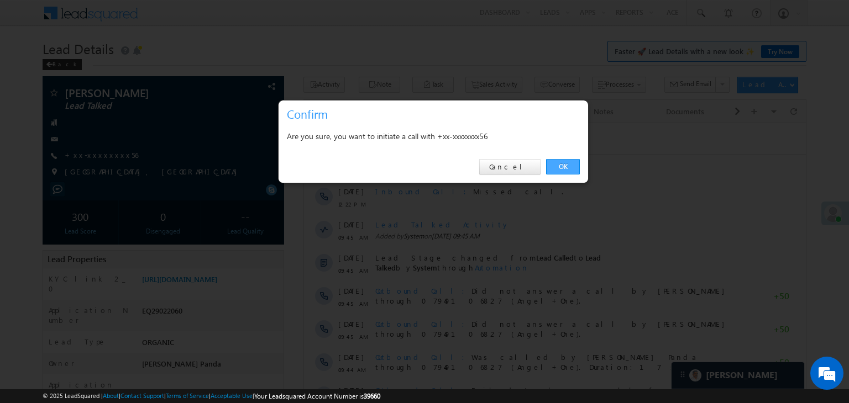
click at [567, 166] on link "OK" at bounding box center [563, 166] width 34 height 15
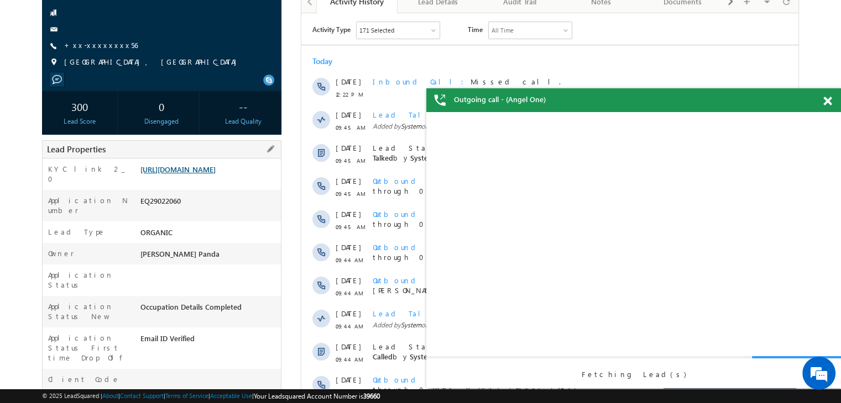
click at [199, 174] on link "https://angelbroking1-pk3em7sa.customui-test.leadsquared.com?leadId=a0281561-38…" at bounding box center [177, 169] width 75 height 9
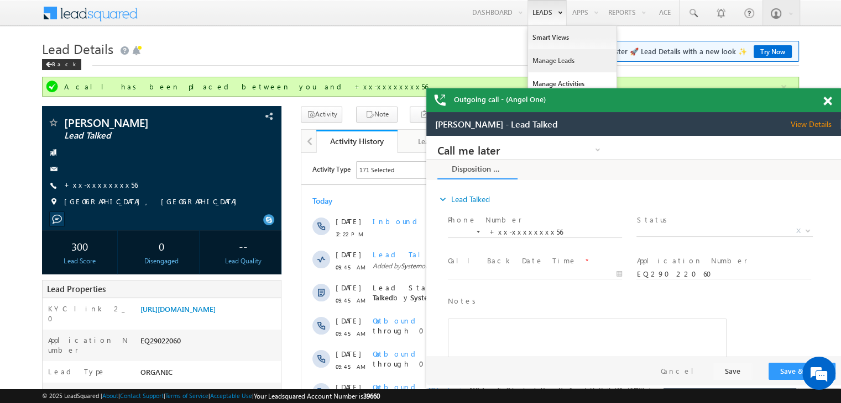
click at [542, 60] on link "Manage Leads" at bounding box center [572, 60] width 88 height 23
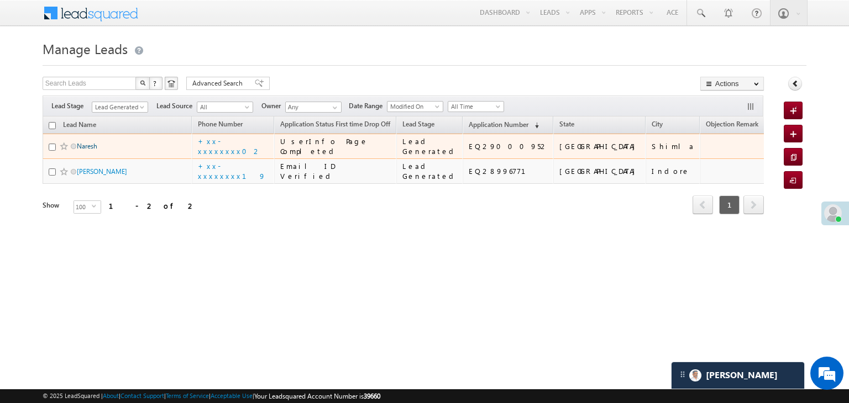
click at [88, 150] on link "Naresh" at bounding box center [87, 146] width 20 height 8
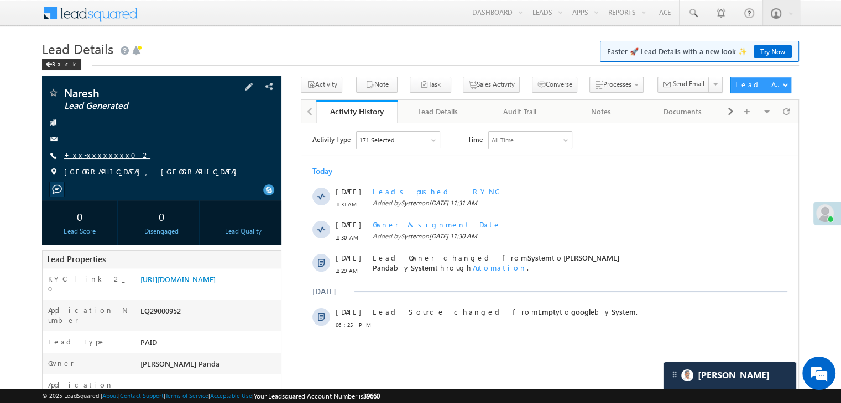
click at [95, 155] on link "+xx-xxxxxxxx02" at bounding box center [107, 154] width 86 height 9
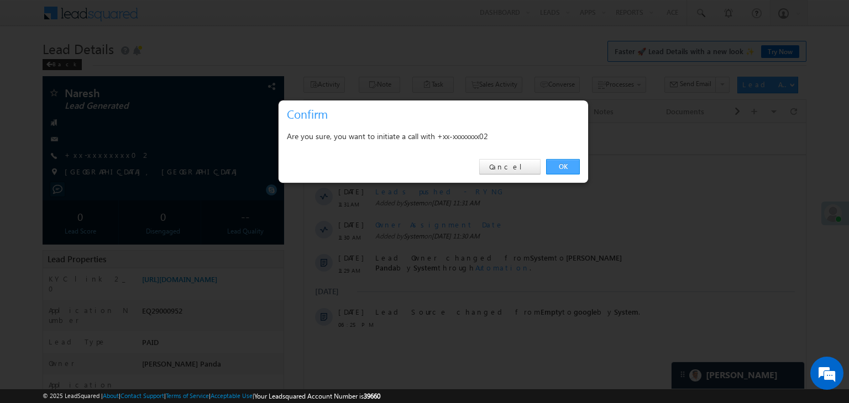
click at [566, 164] on link "OK" at bounding box center [563, 166] width 34 height 15
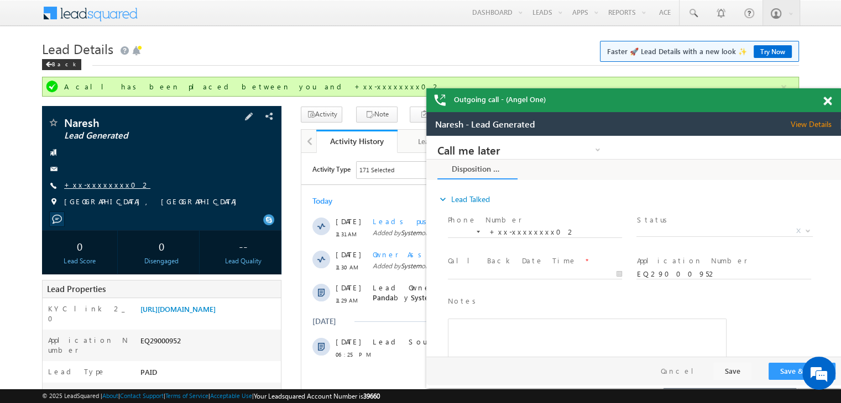
click at [91, 182] on link "+xx-xxxxxxxx02" at bounding box center [107, 184] width 86 height 9
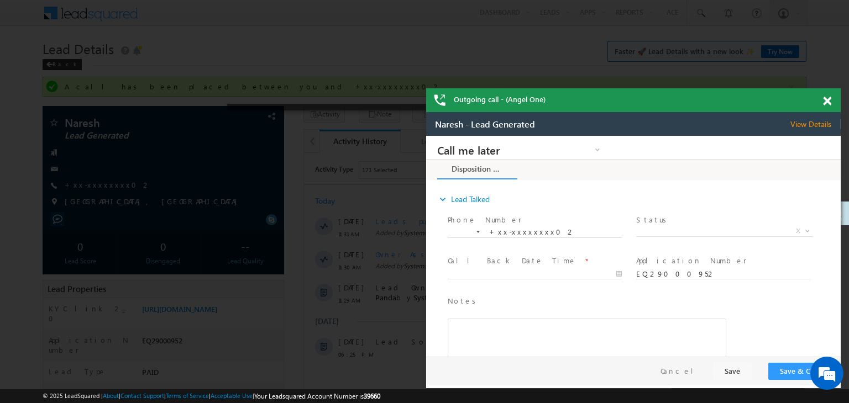
click at [826, 97] on span at bounding box center [827, 101] width 8 height 9
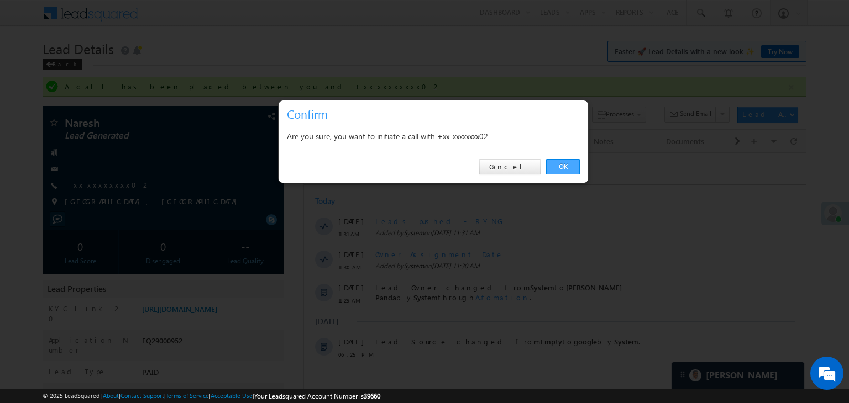
click at [559, 164] on link "OK" at bounding box center [563, 166] width 34 height 15
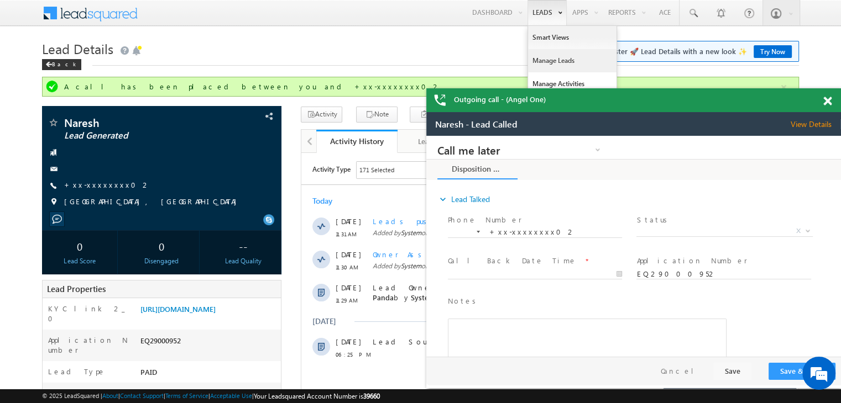
click at [546, 60] on link "Manage Leads" at bounding box center [572, 60] width 88 height 23
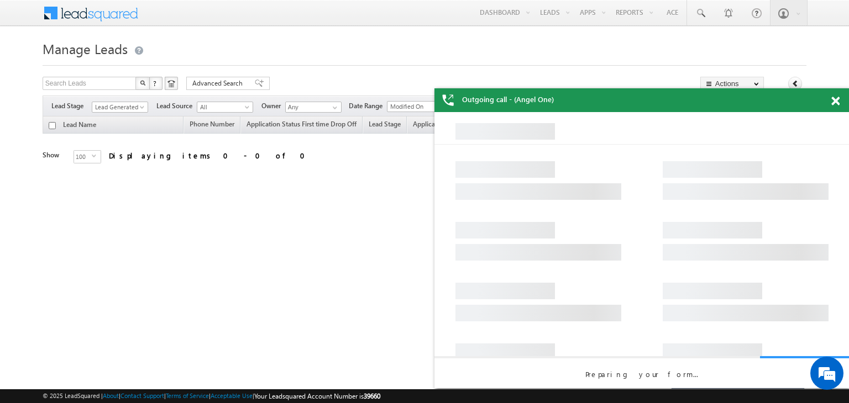
click at [836, 102] on span at bounding box center [835, 101] width 8 height 9
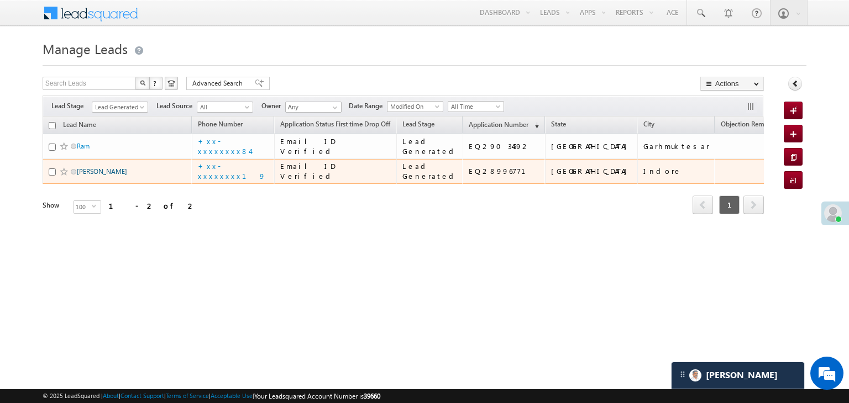
click at [106, 176] on link "Krish Gamad" at bounding box center [102, 171] width 50 height 8
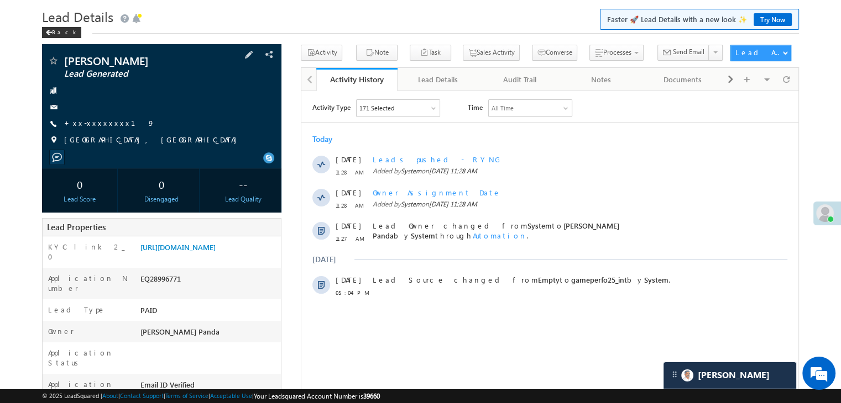
scroll to position [55, 0]
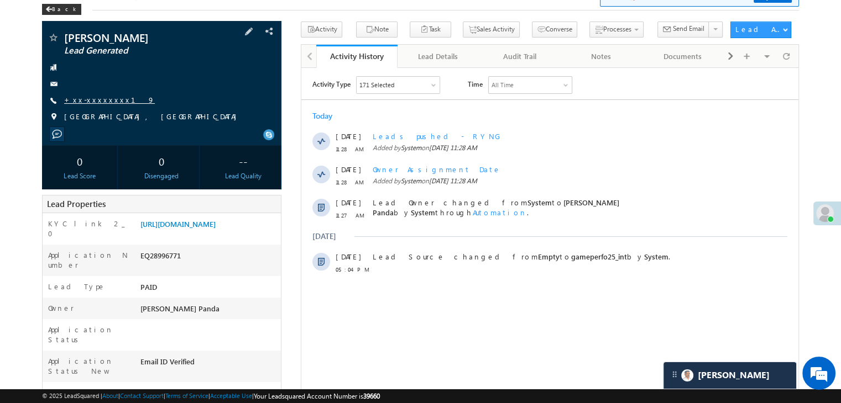
click at [84, 100] on link "+xx-xxxxxxxx19" at bounding box center [109, 99] width 91 height 9
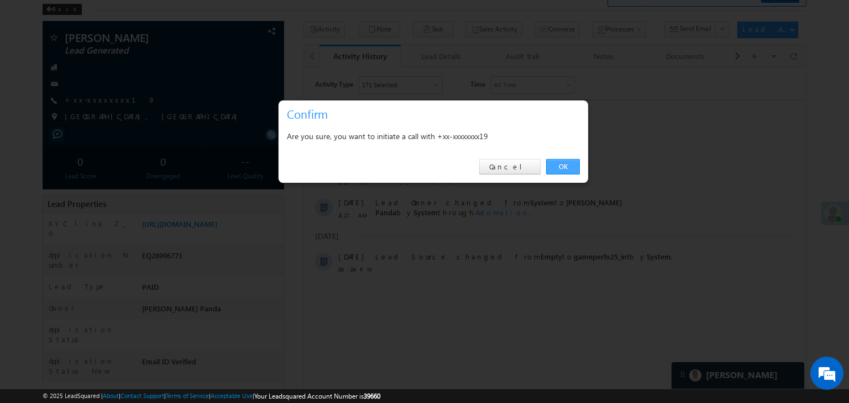
click at [563, 162] on link "OK" at bounding box center [563, 166] width 34 height 15
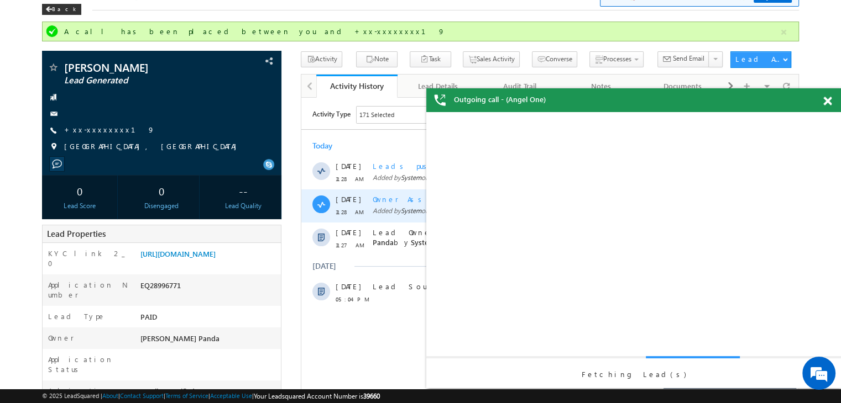
scroll to position [0, 0]
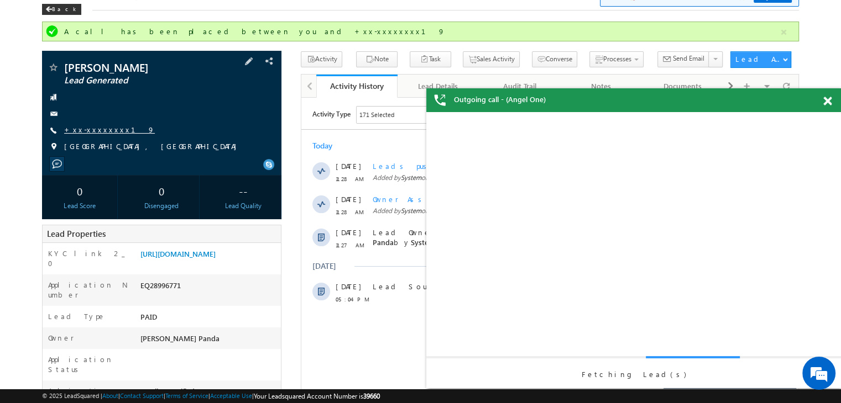
click at [98, 127] on link "+xx-xxxxxxxx19" at bounding box center [109, 129] width 91 height 9
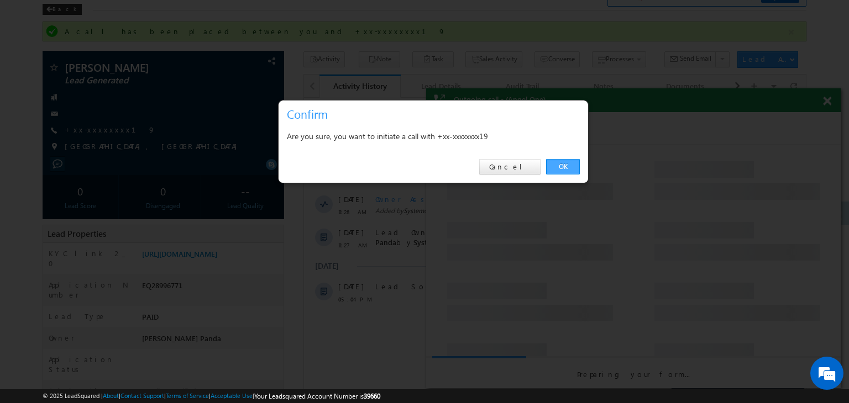
click at [564, 166] on link "OK" at bounding box center [563, 166] width 34 height 15
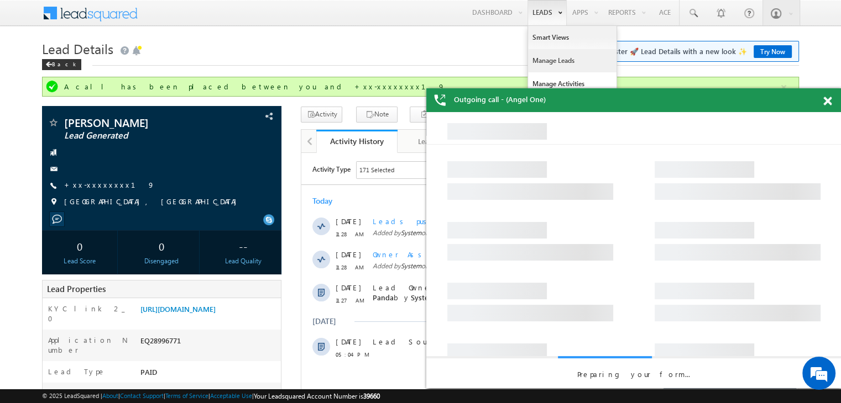
click at [546, 61] on link "Manage Leads" at bounding box center [572, 60] width 88 height 23
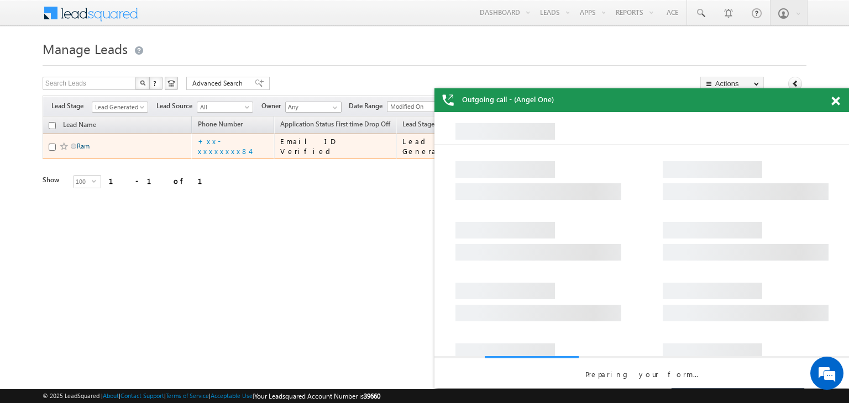
click at [82, 150] on link "Ram" at bounding box center [83, 146] width 13 height 8
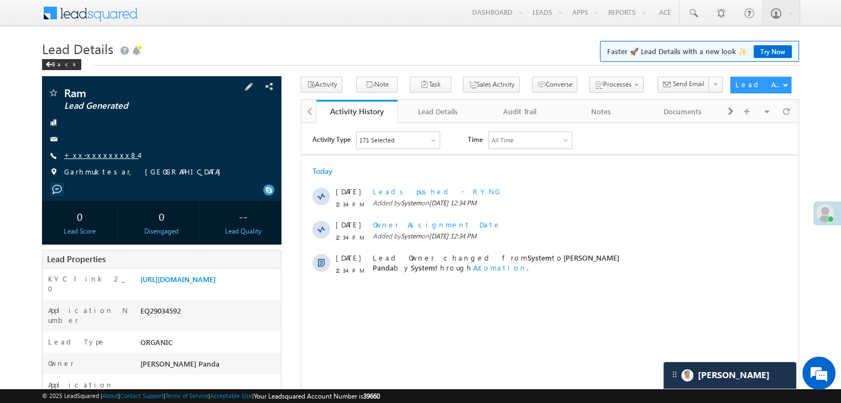
click at [86, 153] on link "+xx-xxxxxxxx84" at bounding box center [101, 154] width 75 height 9
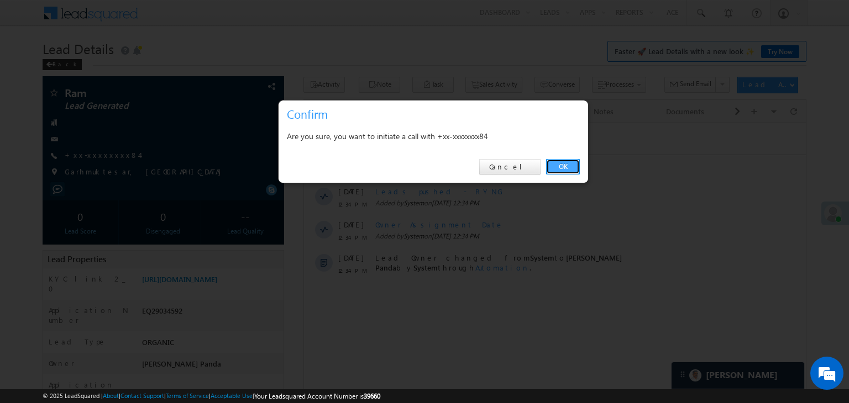
click at [560, 166] on link "OK" at bounding box center [563, 166] width 34 height 15
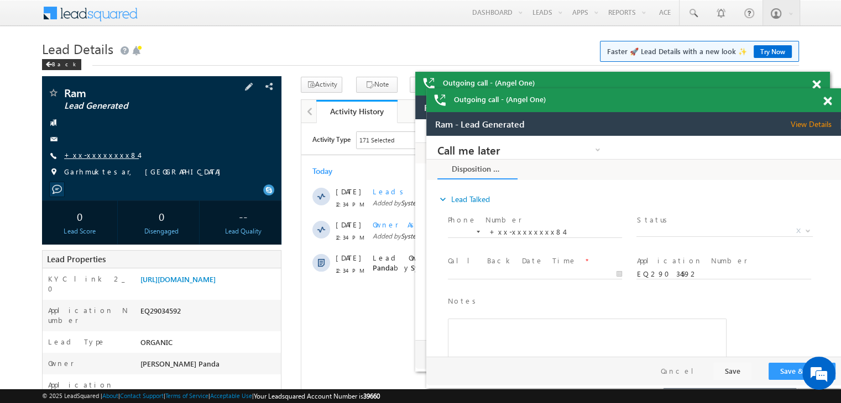
click at [90, 154] on link "+xx-xxxxxxxx84" at bounding box center [101, 154] width 75 height 9
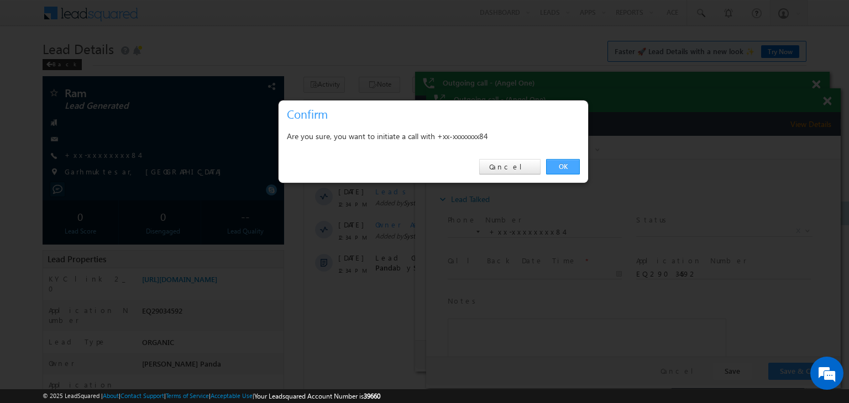
click at [563, 164] on link "OK" at bounding box center [563, 166] width 34 height 15
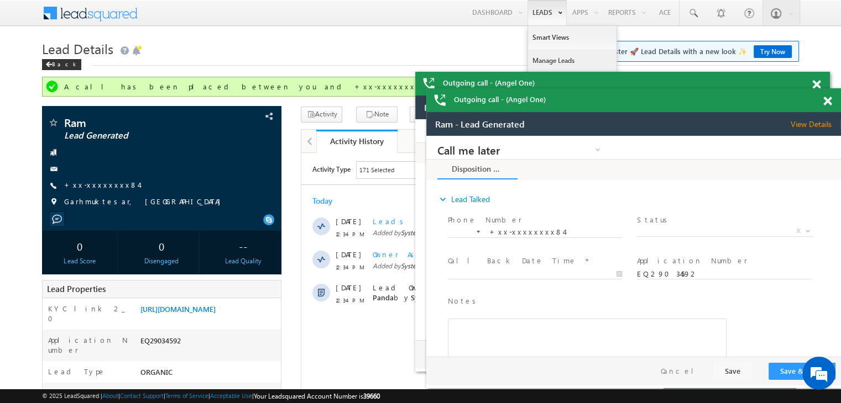
click at [549, 60] on link "Manage Leads" at bounding box center [572, 60] width 88 height 23
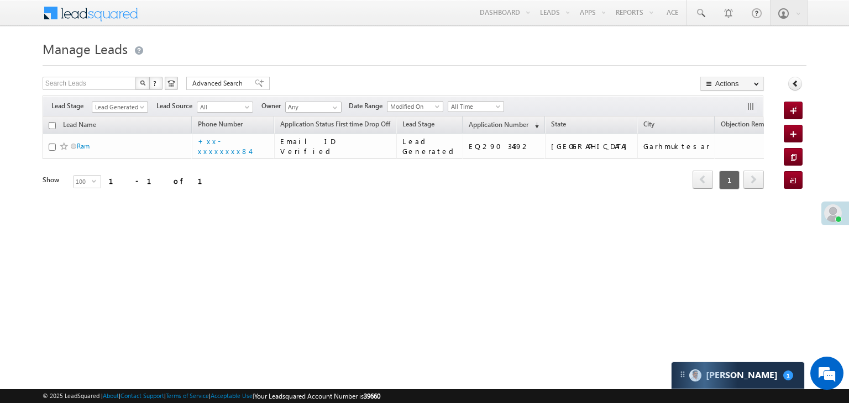
click at [140, 109] on span at bounding box center [143, 109] width 9 height 9
click at [122, 116] on link "All" at bounding box center [120, 119] width 56 height 10
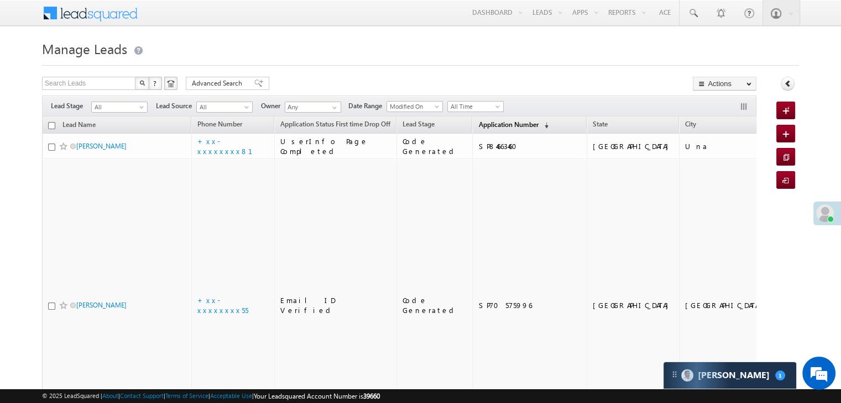
click at [480, 124] on span "Application Number" at bounding box center [508, 124] width 60 height 8
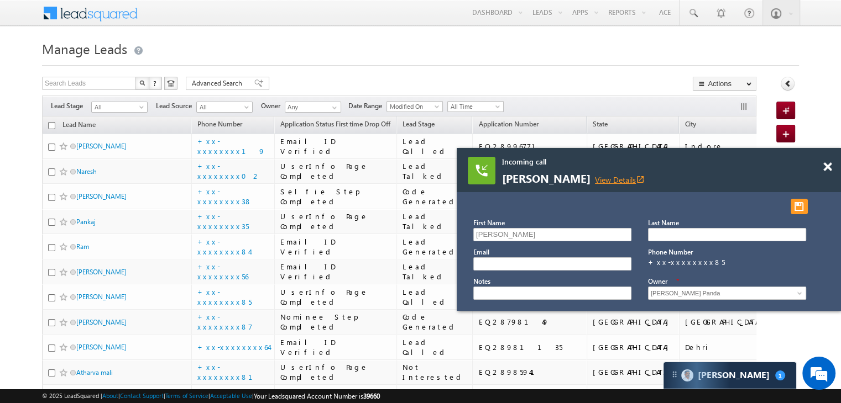
click at [595, 180] on link "View Details open_in_new" at bounding box center [620, 180] width 50 height 11
click at [826, 167] on div "Incoming call Roshan Raj View Details open_in_new" at bounding box center [648, 170] width 384 height 44
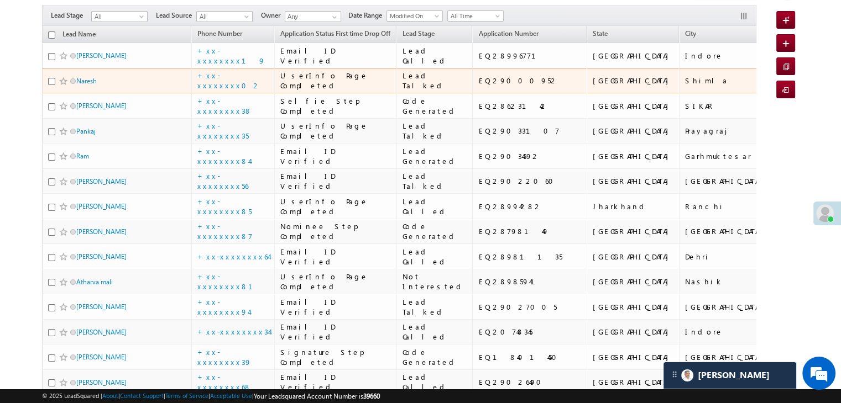
scroll to position [111, 0]
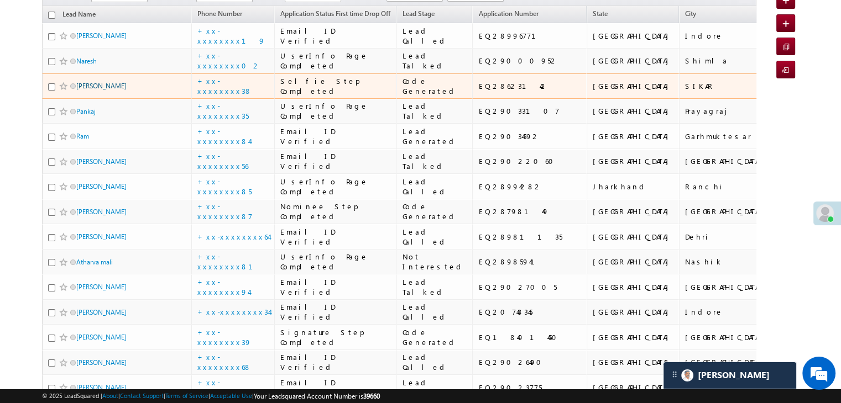
click at [103, 90] on link "Naurangi Kumawat" at bounding box center [101, 86] width 50 height 8
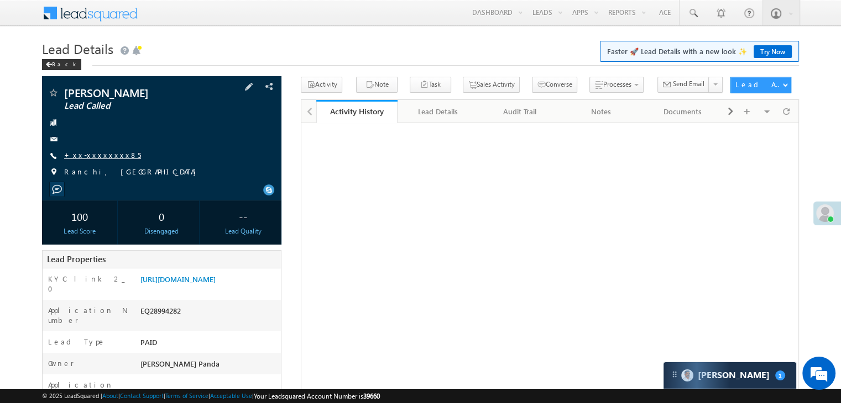
click at [90, 154] on link "+xx-xxxxxxxx85" at bounding box center [102, 154] width 77 height 9
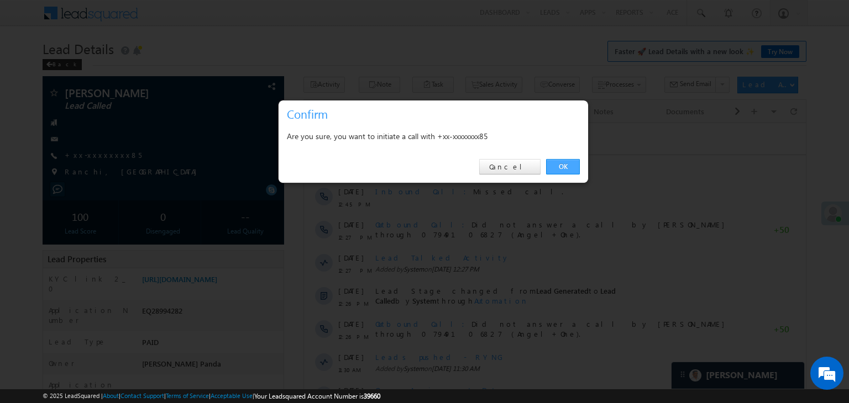
click at [561, 160] on link "OK" at bounding box center [563, 166] width 34 height 15
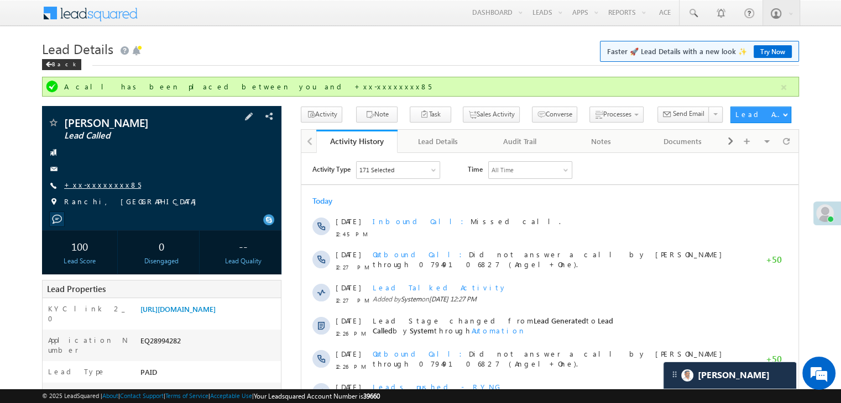
click at [103, 183] on link "+xx-xxxxxxxx85" at bounding box center [102, 184] width 77 height 9
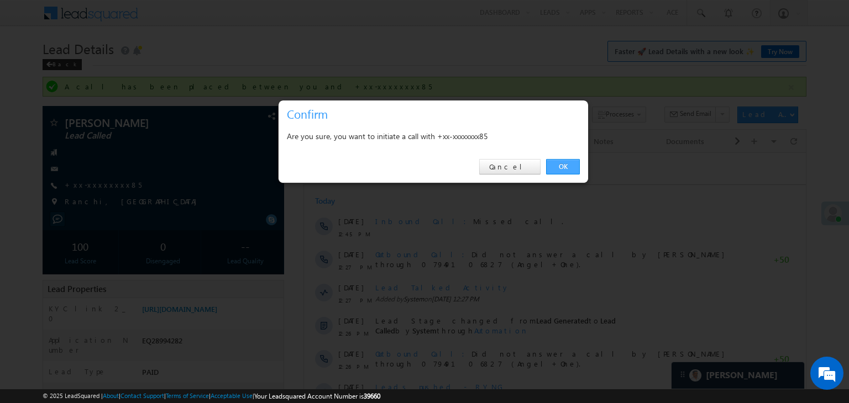
click at [563, 162] on link "OK" at bounding box center [563, 166] width 34 height 15
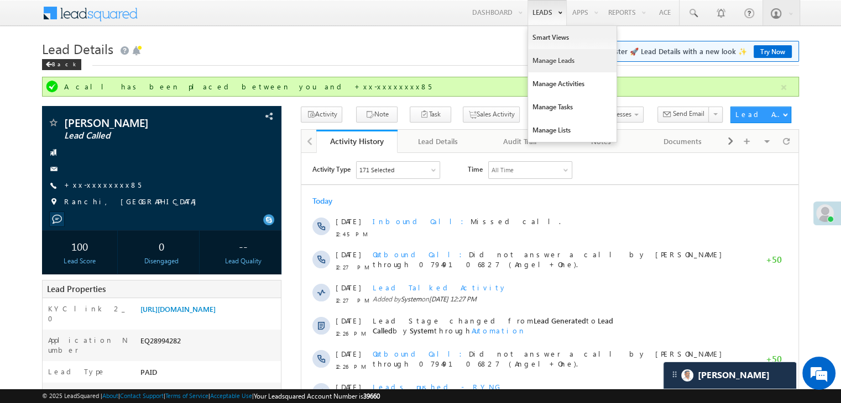
click at [544, 60] on link "Manage Leads" at bounding box center [572, 60] width 88 height 23
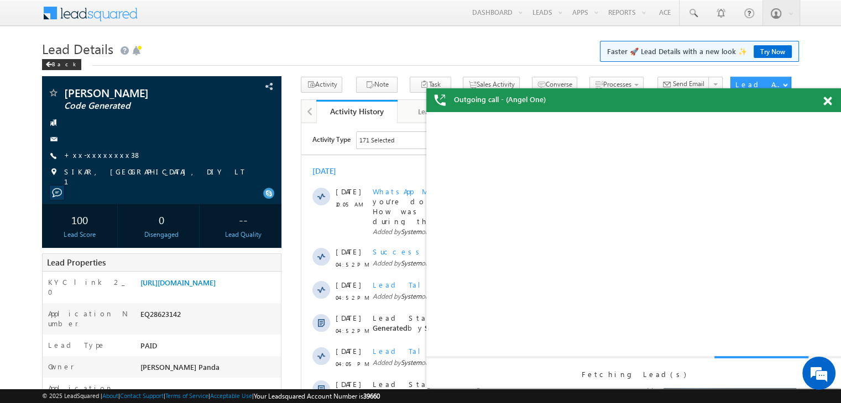
drag, startPoint x: 827, startPoint y: 103, endPoint x: 818, endPoint y: 98, distance: 9.7
click at [827, 103] on span at bounding box center [827, 101] width 8 height 9
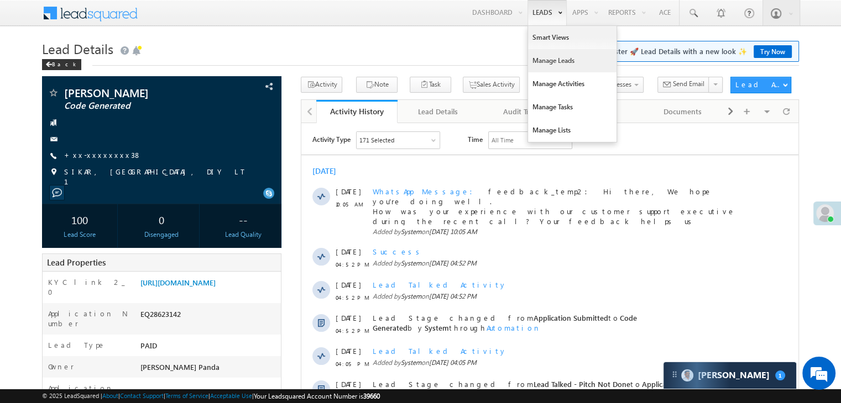
click at [540, 65] on link "Manage Leads" at bounding box center [572, 60] width 88 height 23
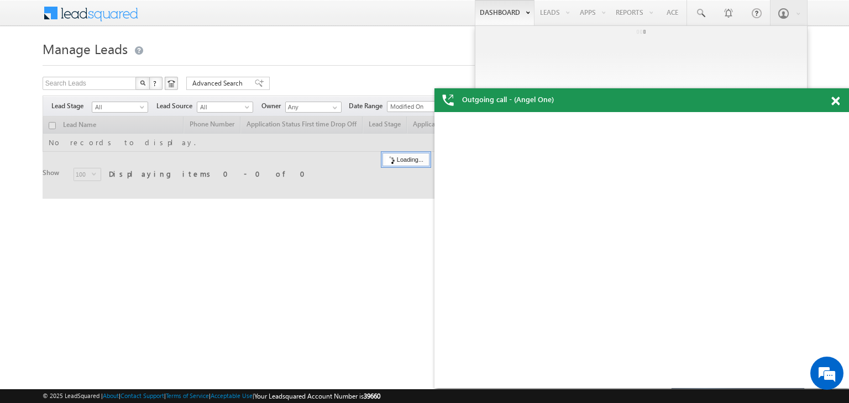
click at [836, 100] on span at bounding box center [835, 101] width 8 height 9
click at [835, 100] on span at bounding box center [835, 101] width 8 height 9
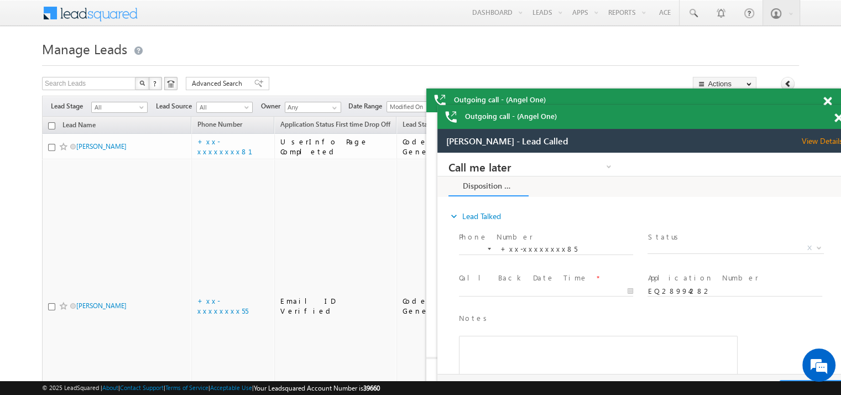
click at [834, 118] on span at bounding box center [838, 117] width 8 height 9
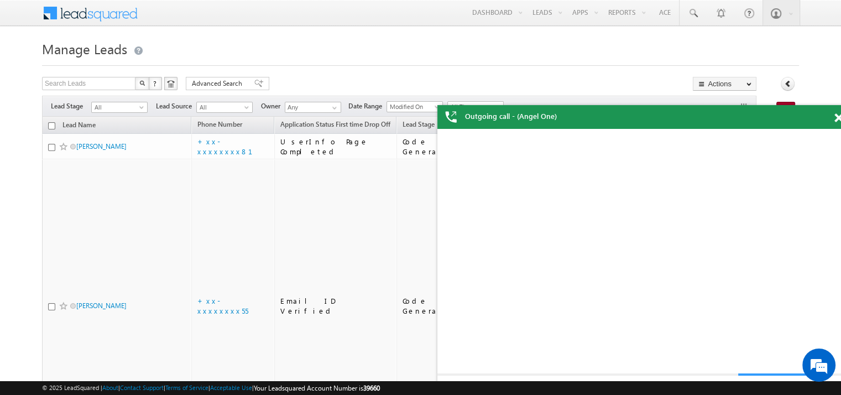
click at [834, 118] on span at bounding box center [838, 117] width 8 height 9
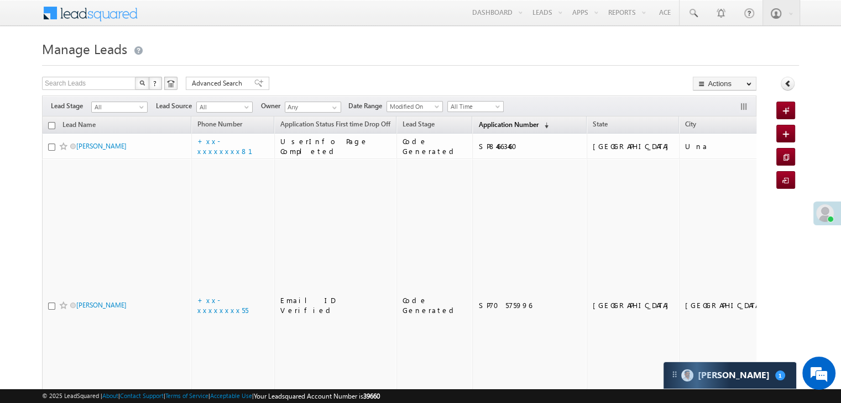
click at [498, 122] on span "Application Number" at bounding box center [508, 124] width 60 height 8
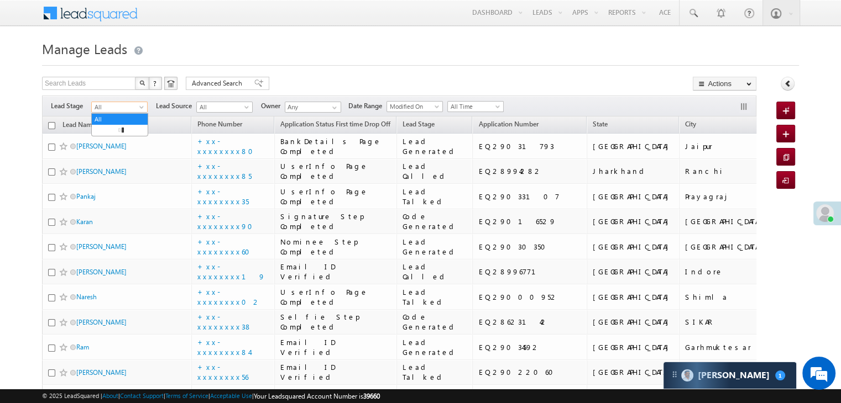
click at [141, 107] on span at bounding box center [142, 109] width 9 height 9
click at [113, 135] on link "Lead Generated" at bounding box center [120, 130] width 56 height 10
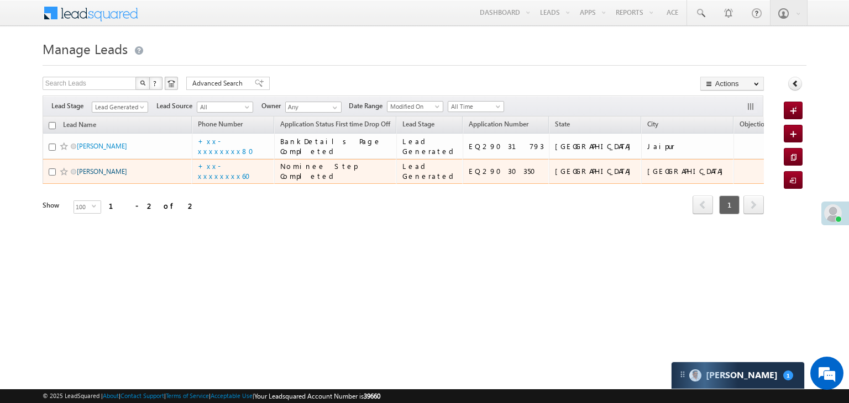
click at [109, 176] on link "Vikas Vilas mankar" at bounding box center [102, 171] width 50 height 8
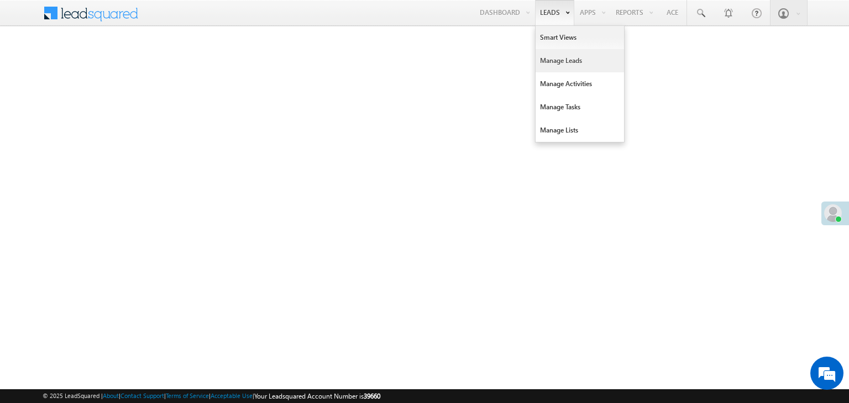
click at [559, 60] on link "Manage Leads" at bounding box center [580, 60] width 88 height 23
